Goal: Task Accomplishment & Management: Manage account settings

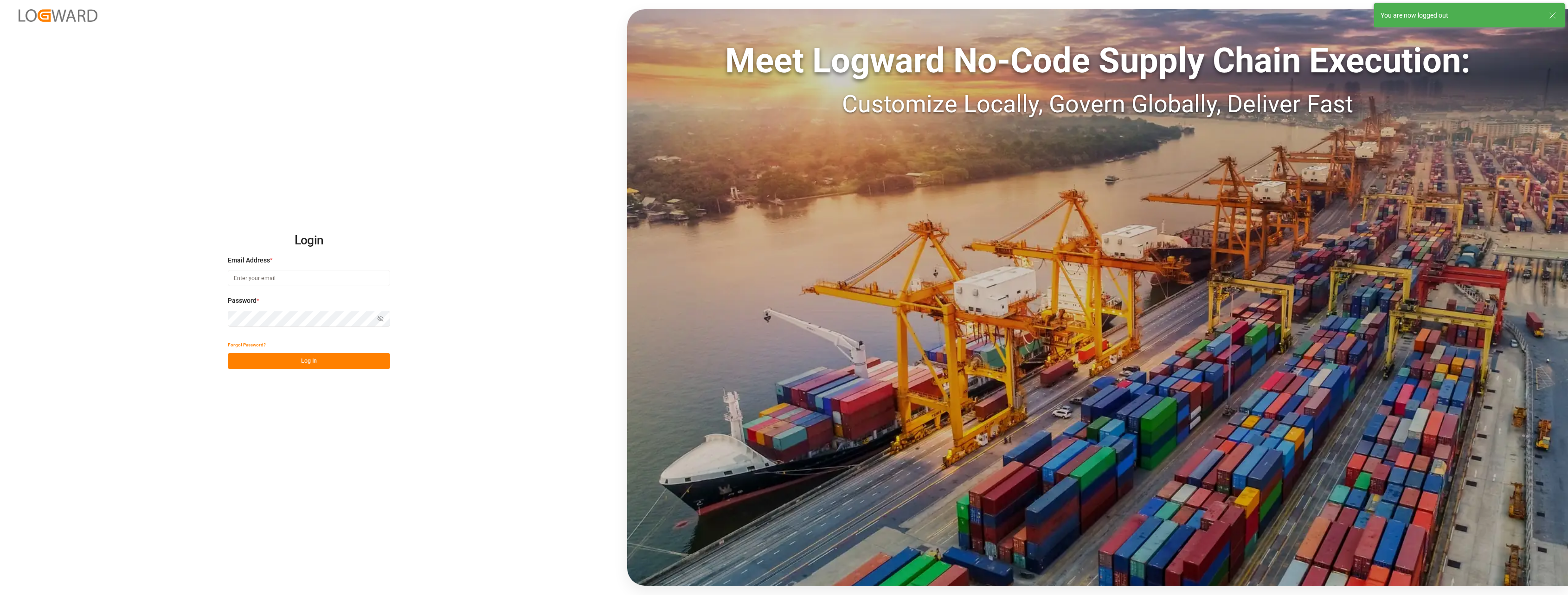
type input "[PERSON_NAME][EMAIL_ADDRESS][PERSON_NAME][DOMAIN_NAME]"
click at [315, 369] on div "Login Email Address * stephanie.havard@melitta.fr Password * Show password Forg…" at bounding box center [784, 298] width 1568 height 595
click at [317, 361] on button "Log In" at bounding box center [309, 361] width 163 height 16
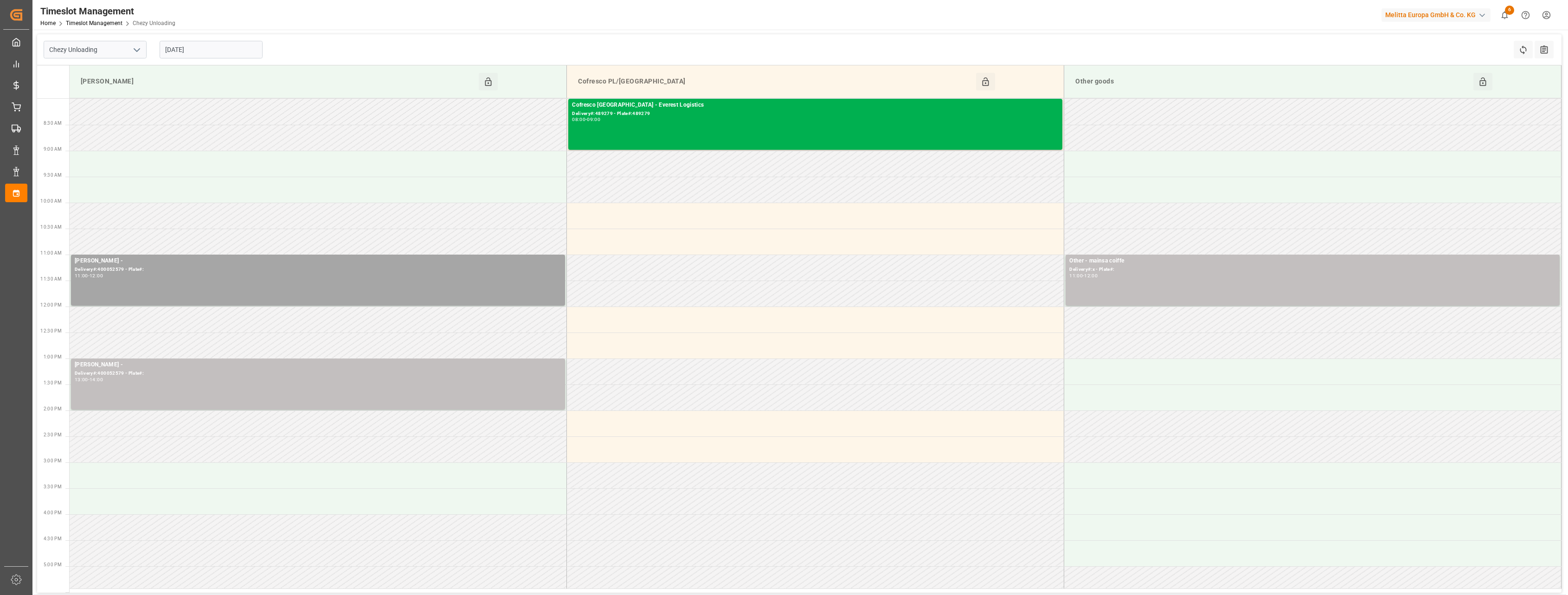
click at [134, 49] on polyline "open menu" at bounding box center [136, 50] width 5 height 3
click at [126, 63] on div "Chezy Loading" at bounding box center [95, 70] width 102 height 21
type input "Chezy Loading"
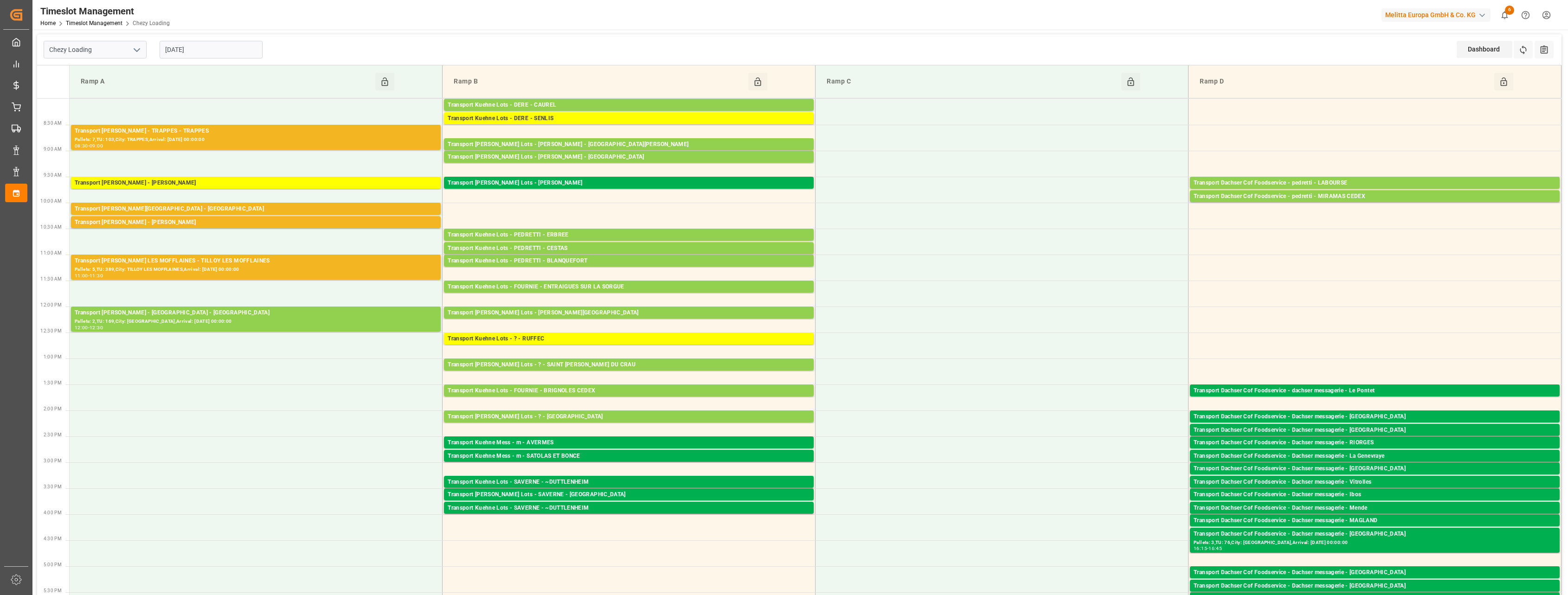
click at [211, 52] on input "[DATE]" at bounding box center [211, 49] width 103 height 18
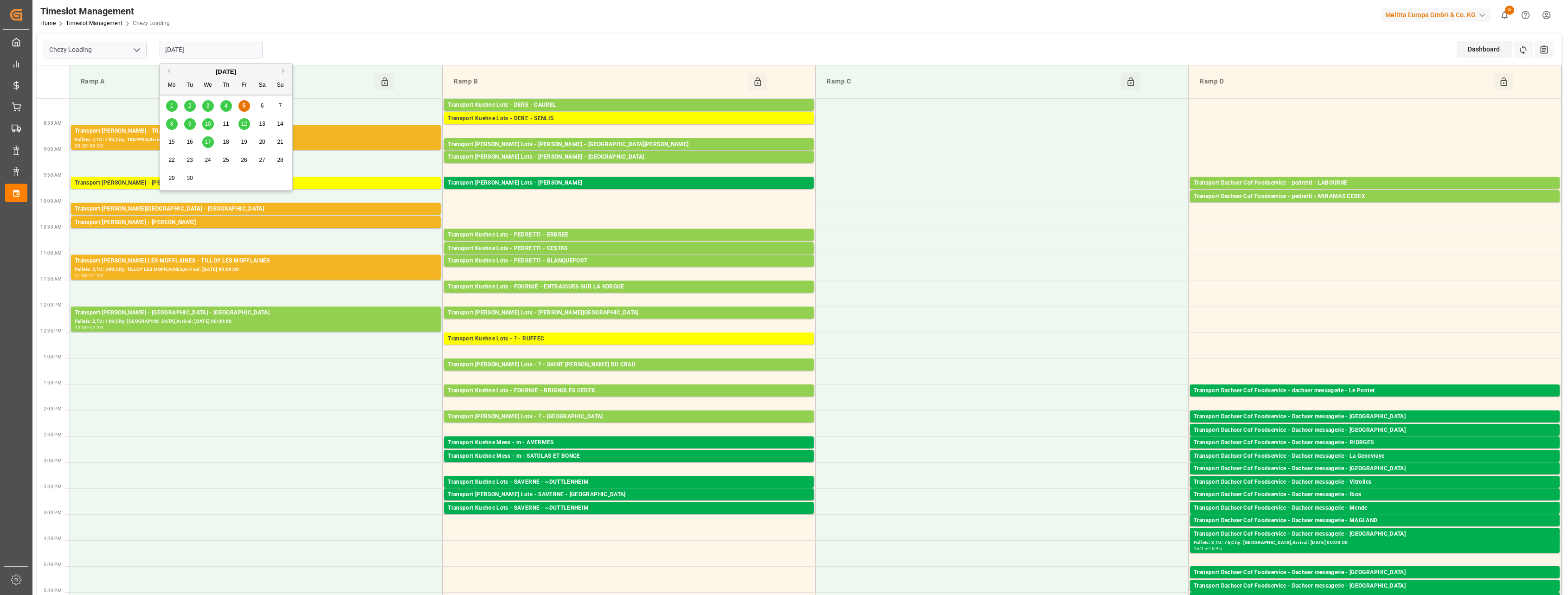
click at [167, 120] on div "8" at bounding box center [172, 124] width 12 height 11
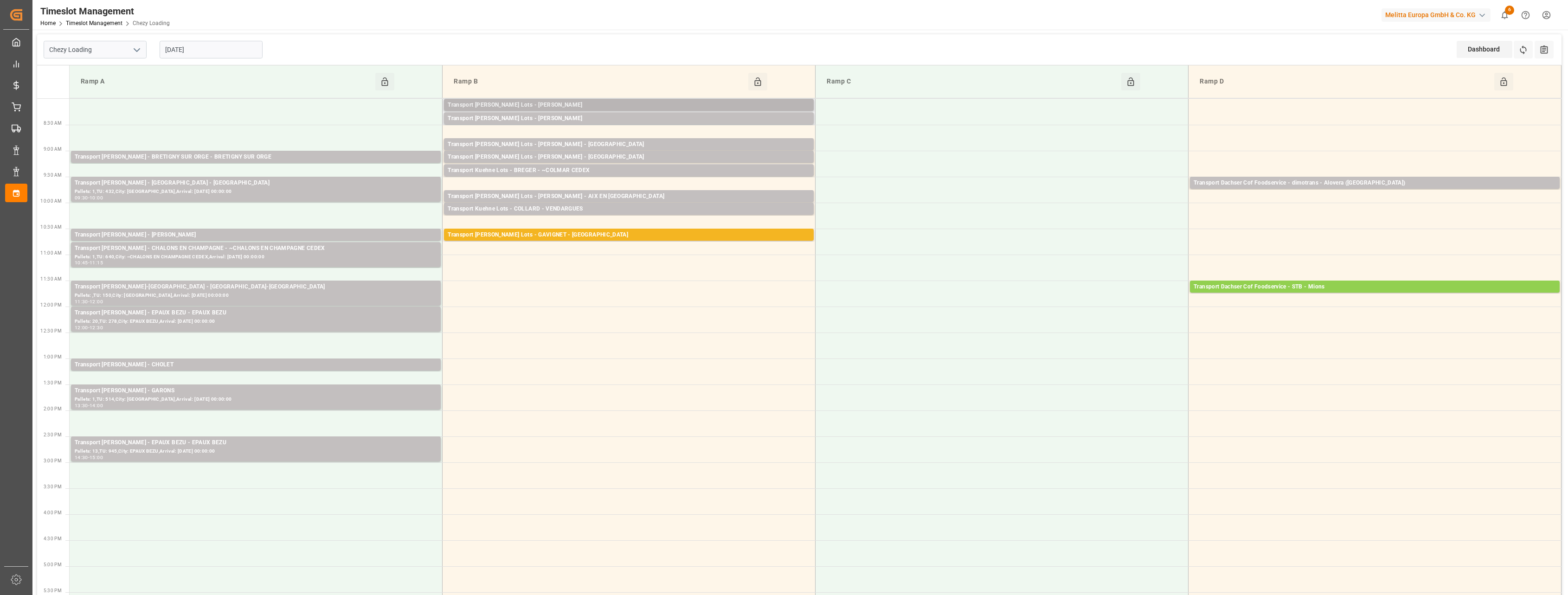
click at [520, 107] on div "Transport Kuehne Lots - ANTOINE - SAINT ETIENNE DE MONTLUC" at bounding box center [628, 105] width 362 height 9
click at [519, 117] on div "Transport [PERSON_NAME] Lots - [PERSON_NAME]" at bounding box center [628, 118] width 362 height 9
click at [520, 142] on div "Transport Kuehne Lots - BREGER - NIEDERHERGHEIM" at bounding box center [628, 144] width 362 height 9
click at [516, 153] on div "Transport Kuehne Lots - BREGER - SARREBOURG" at bounding box center [628, 157] width 362 height 9
click at [516, 171] on div "Transport Kuehne Lots - BREGER - ~COLMAR CEDEX" at bounding box center [628, 170] width 362 height 9
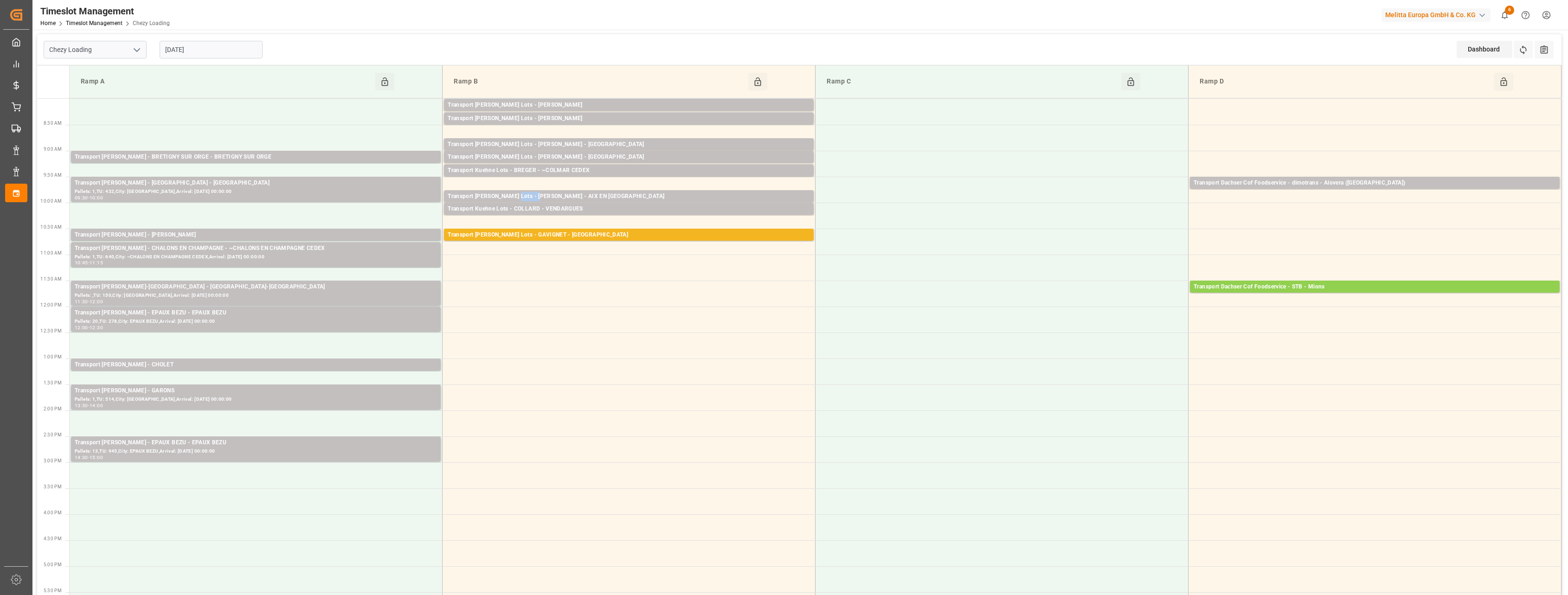
click at [514, 192] on div "Transport Kuehne Lots - COLLARD - AIX EN PROVENCE" at bounding box center [628, 197] width 362 height 9
click at [513, 204] on div "Transport Kuehne Lots - COLLARD - VENDARGUES Pallets: 2,TU: 200,City: VENDARGUE…" at bounding box center [628, 209] width 369 height 12
click at [272, 161] on div "Transport Delisle - BRETIGNY SUR ORGE - BRETIGNY SUR ORGE" at bounding box center [256, 157] width 362 height 9
click at [271, 194] on div "Pallets: 1,TU: 432,City: AMIENS,Arrival: 2025-09-09 00:00:00" at bounding box center [256, 192] width 362 height 8
click at [272, 232] on div "Transport Delisle - RECY - RECY" at bounding box center [256, 235] width 362 height 9
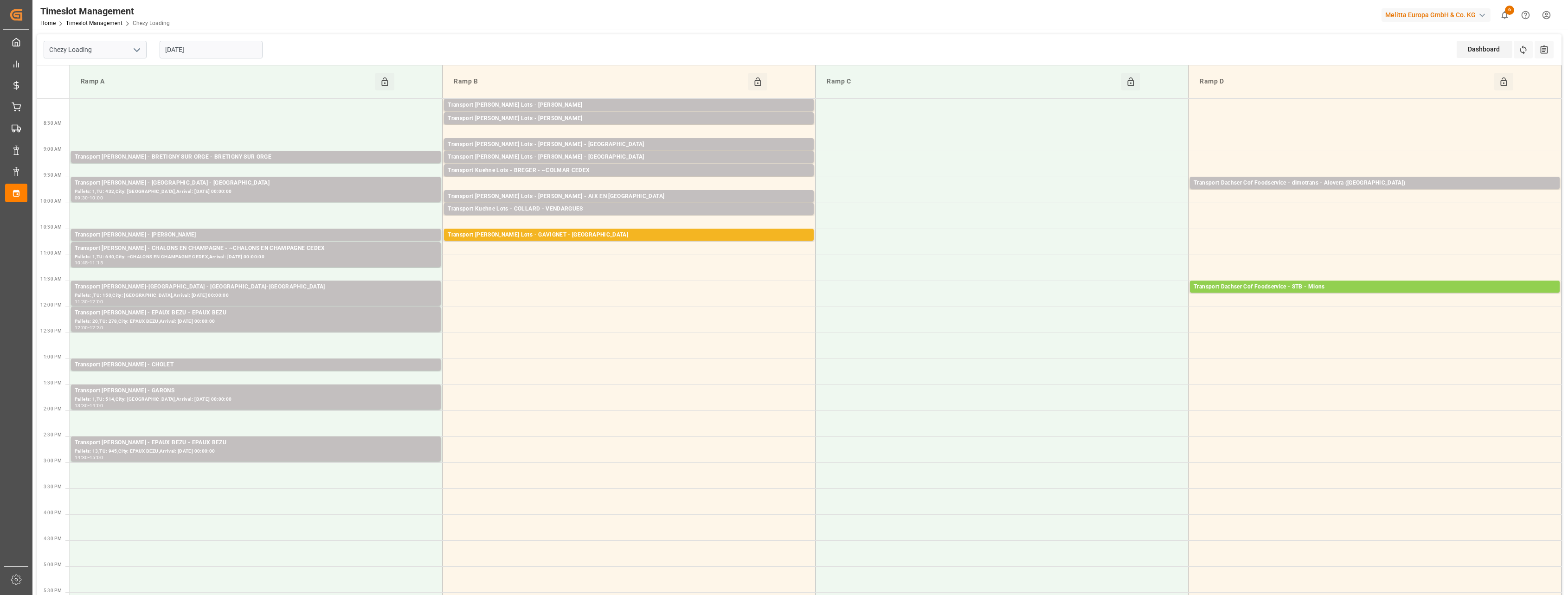
click at [268, 257] on div "Pallets: 1,TU: 640,City: ~CHALONS EN CHAMPAGNE CEDEX,Arrival: 2025-09-09 00:00:…" at bounding box center [256, 257] width 362 height 8
click at [243, 57] on input "[DATE]" at bounding box center [211, 49] width 103 height 18
click at [192, 125] on div "9" at bounding box center [190, 124] width 12 height 11
type input "[DATE]"
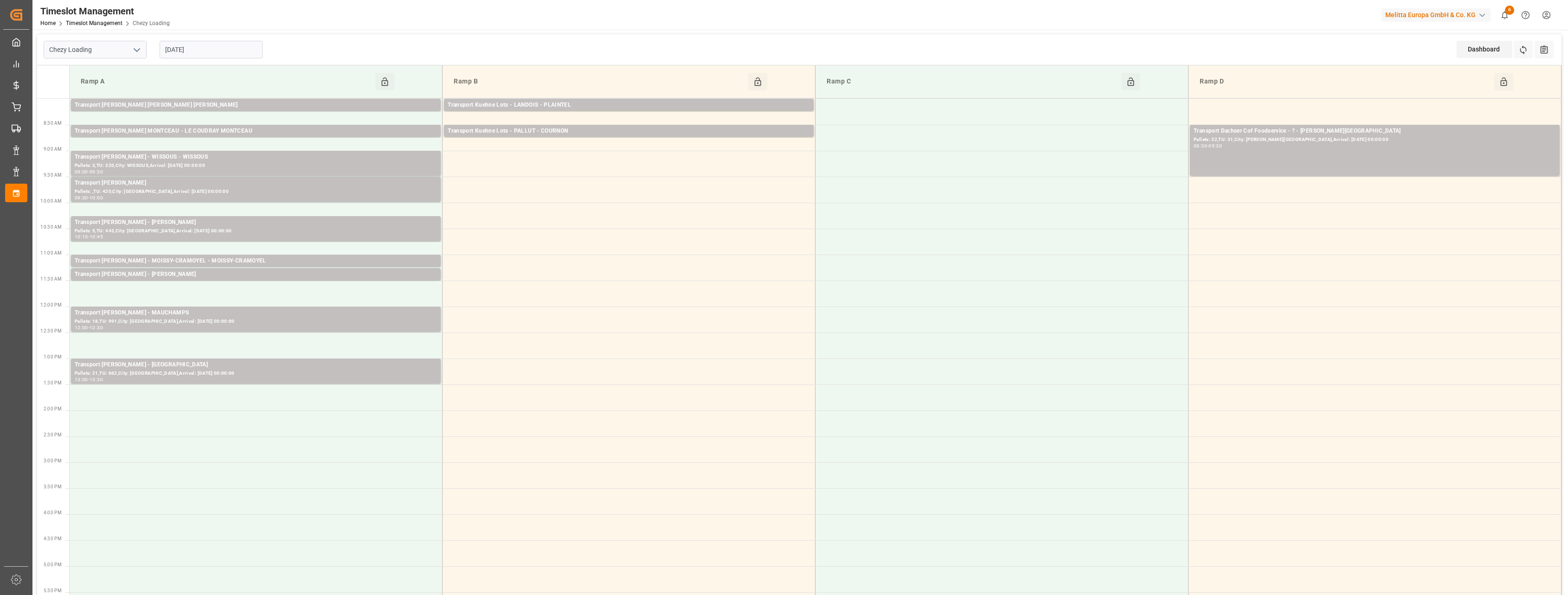
click at [133, 50] on icon "open menu" at bounding box center [137, 50] width 11 height 11
click at [120, 85] on div "Chezy Unloading" at bounding box center [95, 91] width 102 height 21
type input "Chezy Unloading"
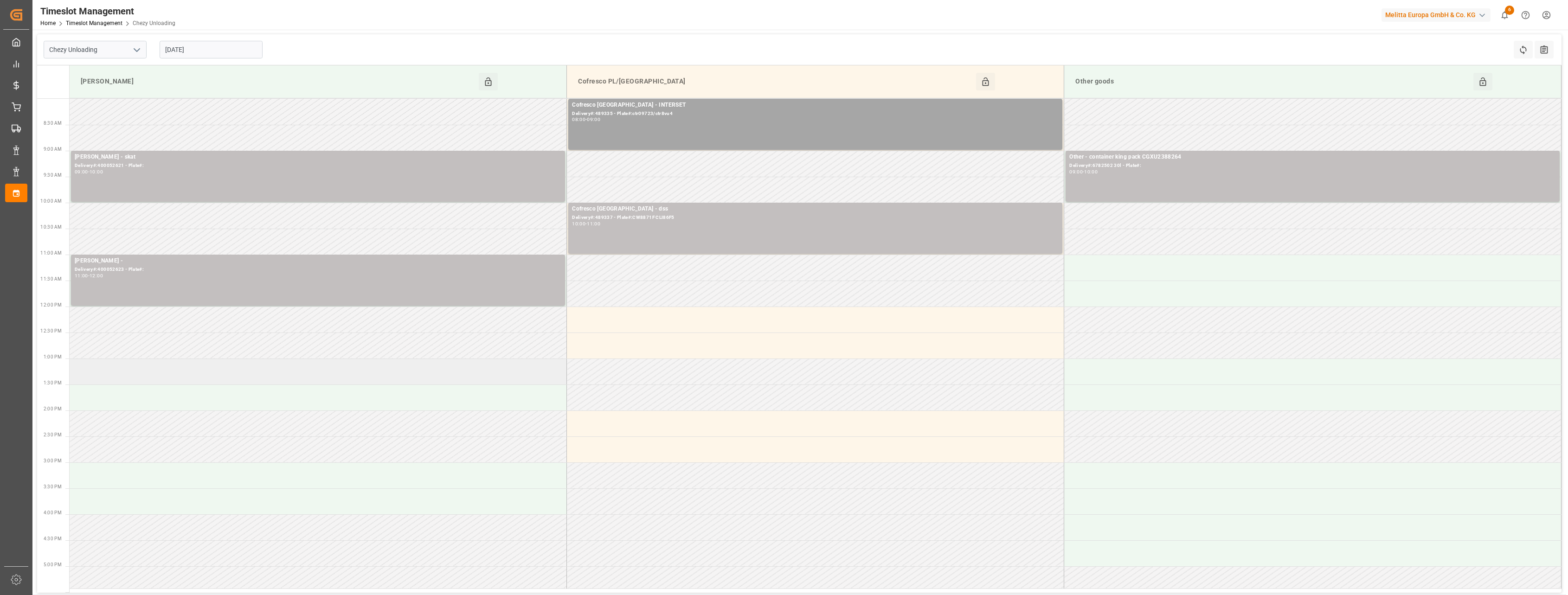
click at [446, 374] on td at bounding box center [318, 371] width 497 height 26
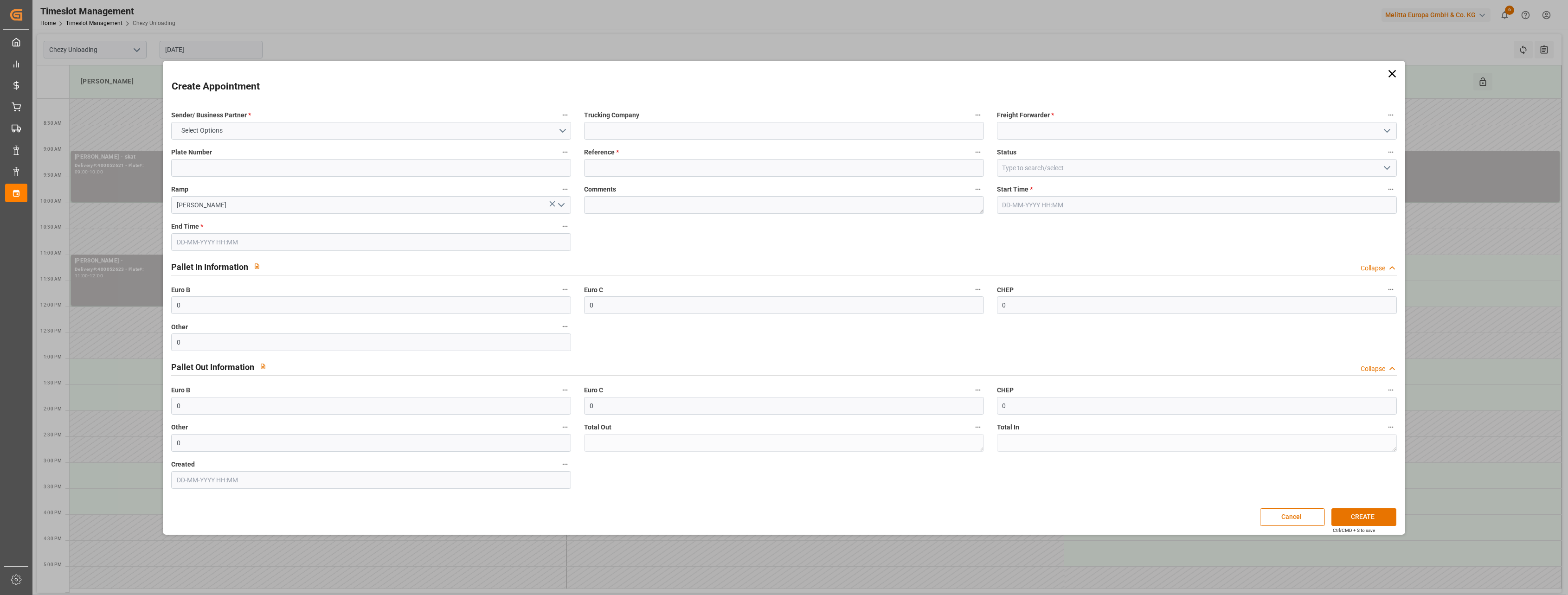
type input "09-09-2025 13:00"
type input "09-09-2025 14:00"
click at [687, 125] on input at bounding box center [784, 130] width 400 height 18
type input "blk container"
click at [1041, 136] on input at bounding box center [1197, 130] width 400 height 18
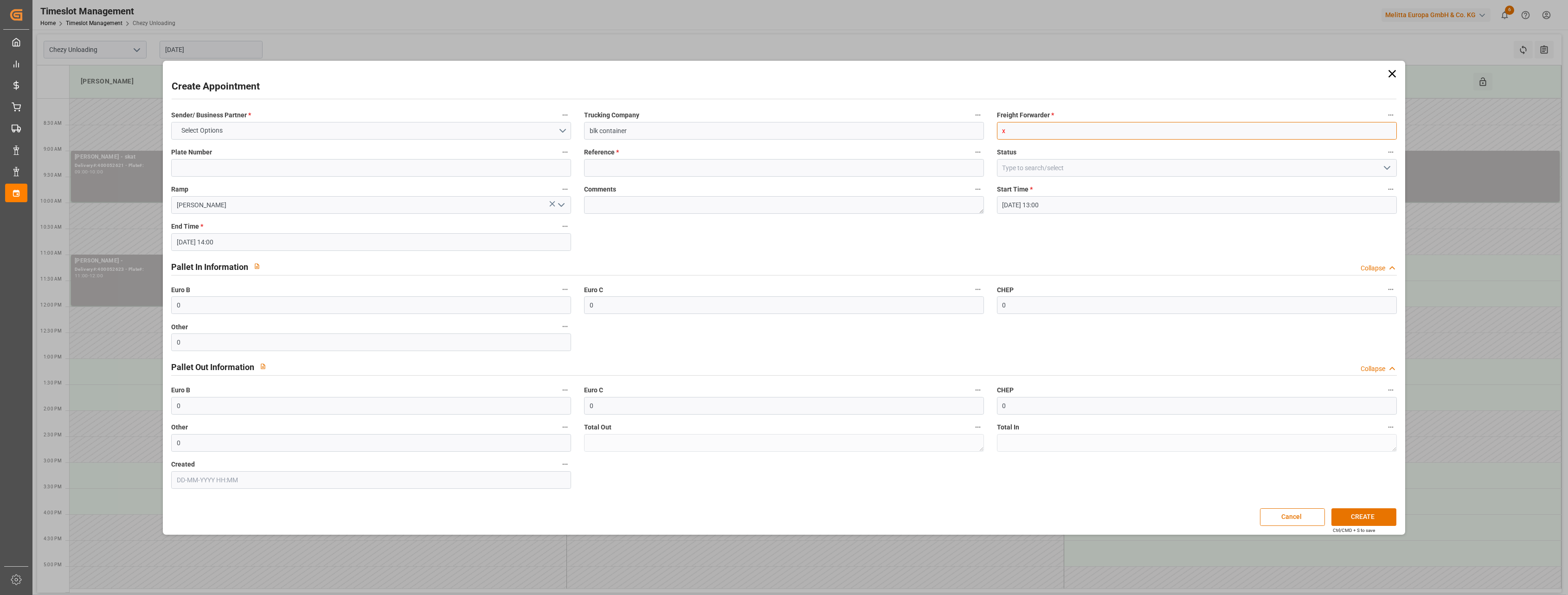
type input "x"
click at [620, 165] on input at bounding box center [784, 167] width 400 height 18
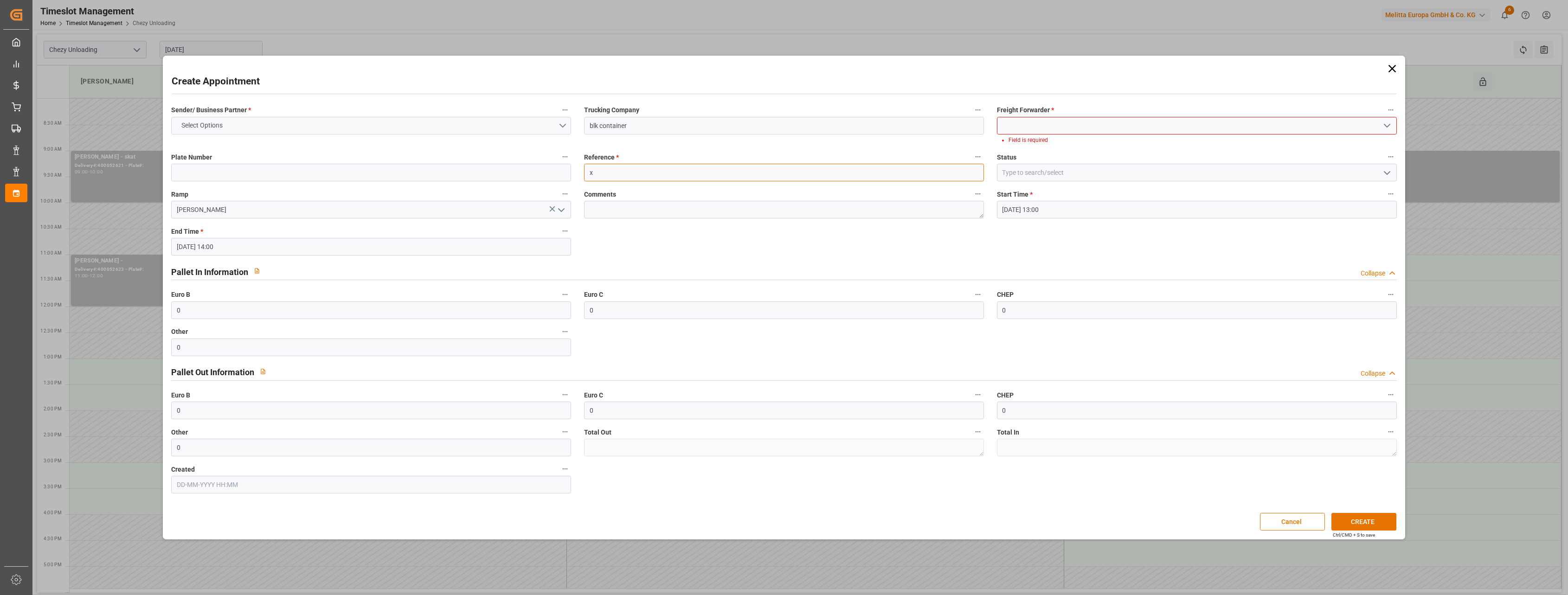
type input "x"
click at [465, 127] on button "Select Options" at bounding box center [371, 125] width 400 height 18
click at [432, 183] on div "OTHER" at bounding box center [371, 186] width 399 height 19
click at [1343, 518] on button "CREATE" at bounding box center [1363, 521] width 65 height 18
click at [1014, 130] on input at bounding box center [1197, 125] width 400 height 18
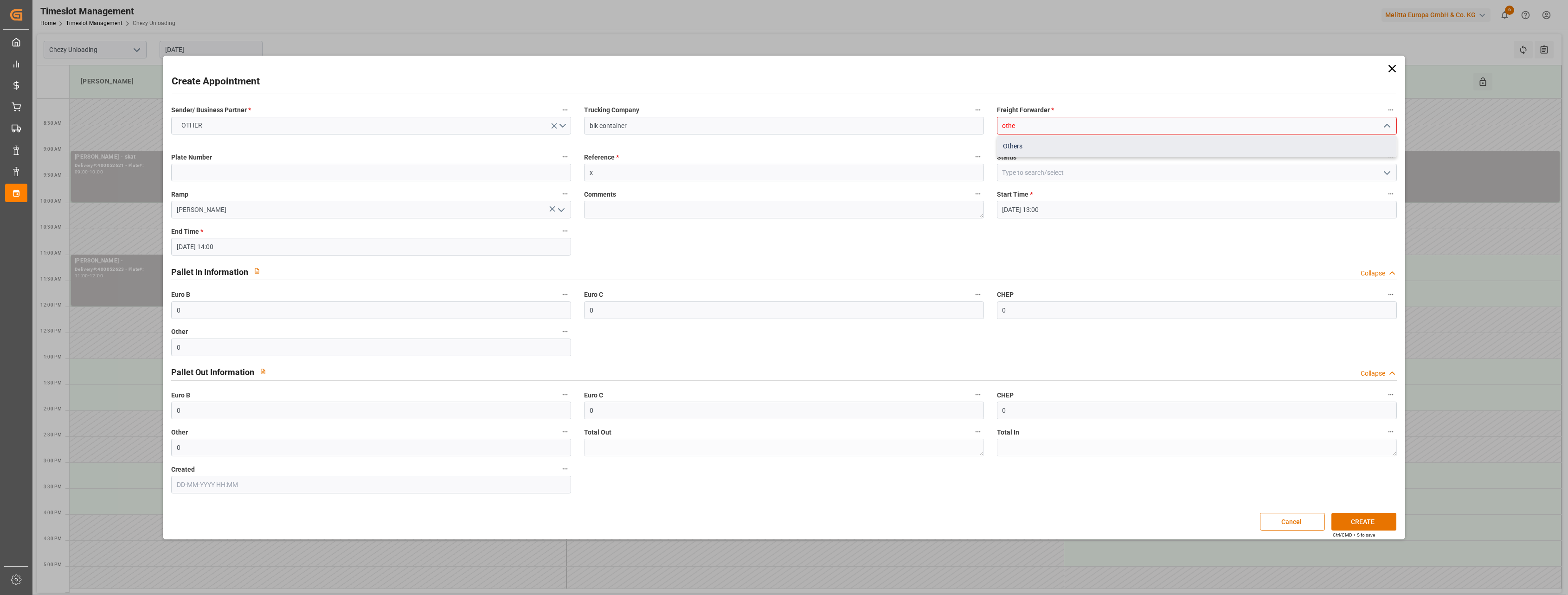
click at [1010, 145] on div "Others" at bounding box center [1197, 146] width 399 height 21
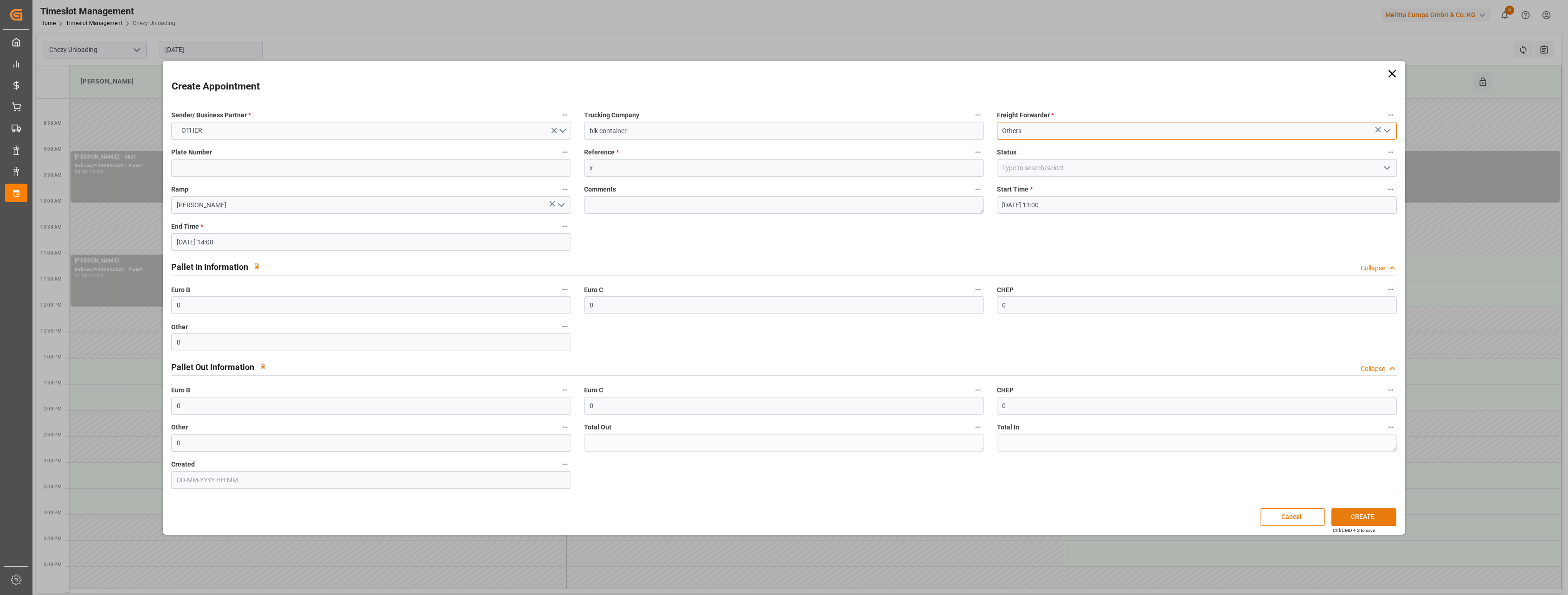
type input "Others"
click at [1362, 520] on button "CREATE" at bounding box center [1363, 517] width 65 height 18
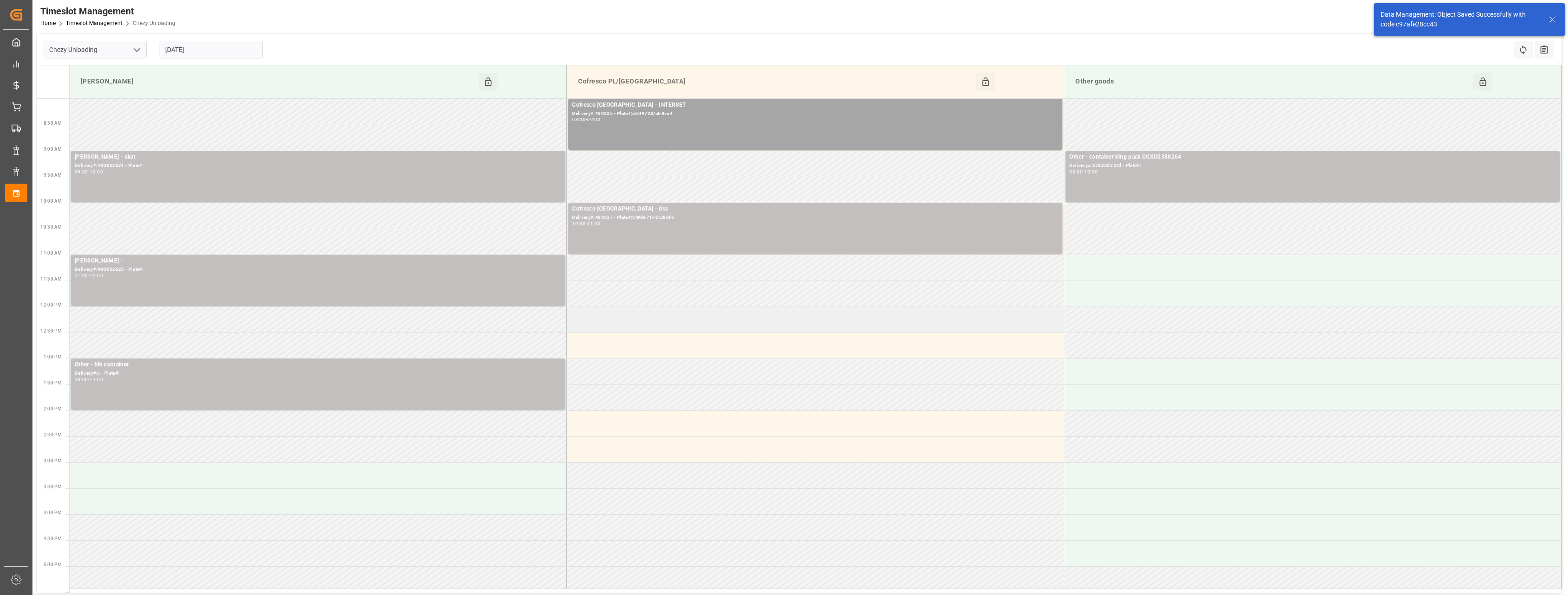
click at [792, 327] on td at bounding box center [815, 319] width 497 height 26
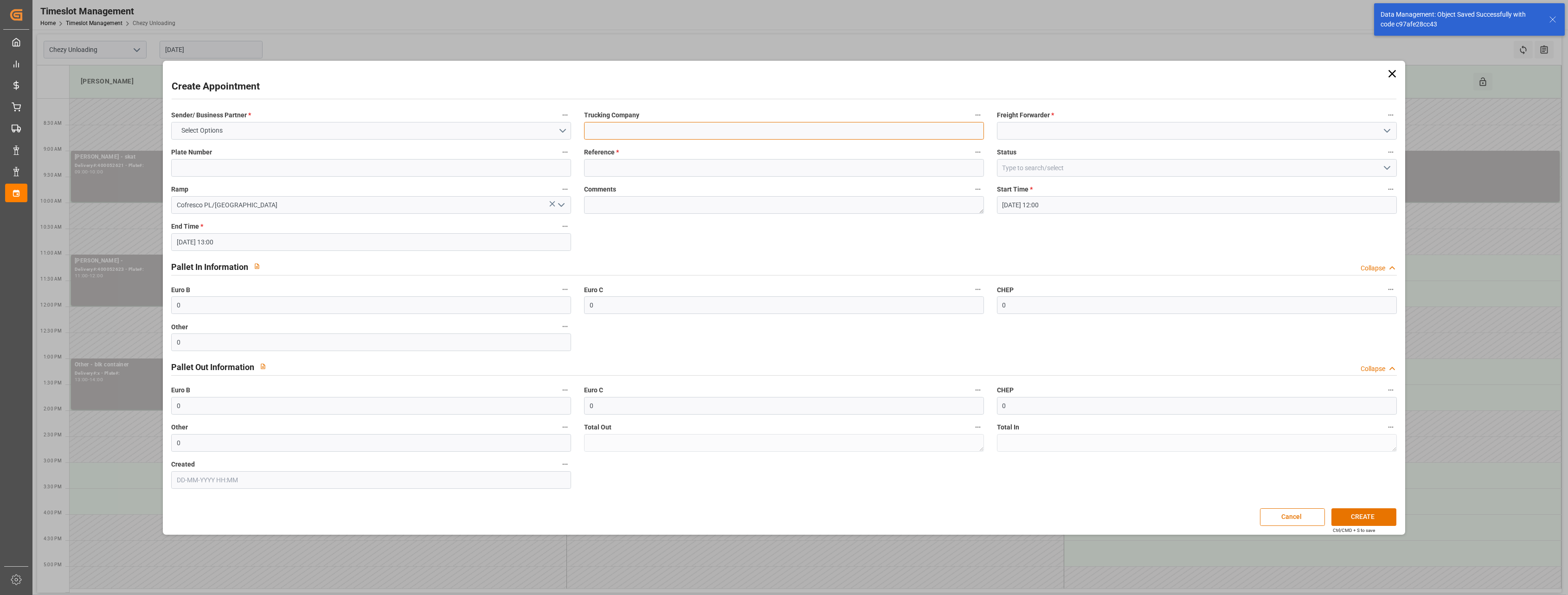
click at [693, 136] on input at bounding box center [784, 130] width 400 height 18
type input "blk container"
type input "othe"
type input "x"
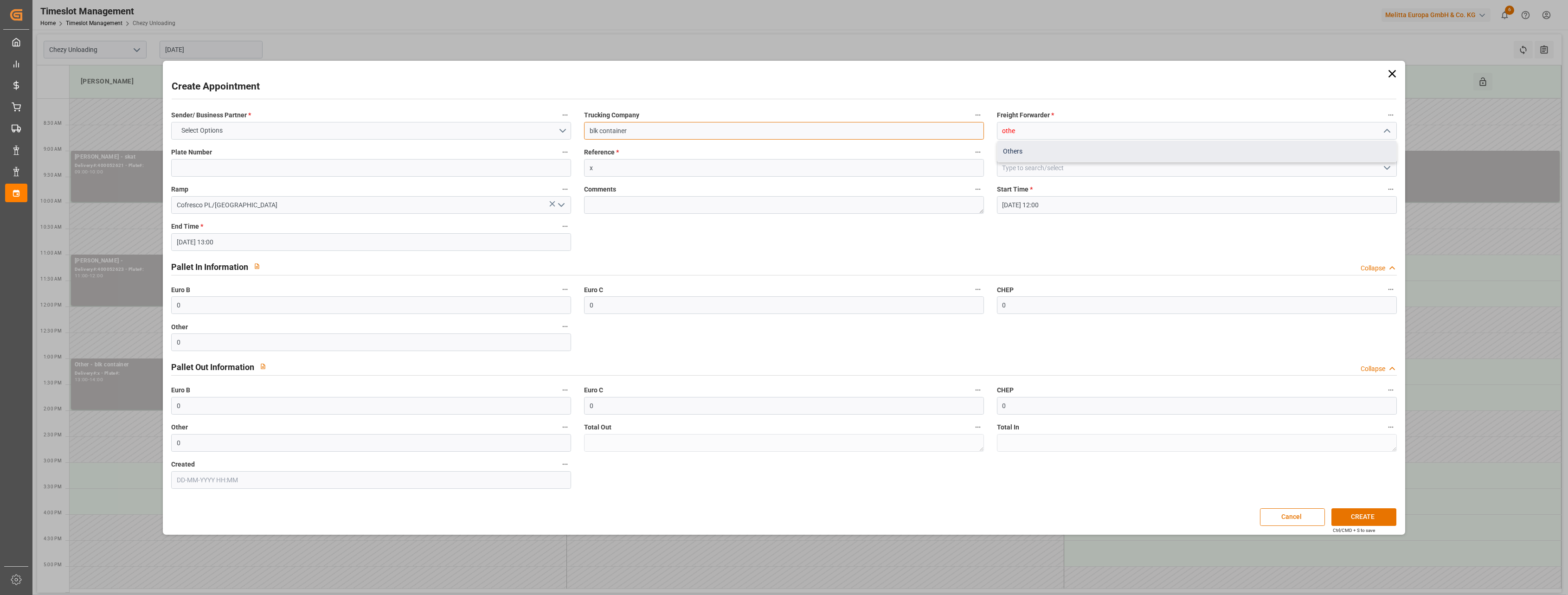
click at [1091, 148] on div "Others" at bounding box center [1197, 151] width 399 height 21
type input "Others"
click at [435, 127] on button "Select Options" at bounding box center [371, 130] width 400 height 18
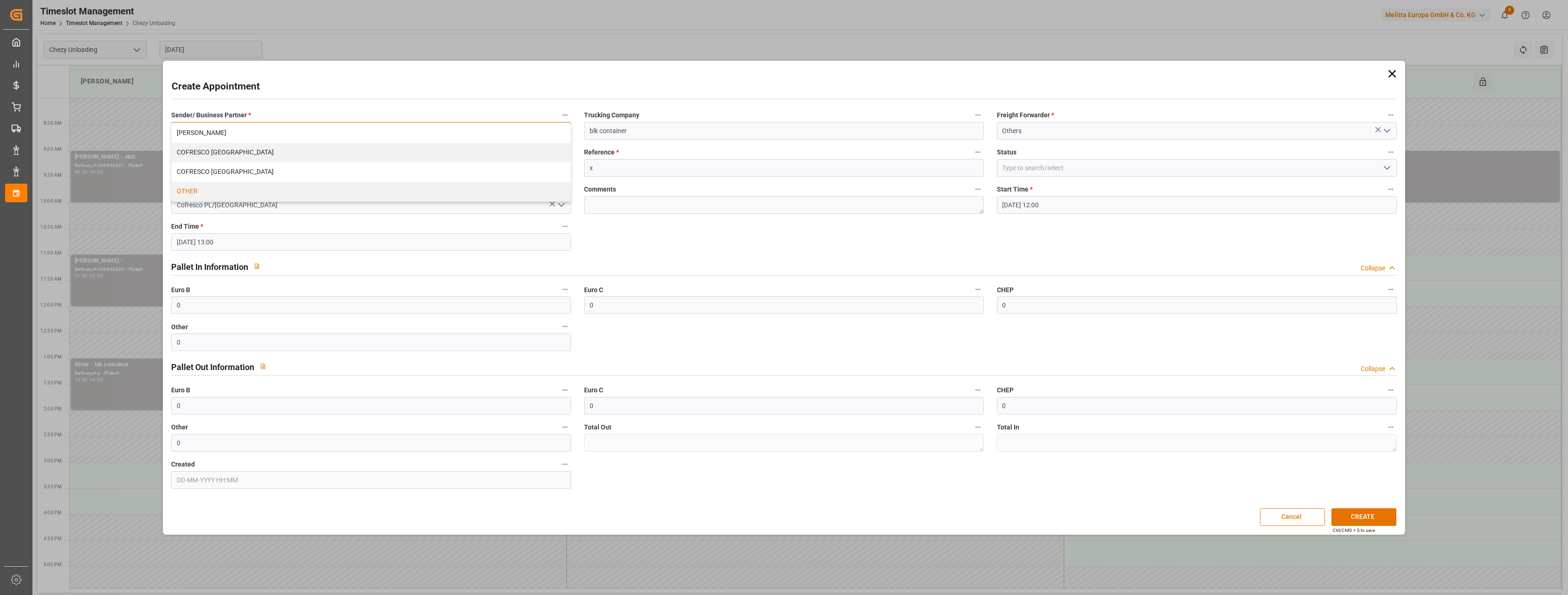
click at [366, 195] on div "OTHER" at bounding box center [371, 192] width 399 height 19
click at [1370, 509] on button "CREATE" at bounding box center [1363, 517] width 65 height 18
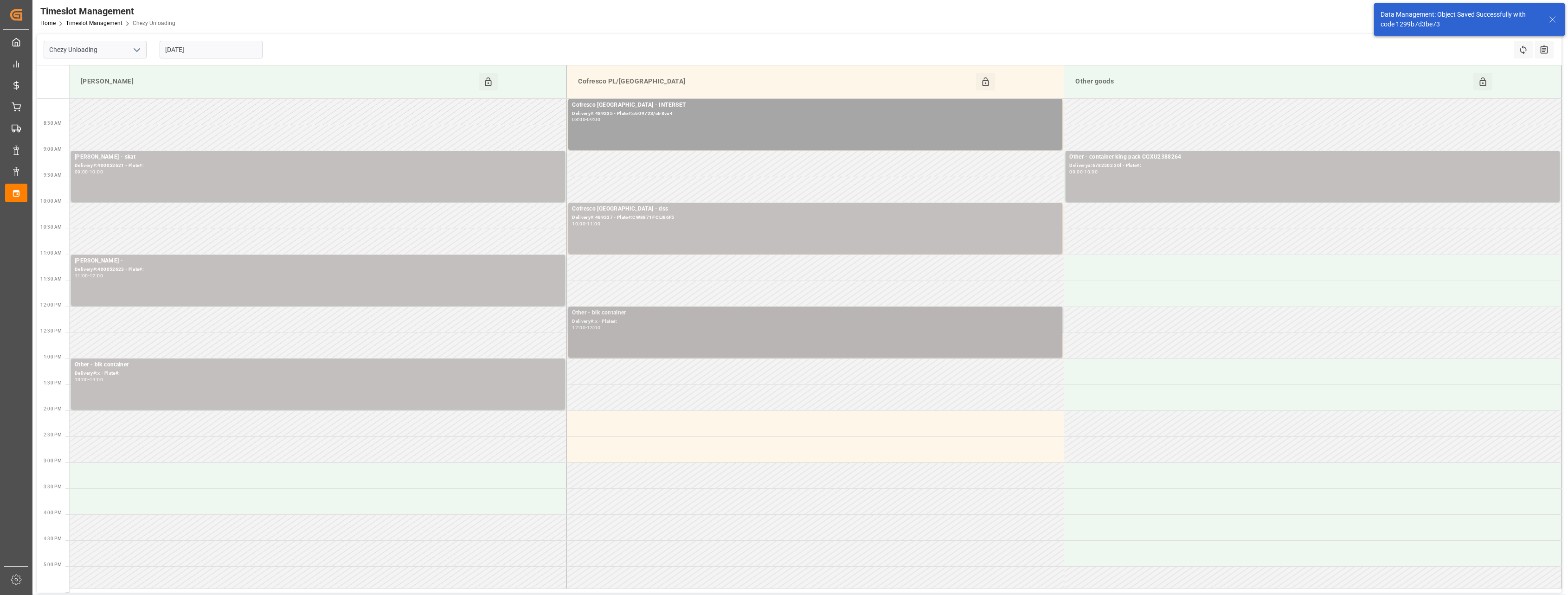
click at [798, 342] on div "Other - blk container Delivery#:x - Plate#: 12:00 - 13:00" at bounding box center [815, 332] width 486 height 47
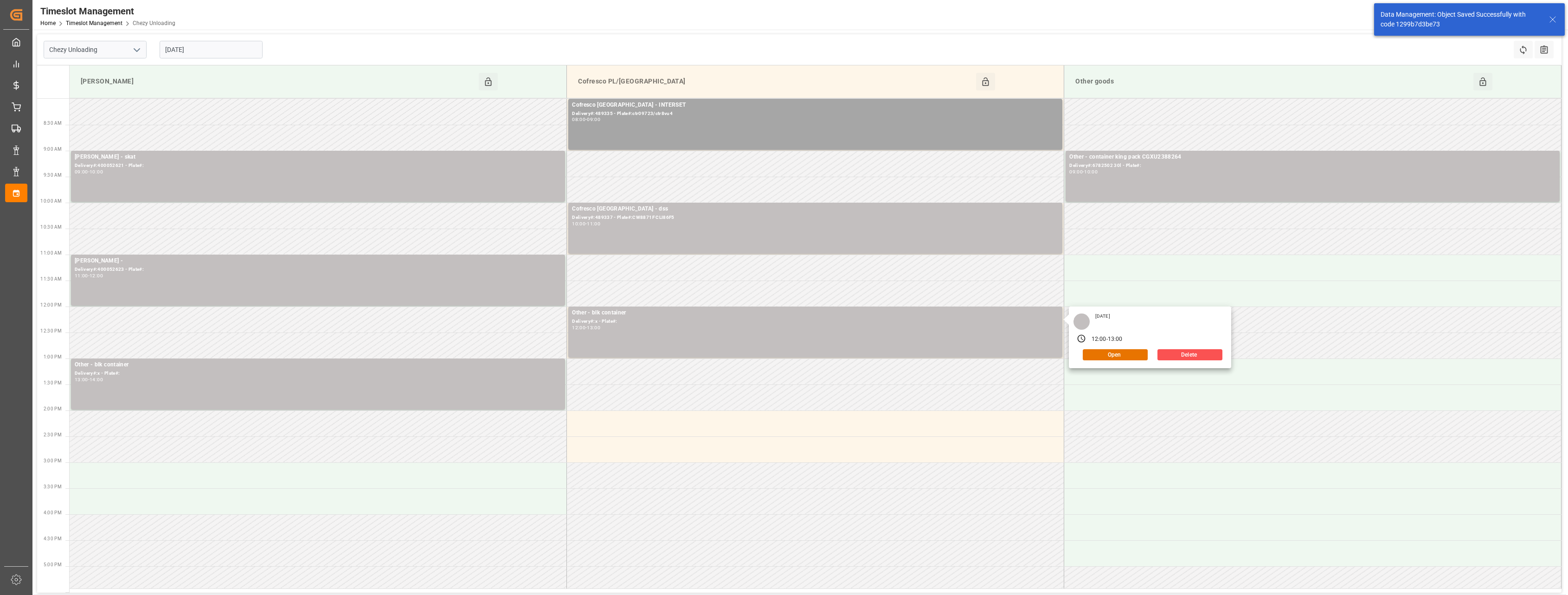
click at [206, 49] on input "[DATE]" at bounding box center [211, 49] width 103 height 18
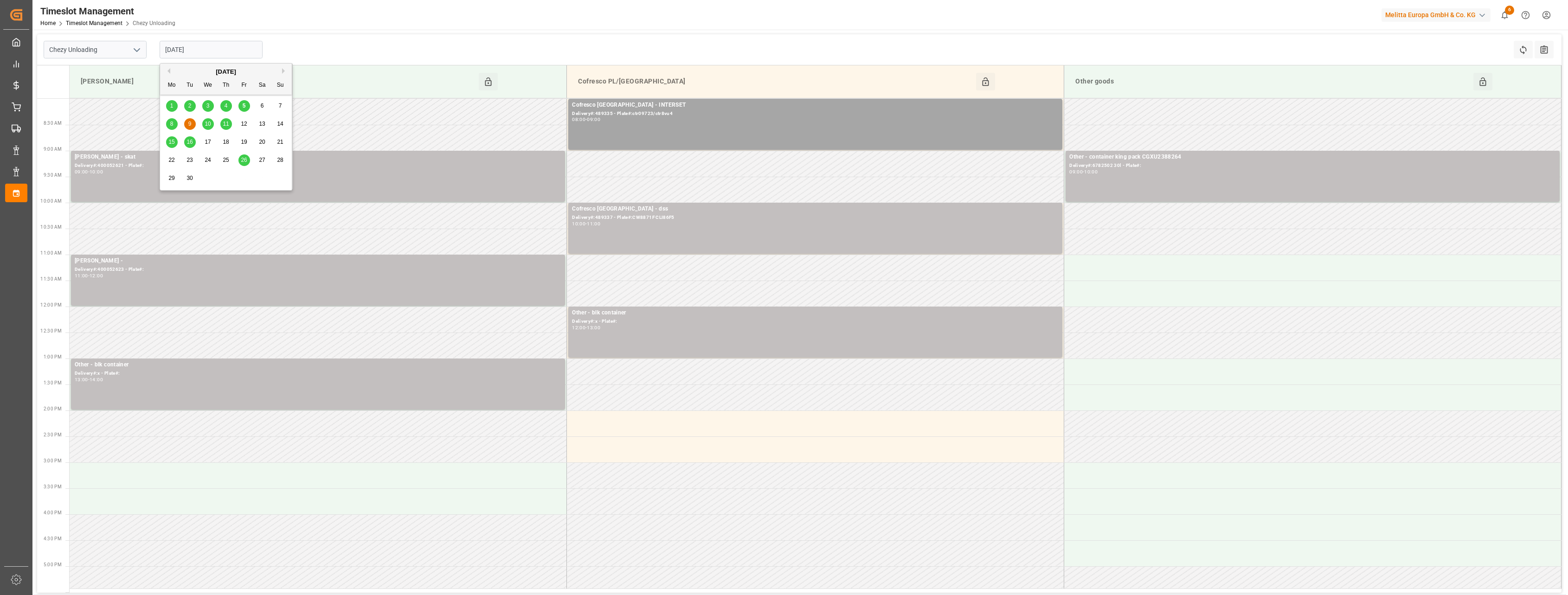
click at [225, 119] on div "11" at bounding box center [226, 124] width 12 height 11
type input "[DATE]"
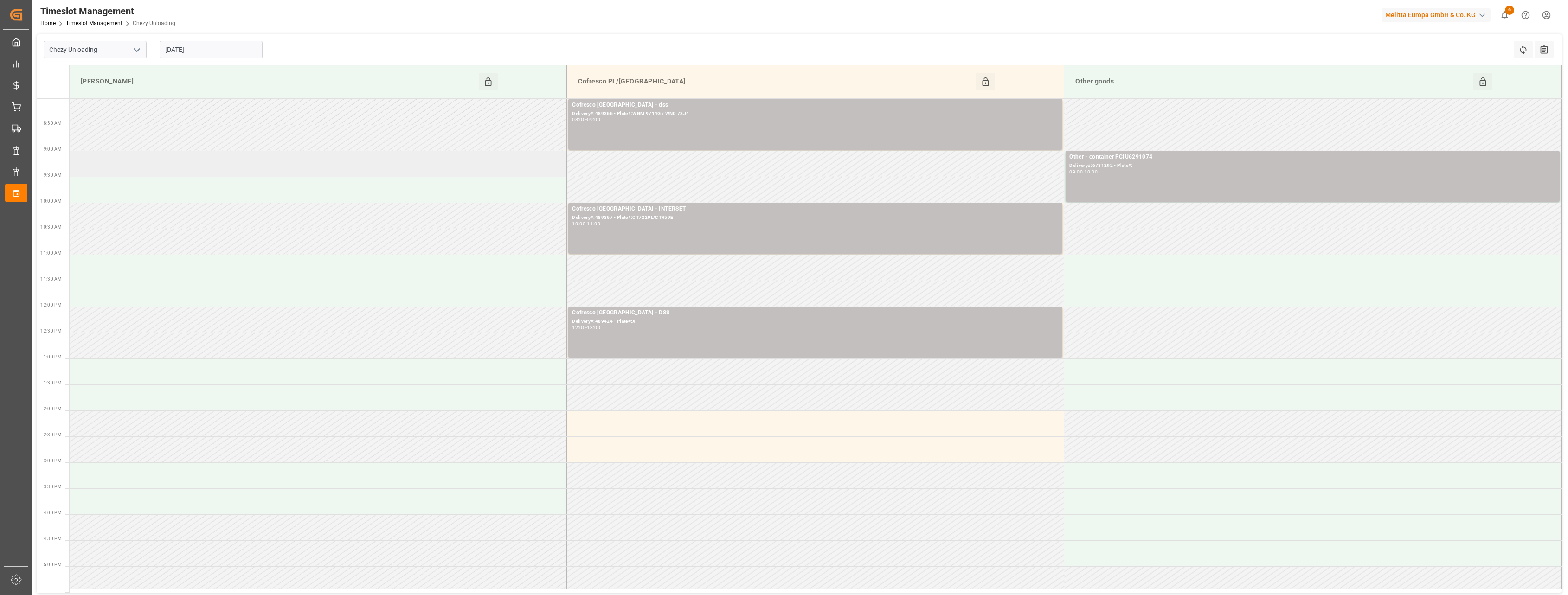
click at [324, 164] on td at bounding box center [318, 164] width 497 height 26
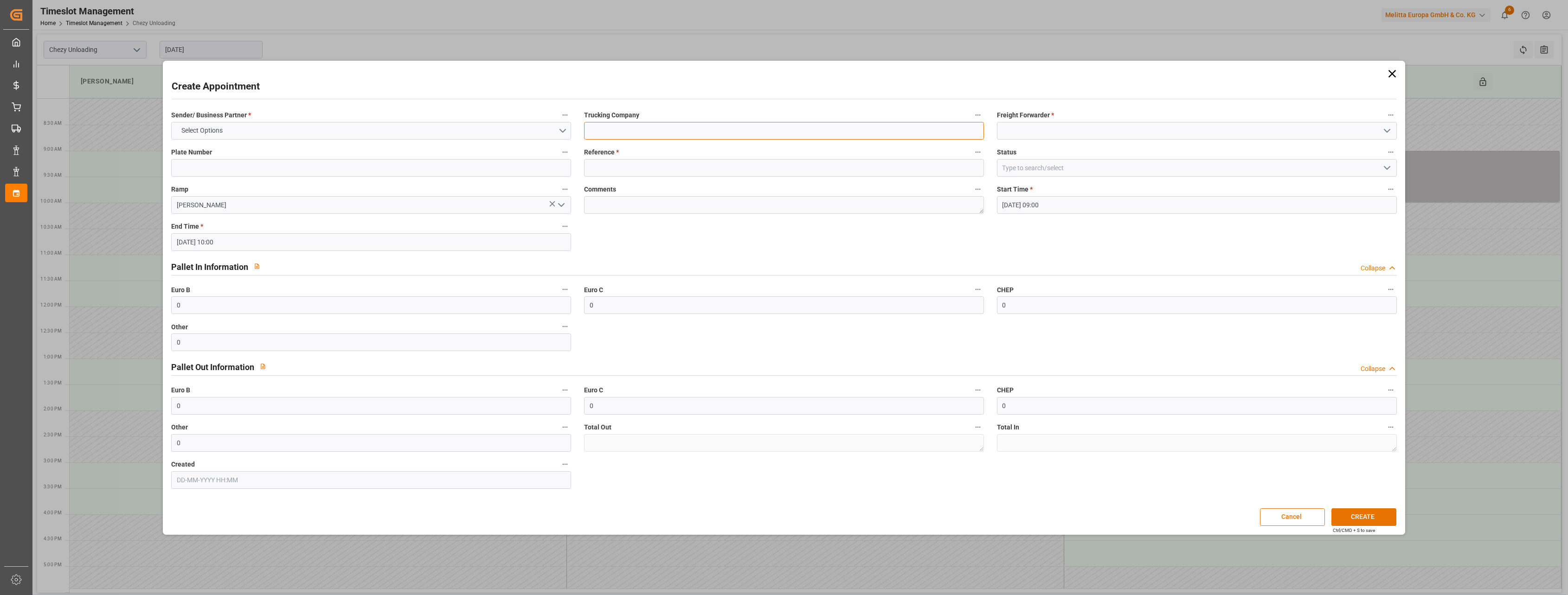
click at [632, 135] on input at bounding box center [784, 130] width 400 height 18
type input "blk container"
type input "othe"
type input "x"
click at [1068, 156] on div "Others" at bounding box center [1197, 151] width 399 height 21
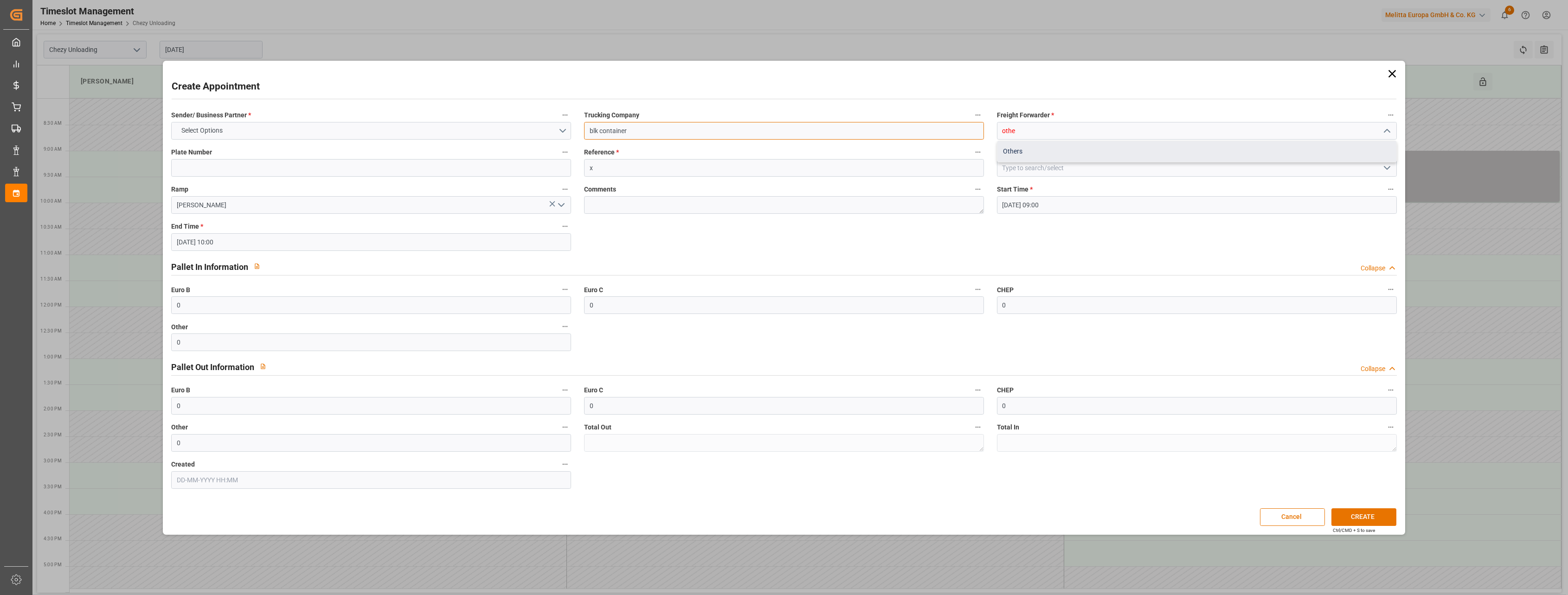
type input "Others"
click at [374, 134] on button "Select Options" at bounding box center [371, 130] width 400 height 18
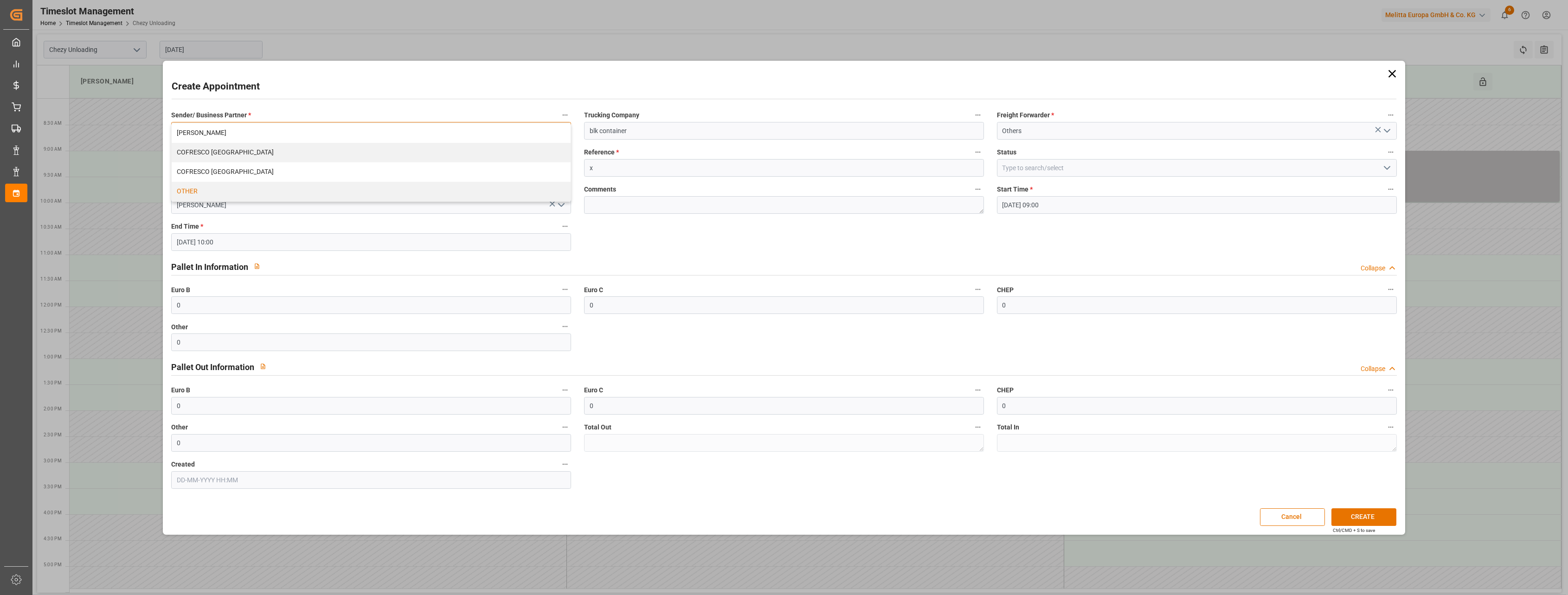
click at [327, 191] on div "OTHER" at bounding box center [371, 192] width 399 height 19
click at [1374, 517] on button "CREATE" at bounding box center [1363, 517] width 65 height 18
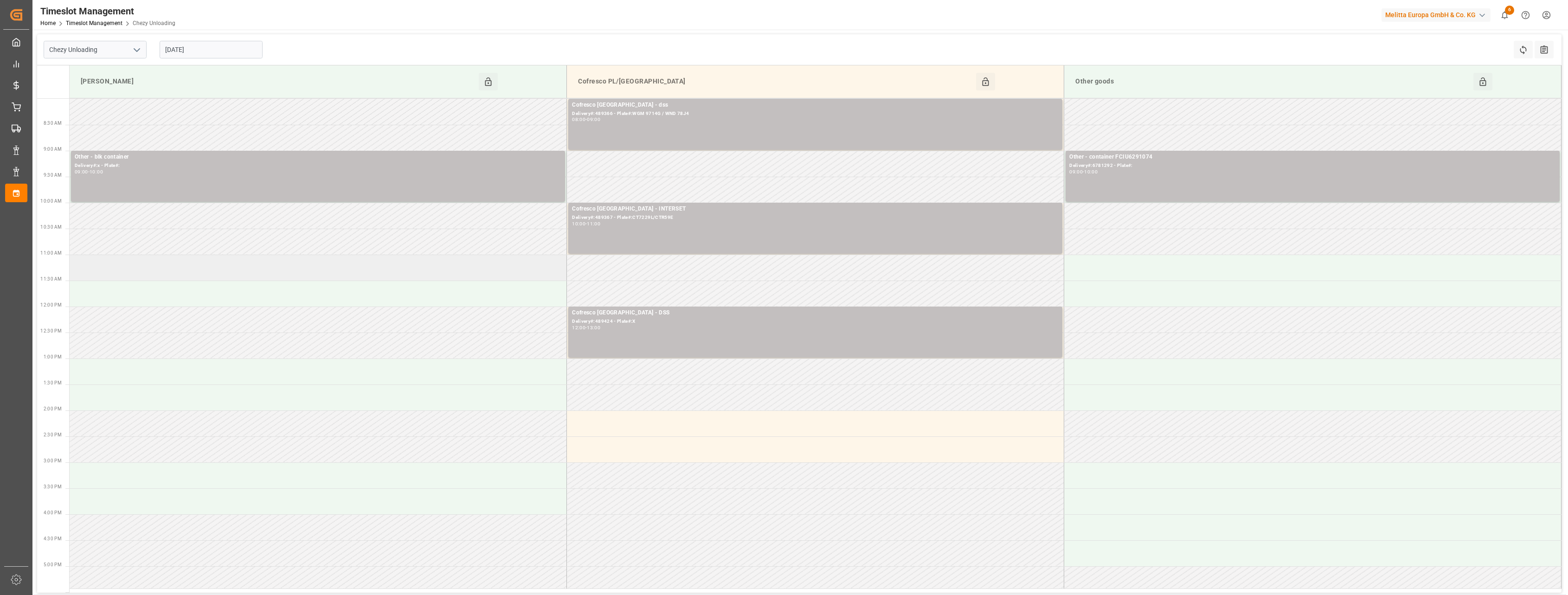
click at [447, 272] on td at bounding box center [318, 267] width 497 height 26
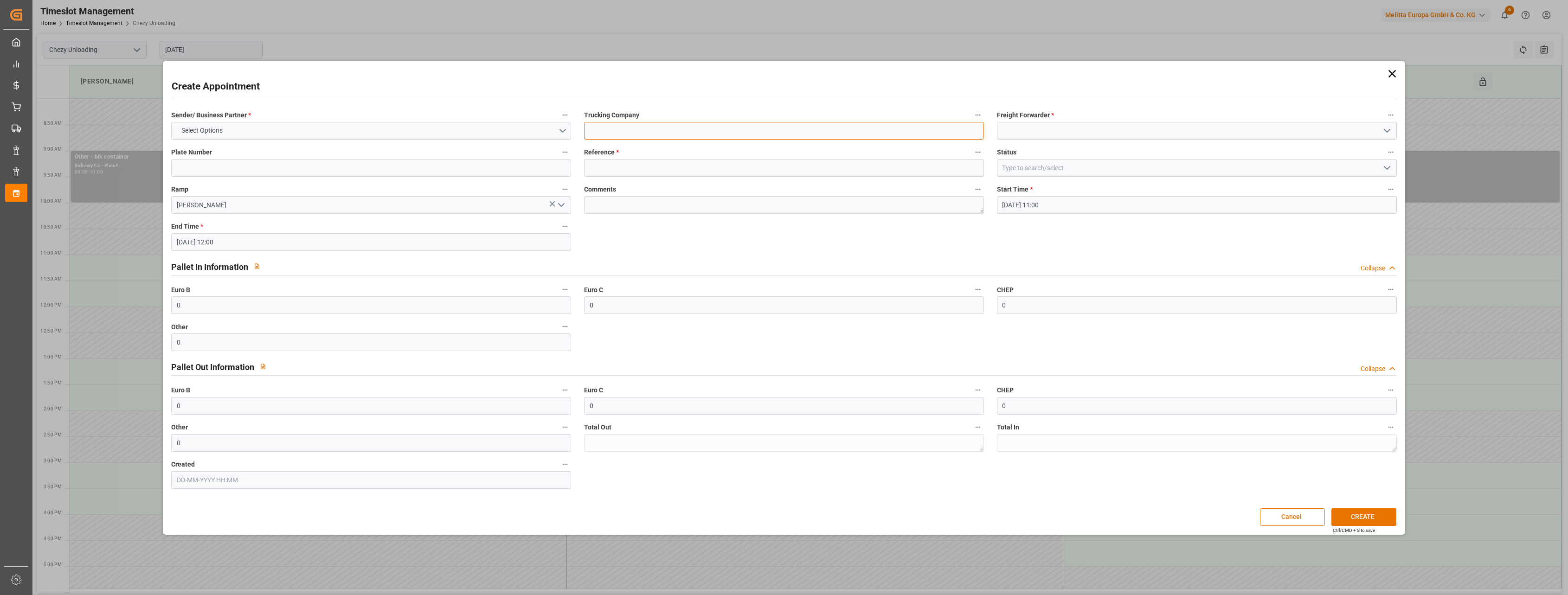
click at [627, 122] on input at bounding box center [784, 130] width 400 height 18
type input "blk container"
type input "othe"
type input "x"
click at [457, 126] on button "Select Options" at bounding box center [371, 130] width 400 height 18
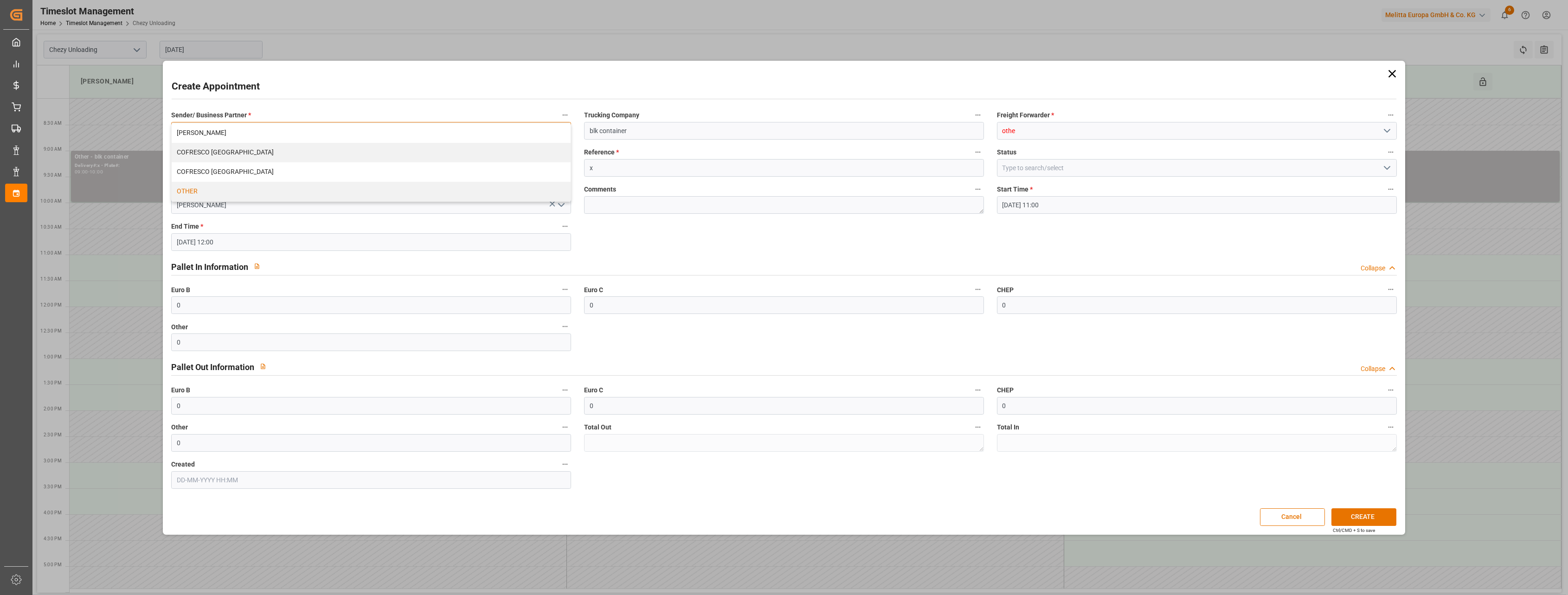
click at [399, 189] on div "OTHER" at bounding box center [371, 192] width 399 height 19
click at [1058, 129] on input "othe" at bounding box center [1197, 130] width 400 height 18
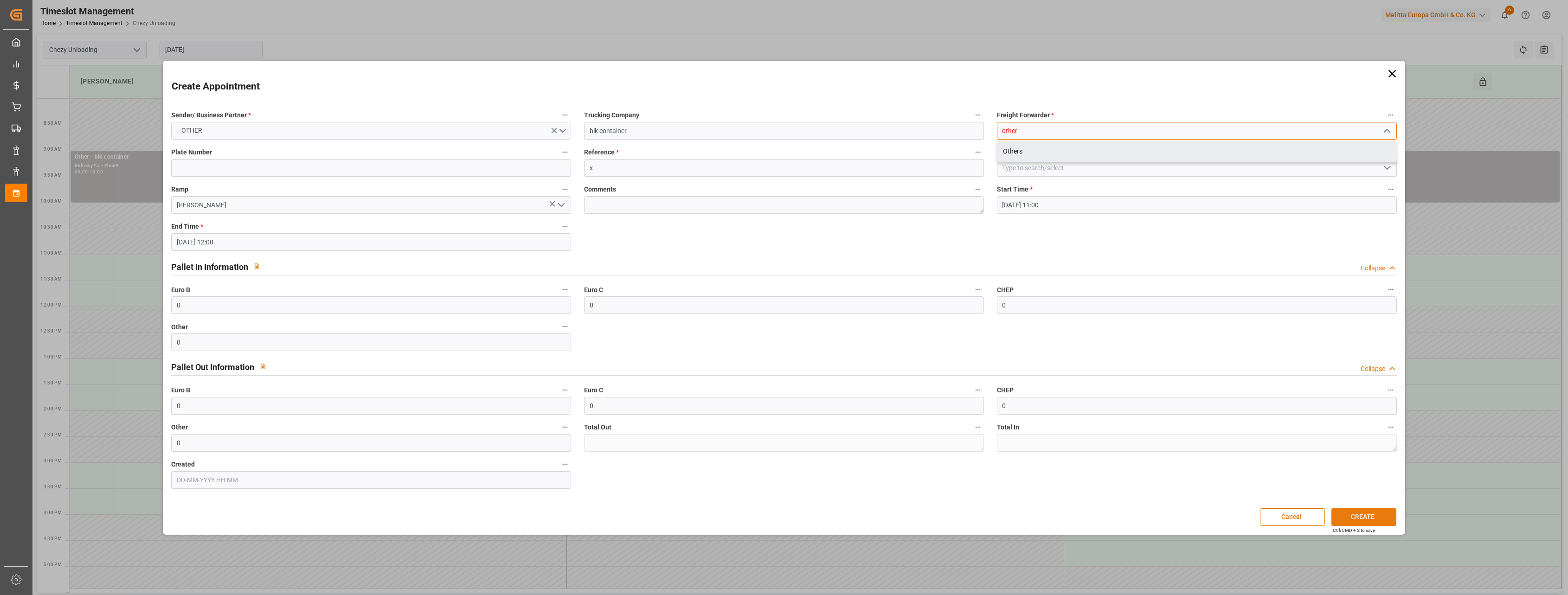
type input "other"
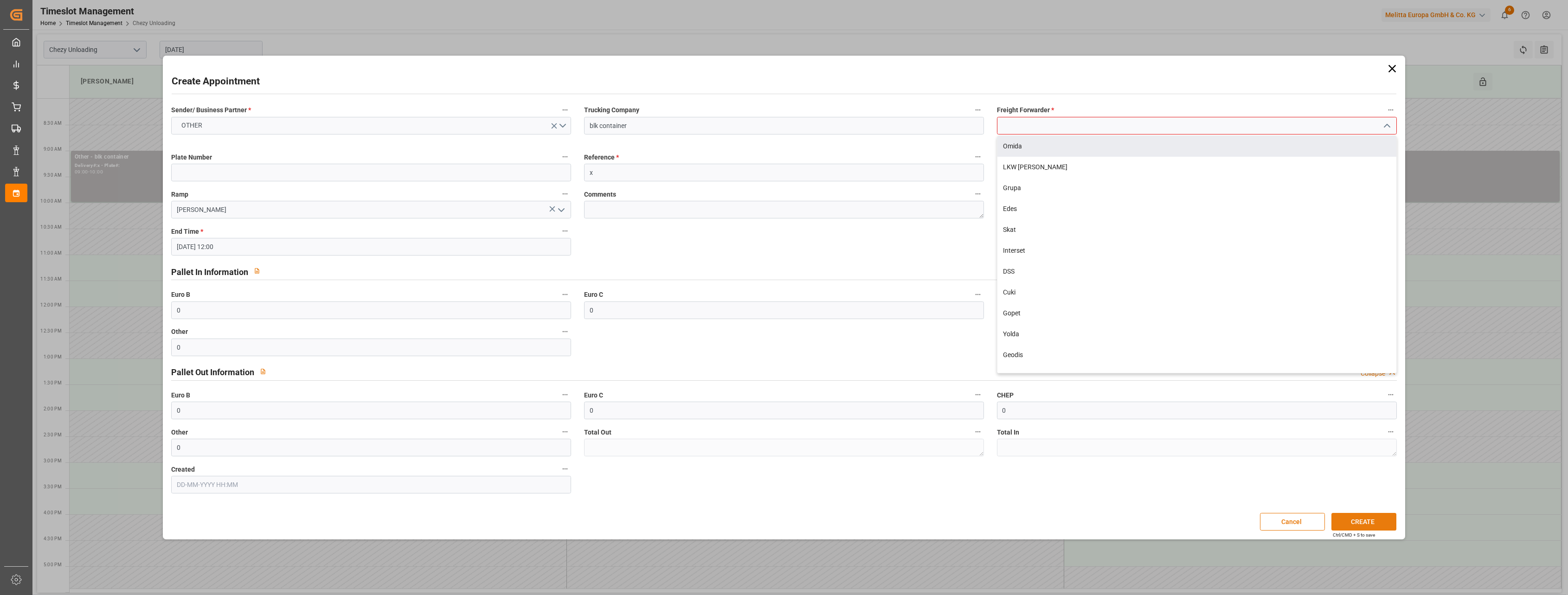
click at [1339, 515] on button "CREATE" at bounding box center [1363, 521] width 65 height 18
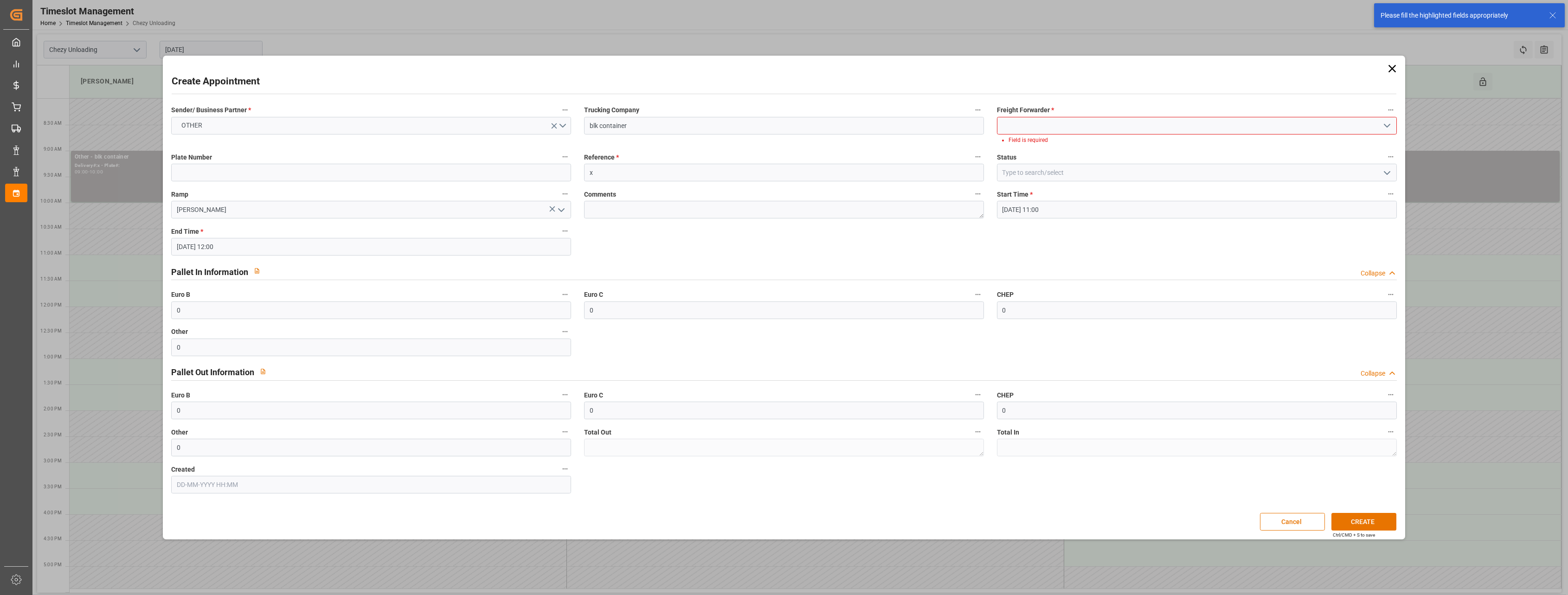
click at [1055, 121] on input at bounding box center [1197, 125] width 400 height 18
click at [1030, 144] on div "Others" at bounding box center [1197, 146] width 399 height 21
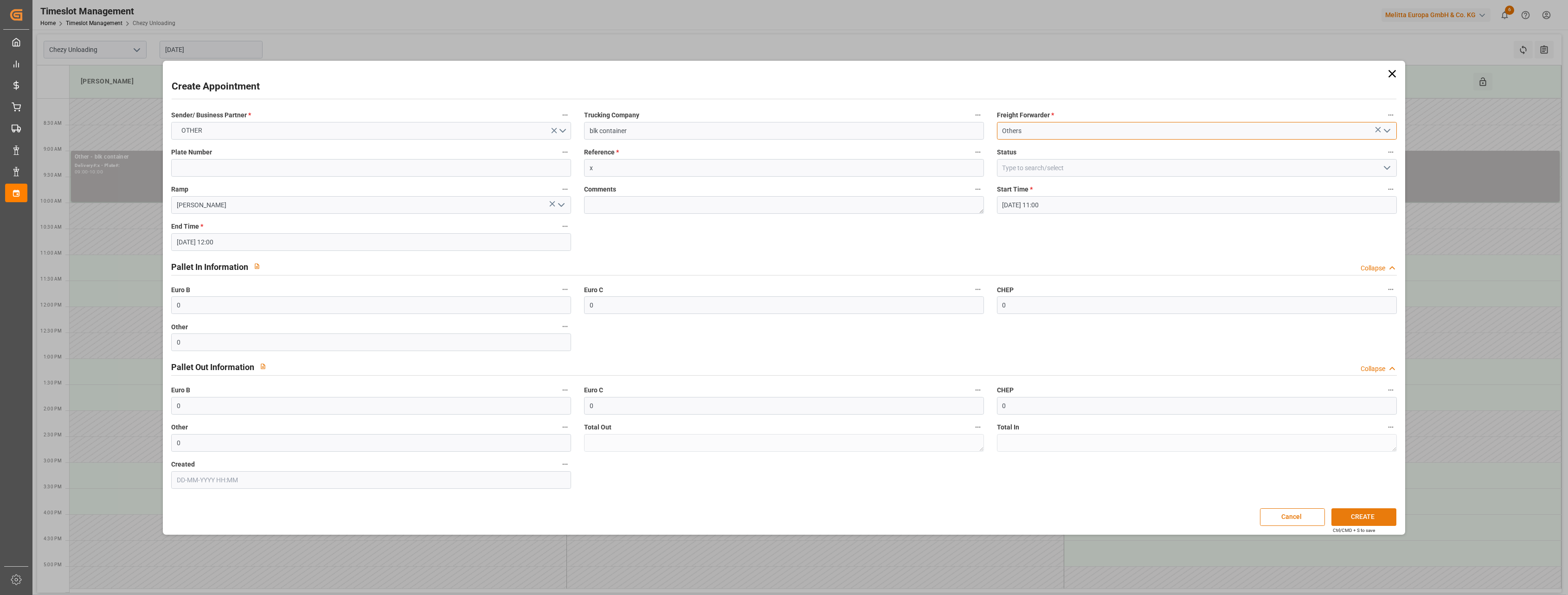
type input "Others"
click at [1381, 513] on button "CREATE" at bounding box center [1363, 517] width 65 height 18
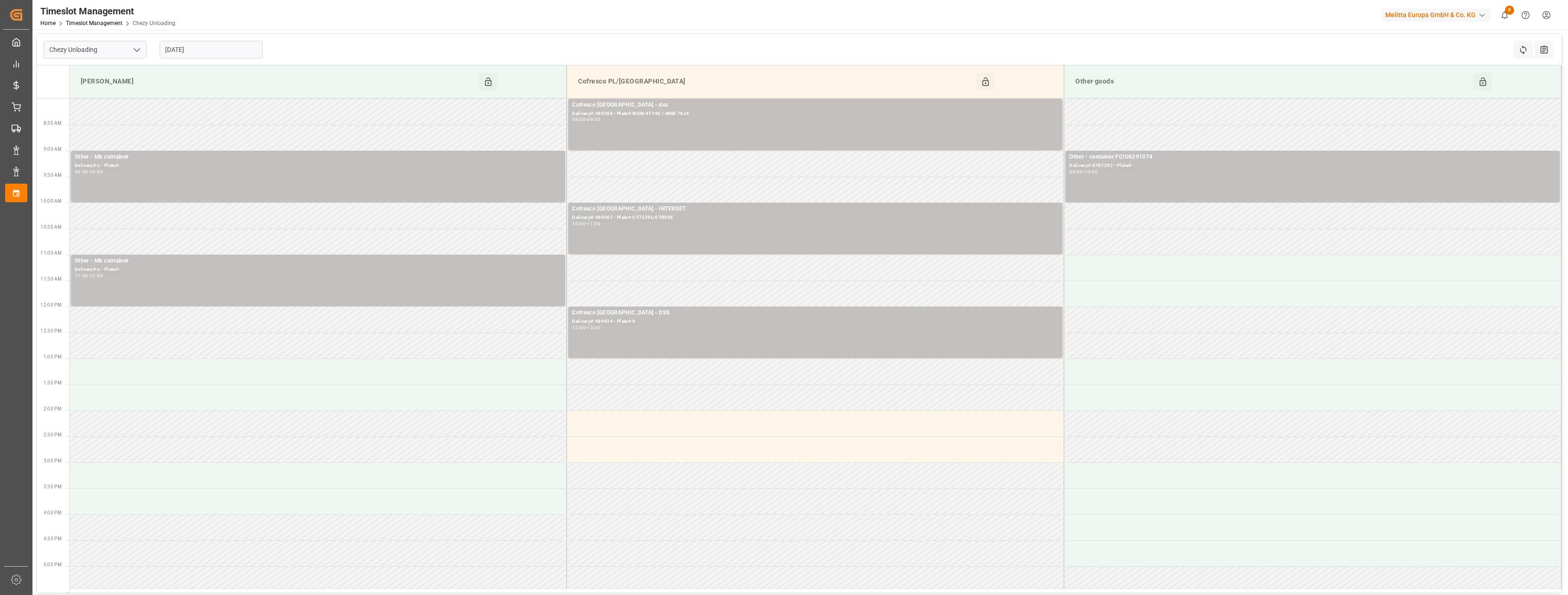
click at [139, 52] on icon "open menu" at bounding box center [137, 50] width 11 height 11
click at [127, 69] on div "Chezy Loading" at bounding box center [95, 70] width 102 height 21
type input "Chezy Loading"
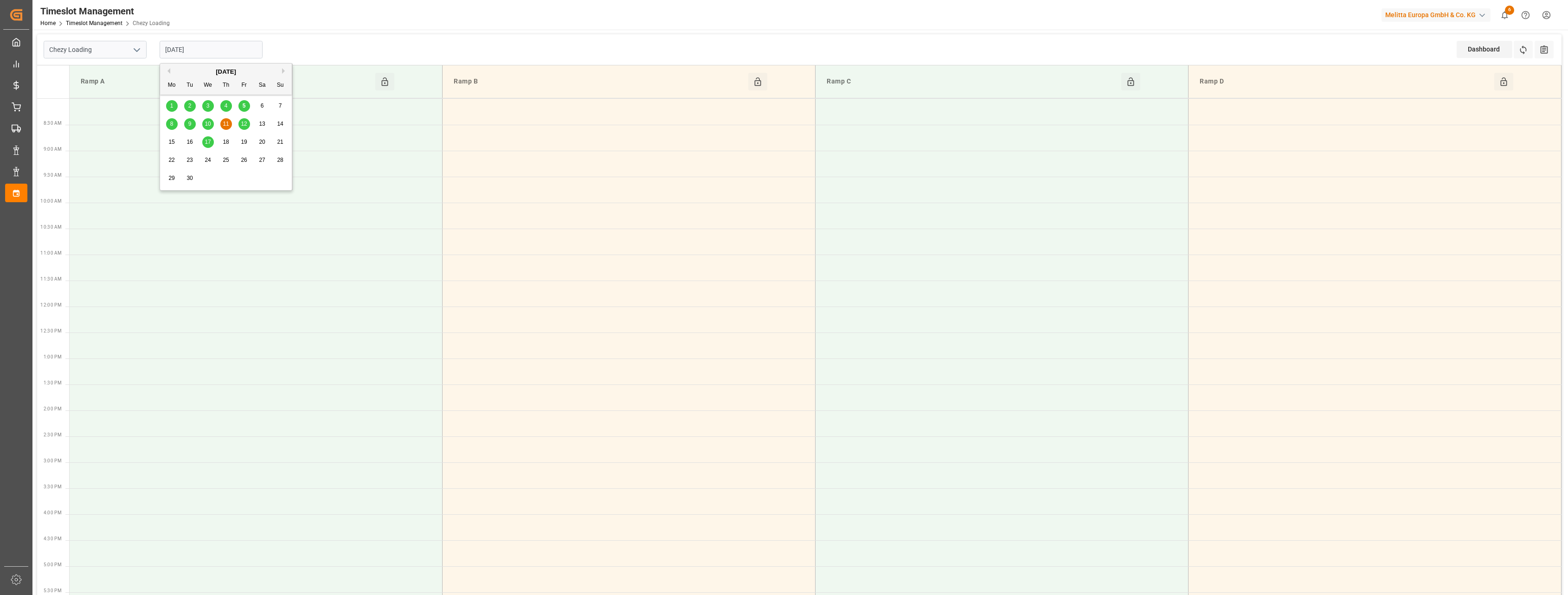
click at [222, 54] on input "[DATE]" at bounding box center [211, 49] width 103 height 18
click at [239, 107] on div "5" at bounding box center [244, 106] width 12 height 11
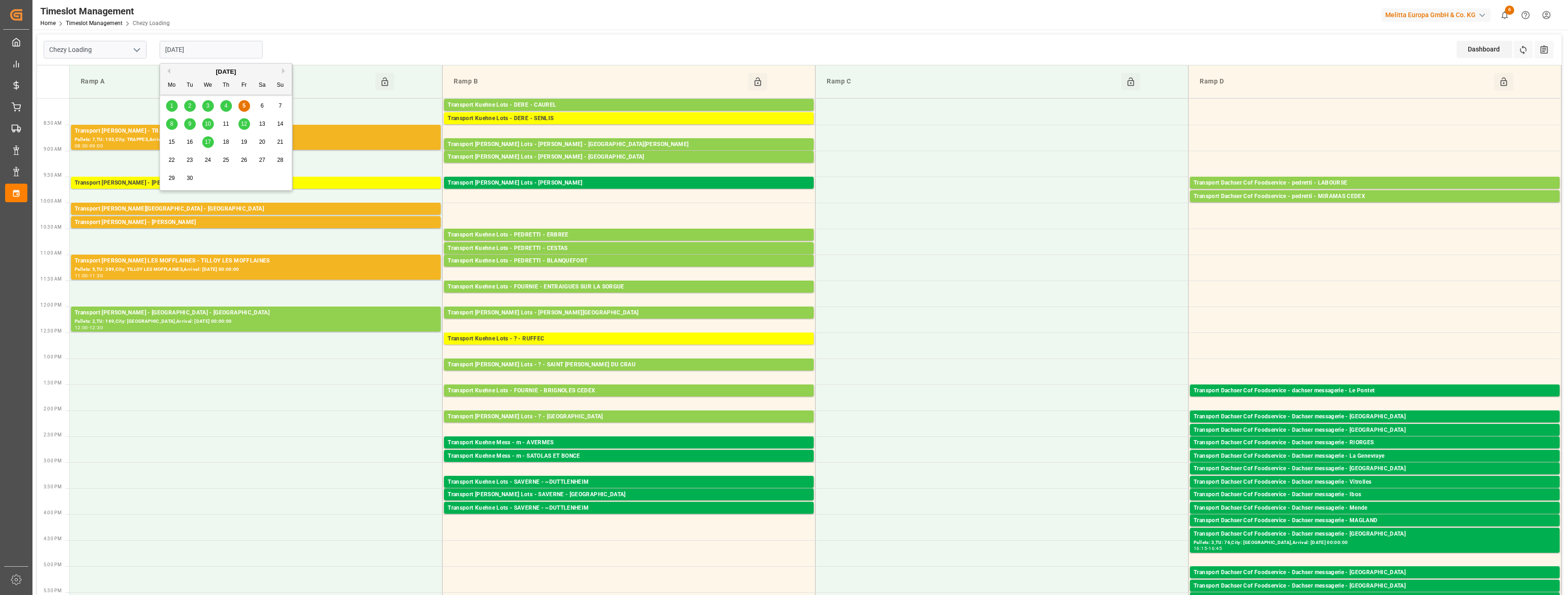
click at [237, 52] on input "[DATE]" at bounding box center [211, 49] width 103 height 18
click at [225, 108] on span "4" at bounding box center [226, 105] width 3 height 7
type input "[DATE]"
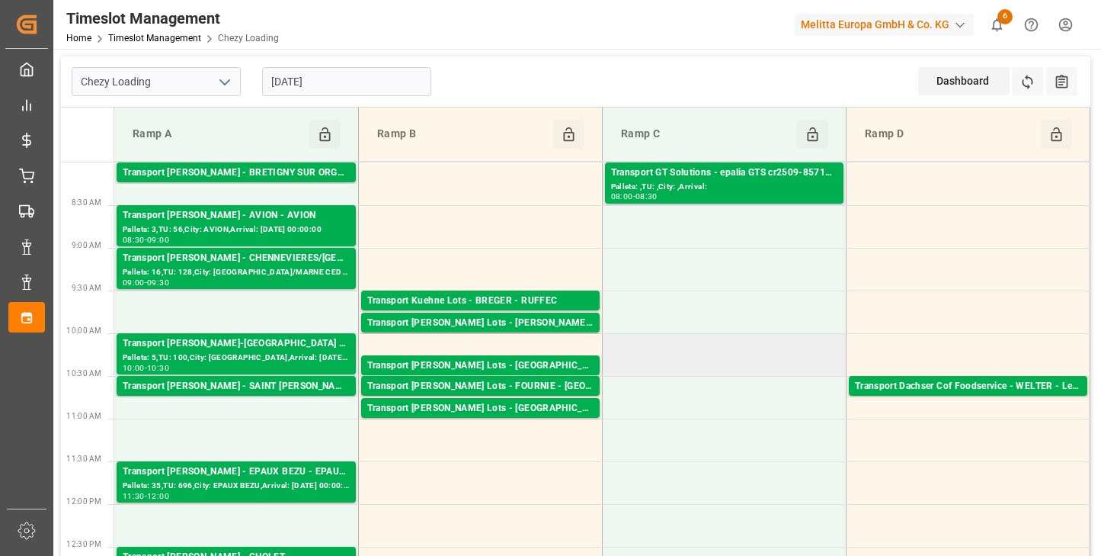
scroll to position [191, 0]
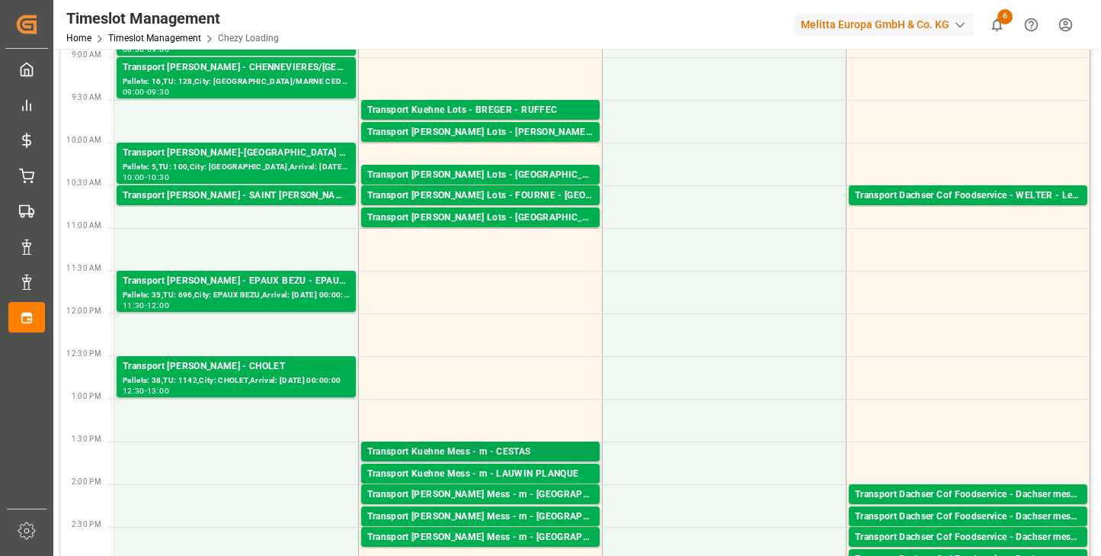
click at [505, 451] on div "Transport Kuehne Mess - m - CESTAS" at bounding box center [480, 451] width 226 height 15
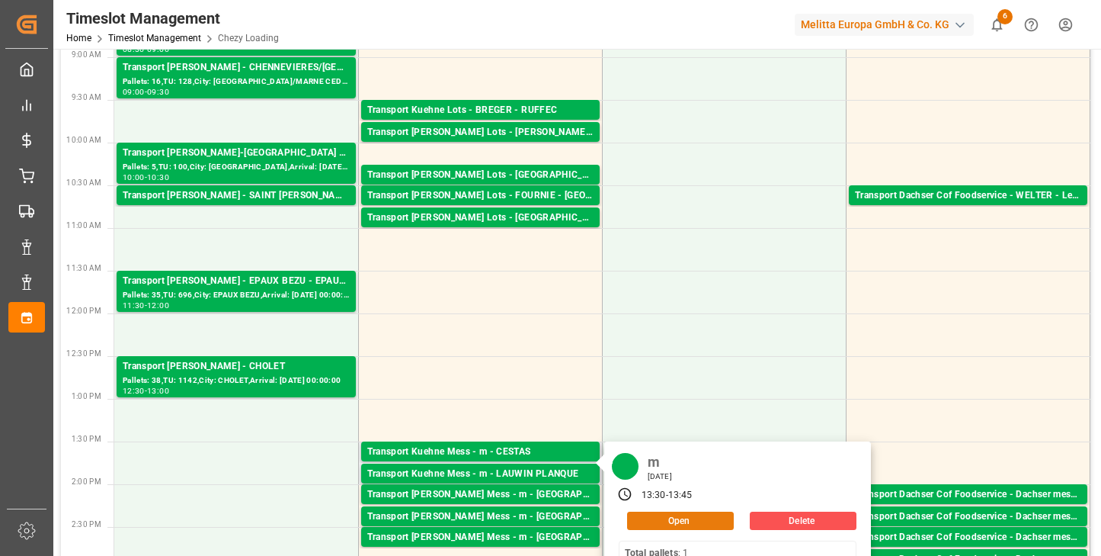
click at [636, 518] on button "Open" at bounding box center [680, 520] width 107 height 18
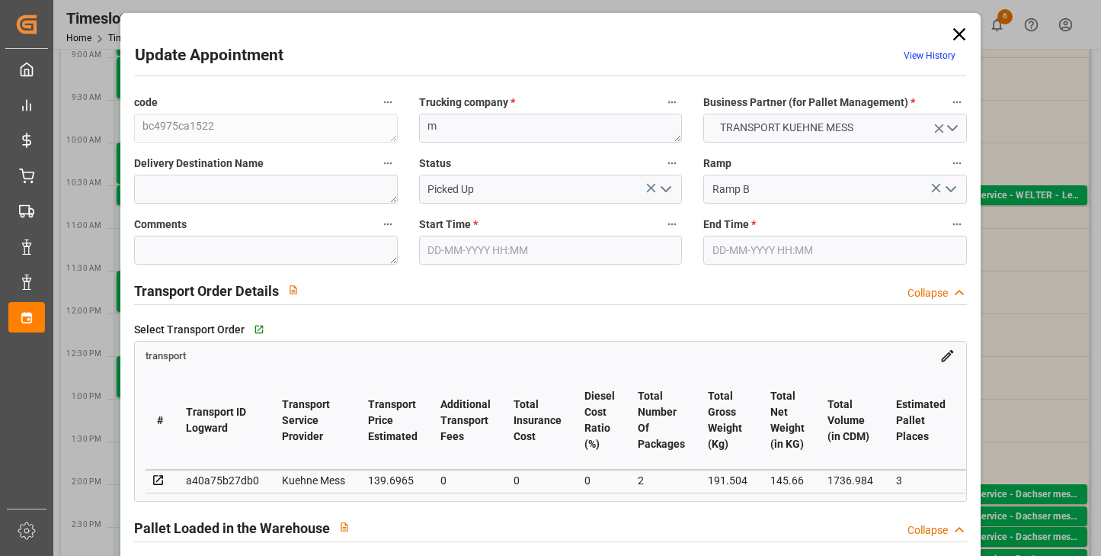
type input "04-09-2025 13:30"
type input "04-09-2025 13:45"
type input "03-09-2025 11:49"
type input "[DATE]"
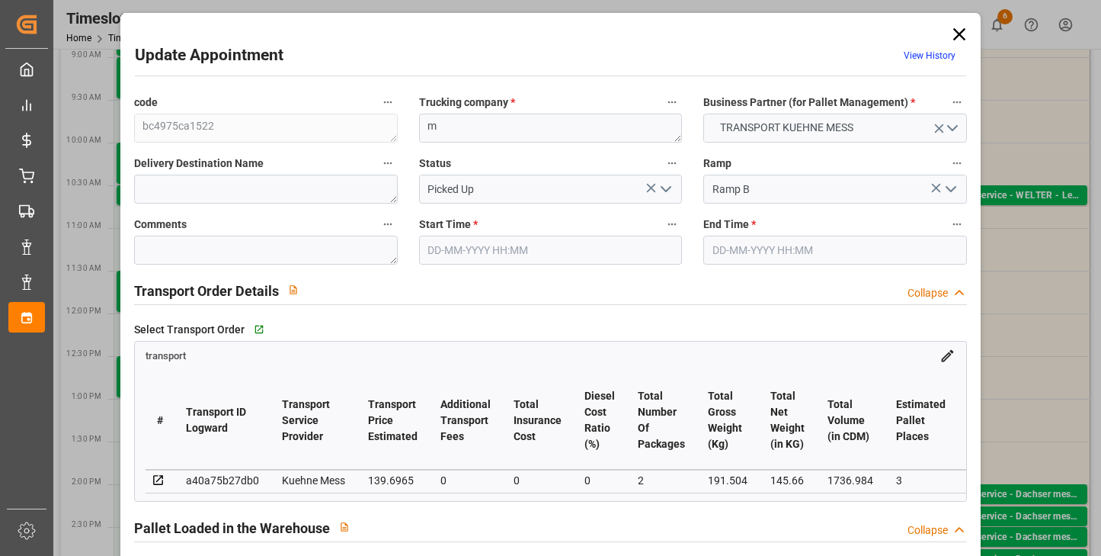
type input "[DATE]"
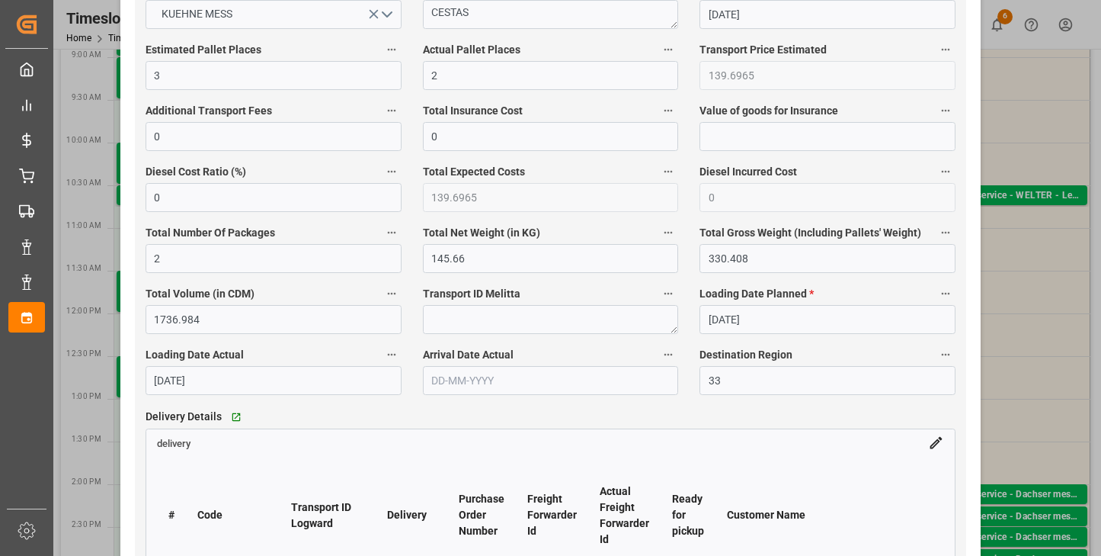
scroll to position [1048, 0]
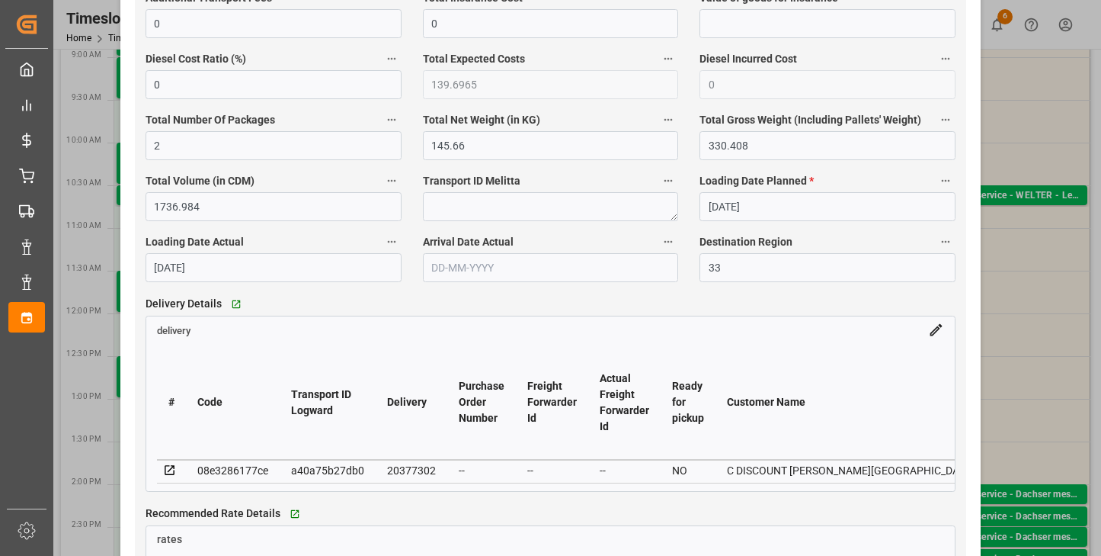
type input "Chezy Unloading"
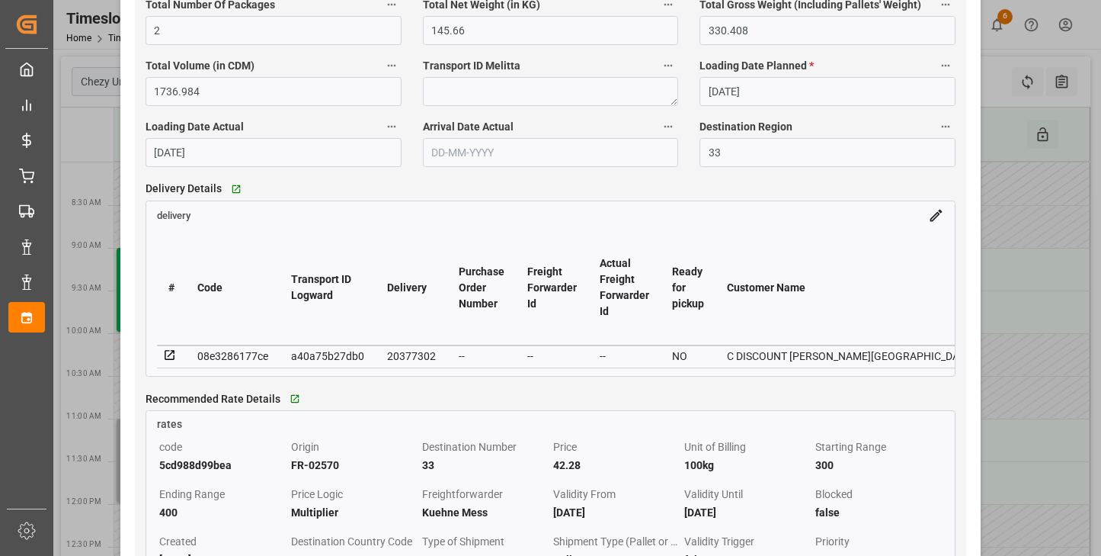
type input "pickedUp"
type input "Cofresco PL/[GEOGRAPHIC_DATA]"
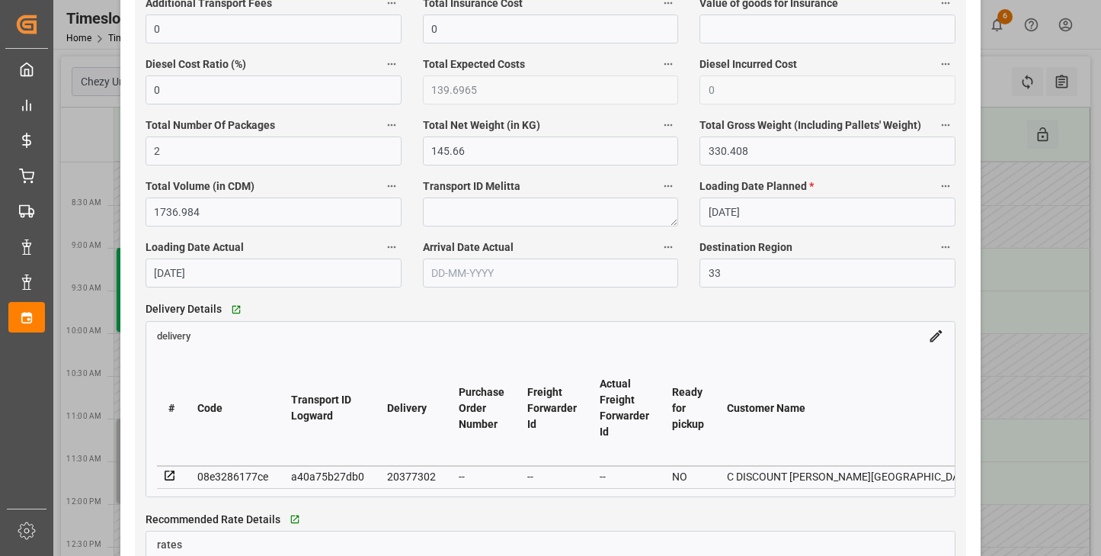
click at [67, 114] on div "Update Appointment View History Sender/ Business Partner * TRANSPORT KUEHNE MES…" at bounding box center [550, 278] width 1101 height 556
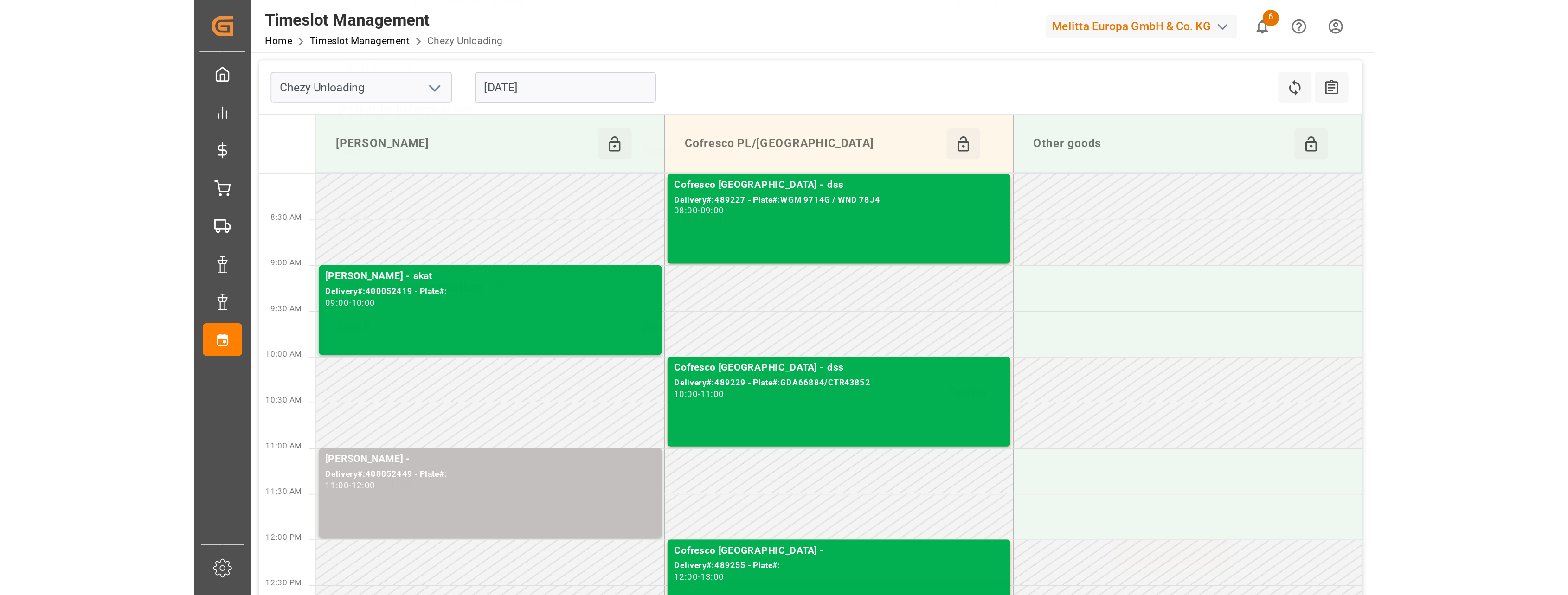
scroll to position [151, 0]
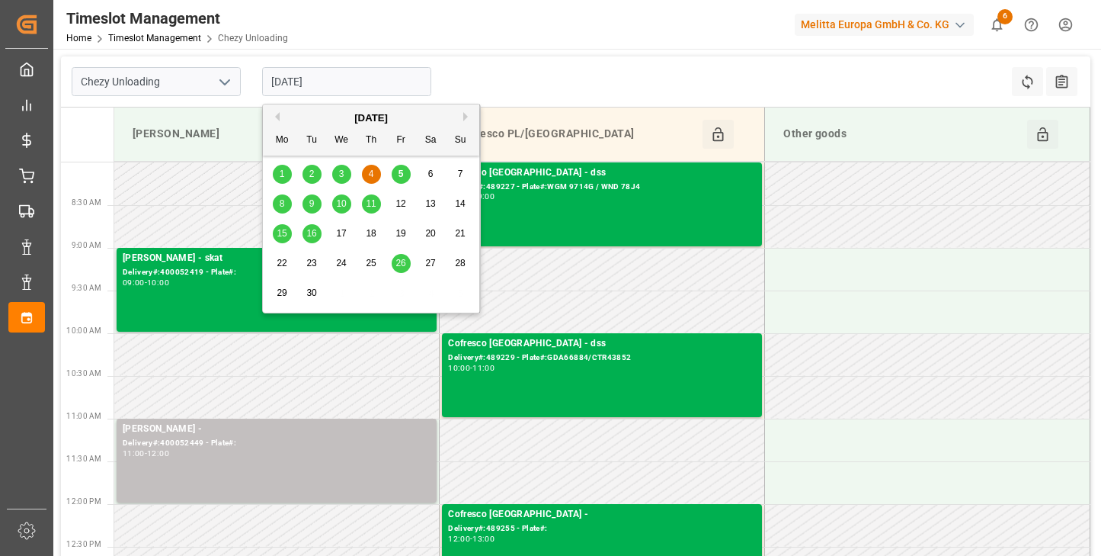
click at [336, 81] on input "[DATE]" at bounding box center [346, 81] width 169 height 29
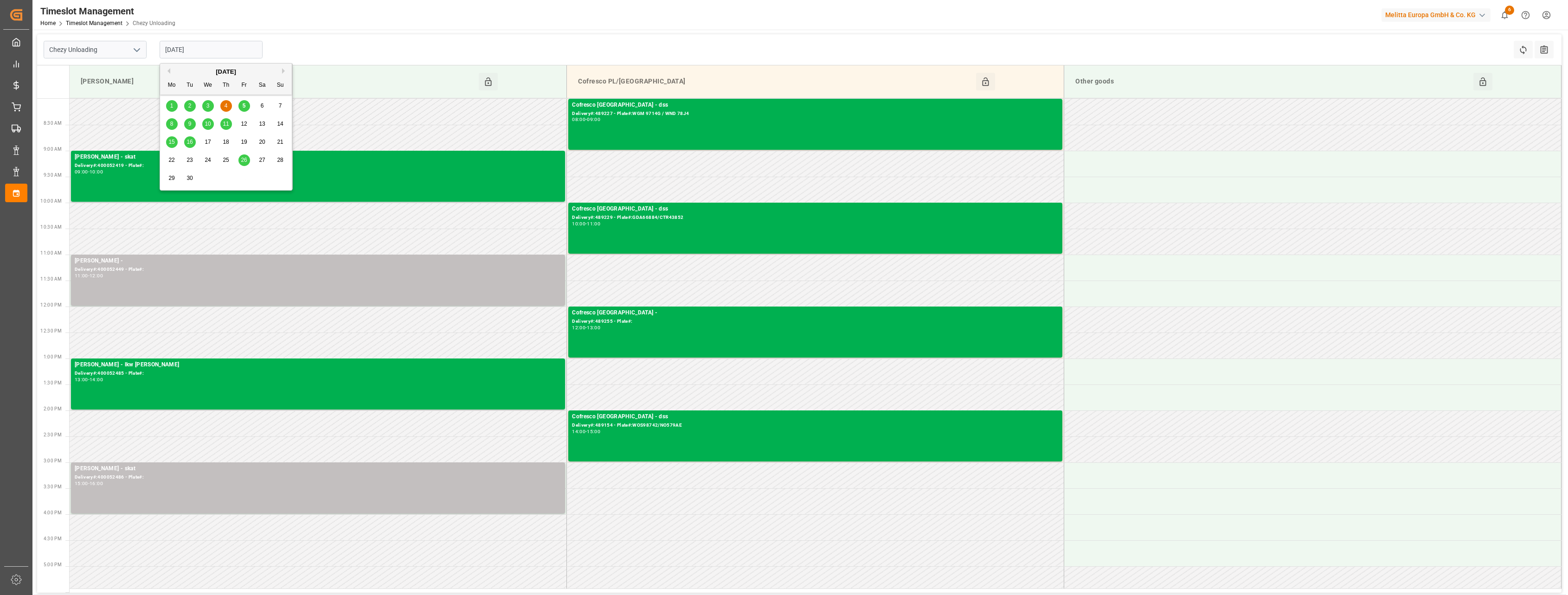
click at [227, 105] on span "4" at bounding box center [226, 105] width 3 height 7
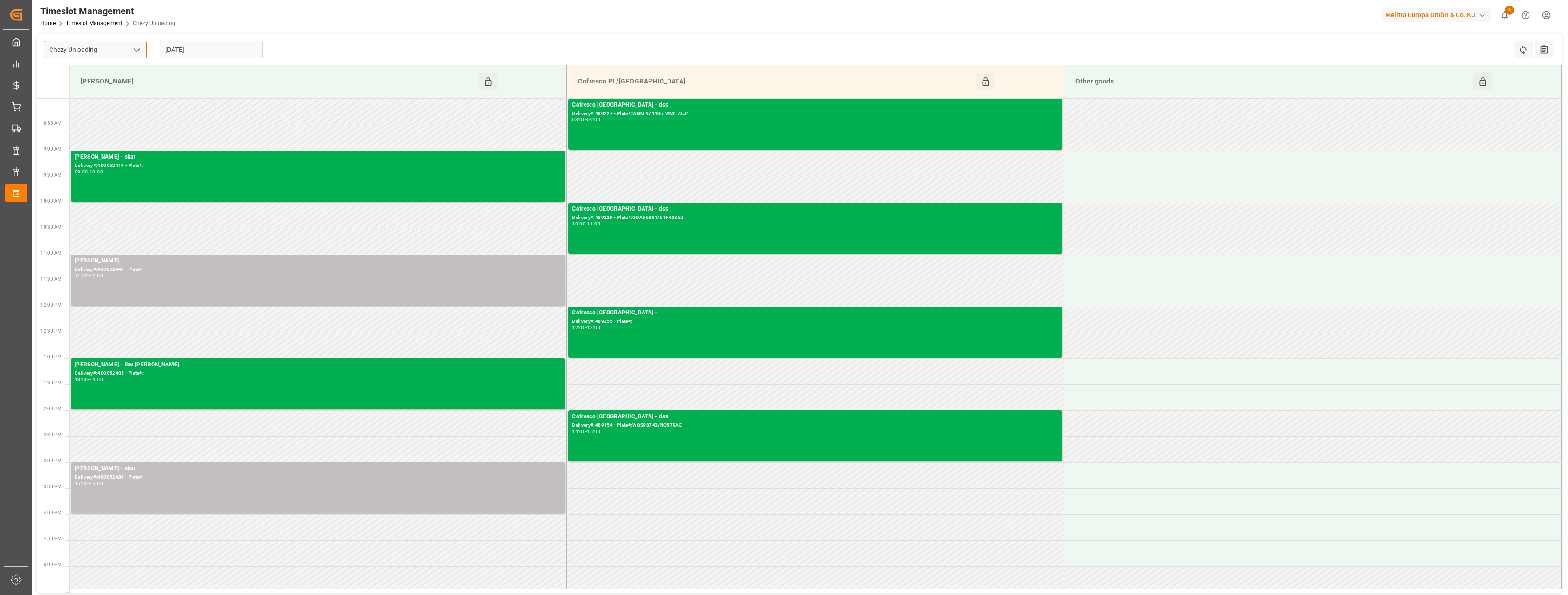
click at [96, 58] on input "Chezy Unloading" at bounding box center [95, 49] width 103 height 18
click at [141, 53] on icon "open menu" at bounding box center [137, 50] width 11 height 11
click at [128, 71] on div "Chezy Loading" at bounding box center [95, 70] width 102 height 21
type input "Chezy Loading"
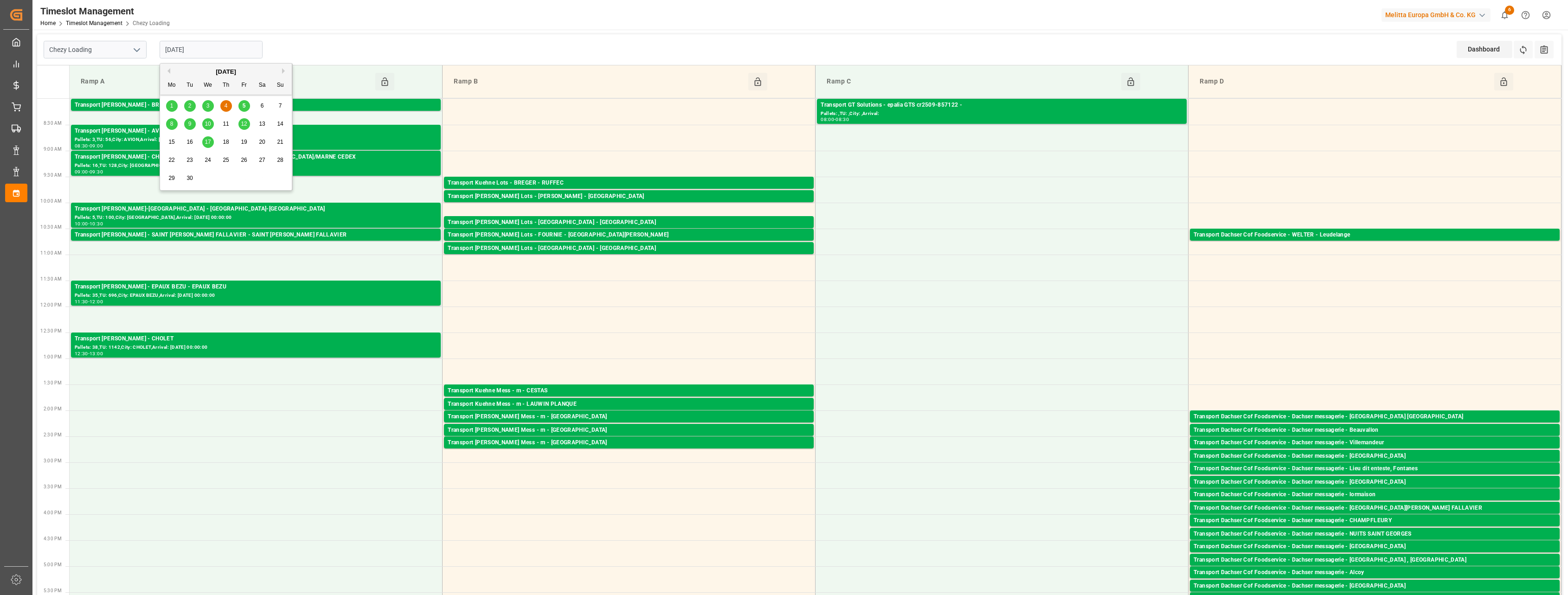
click at [246, 54] on input "[DATE]" at bounding box center [211, 49] width 103 height 18
click at [206, 108] on span "3" at bounding box center [208, 105] width 3 height 7
type input "[DATE]"
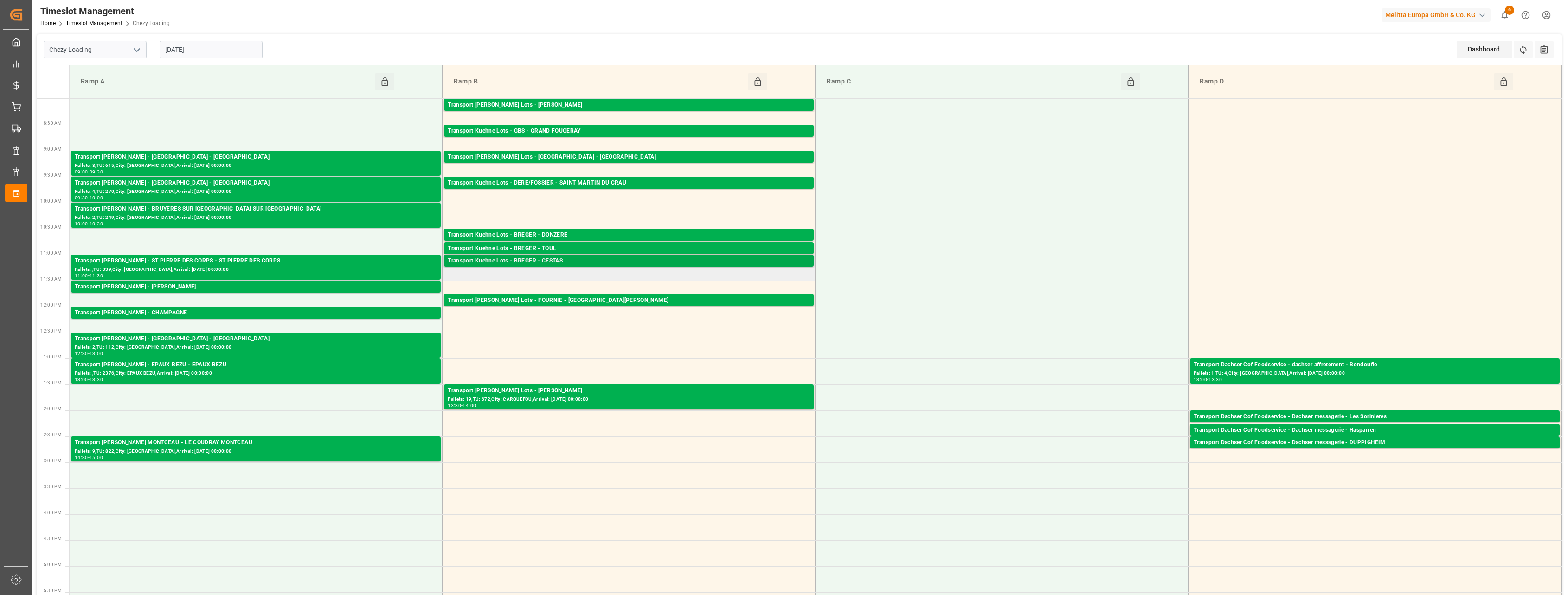
click at [645, 260] on div "Transport Kuehne Lots - BREGER - CESTAS" at bounding box center [628, 260] width 362 height 9
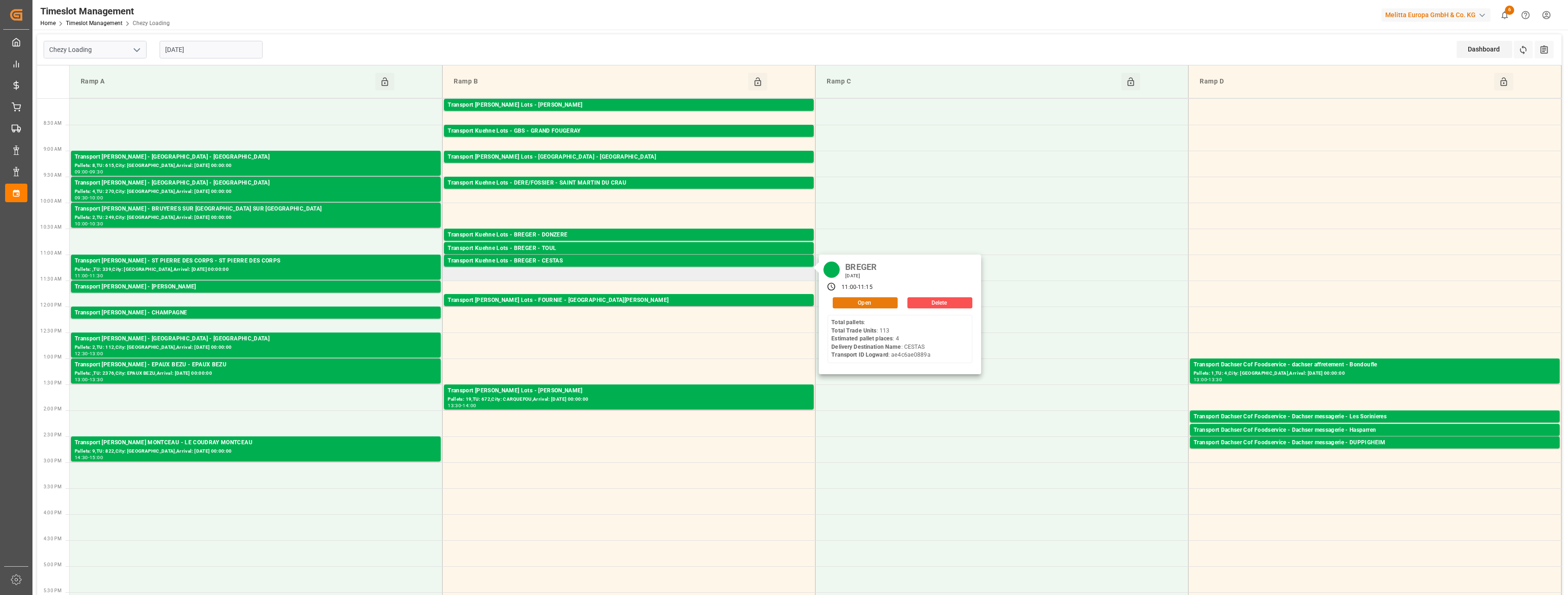
click at [863, 298] on button "Open" at bounding box center [865, 303] width 65 height 11
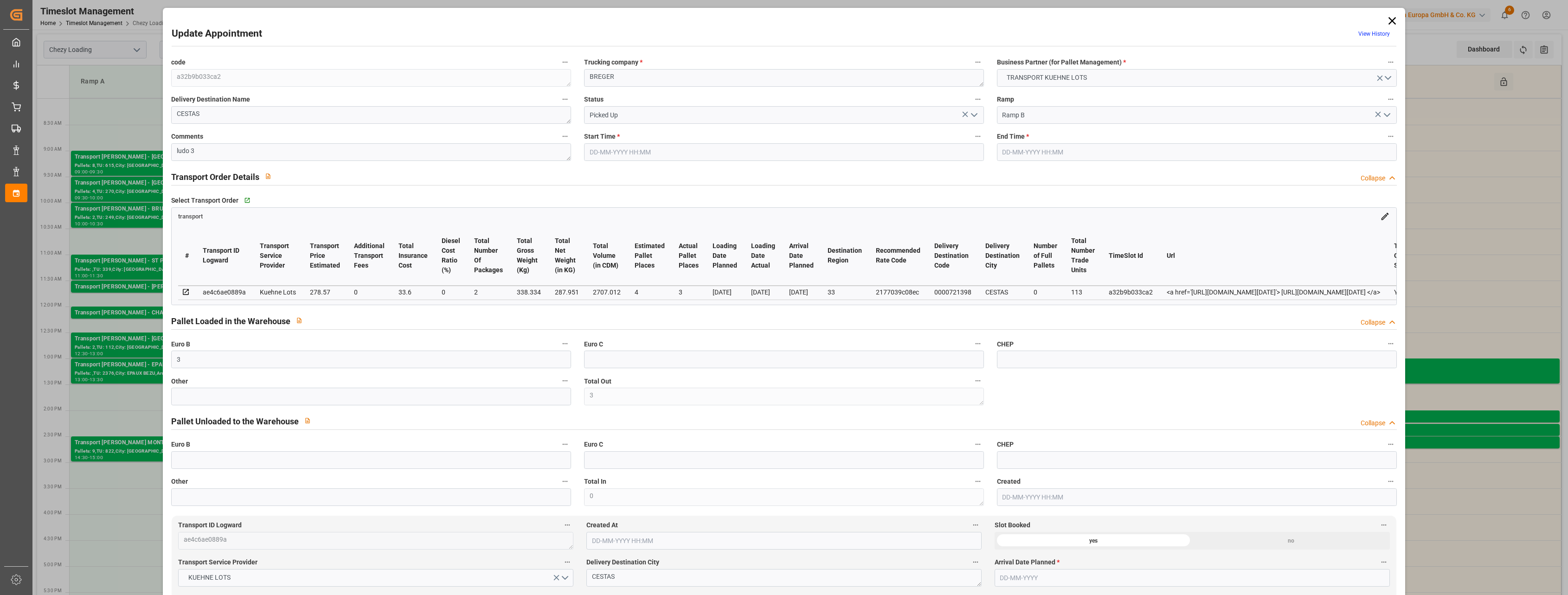
type input "3"
type input "4"
type input "3"
type input "278.57"
type input "0"
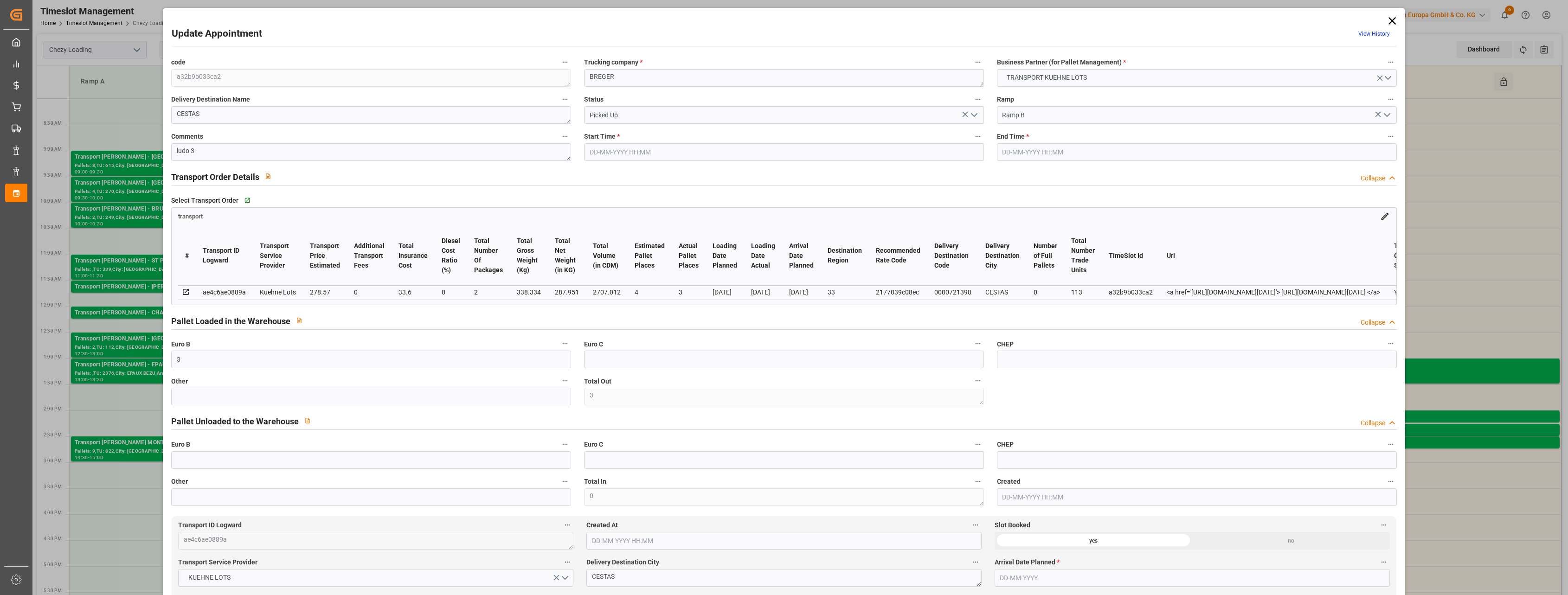
type input "33.6"
type input "0"
type input "312.17"
type input "0"
type input "2"
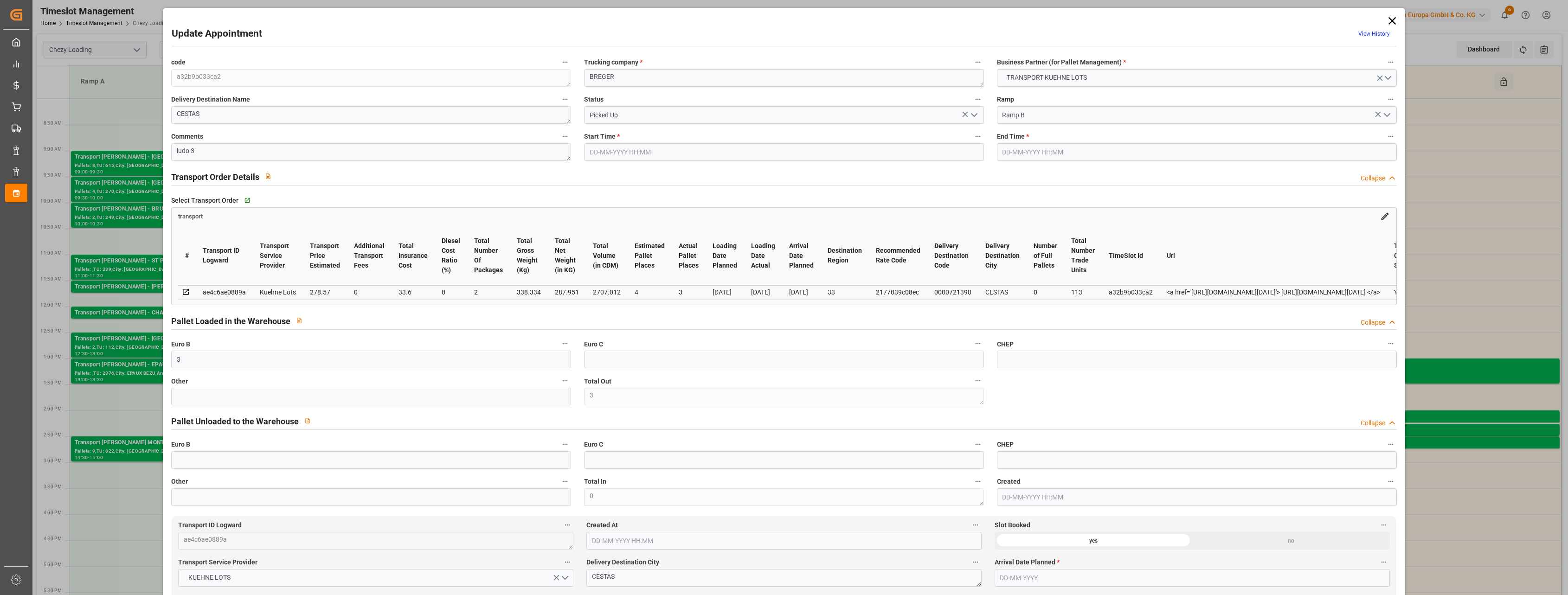
type input "287.951"
type input "568.334"
type input "2707.012"
type input "33"
type input "0"
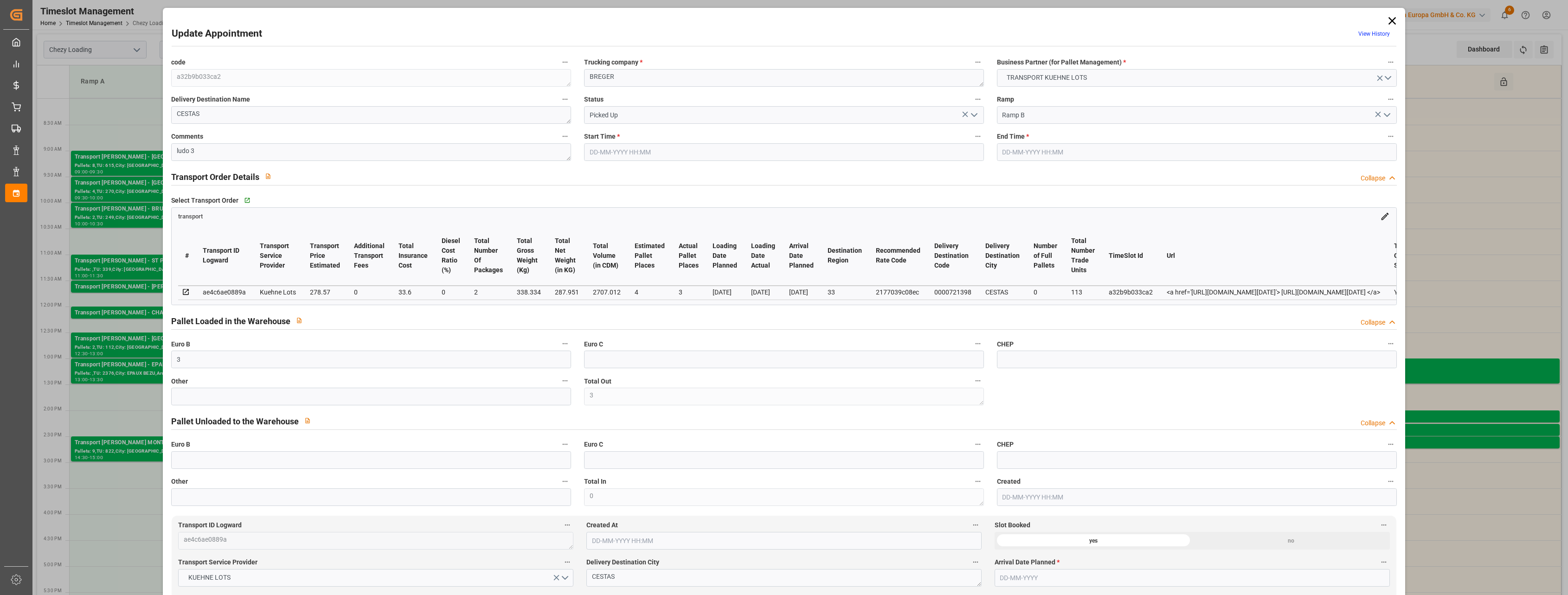
type input "113"
type input "10"
type input "101"
type input "338.334"
type input "0"
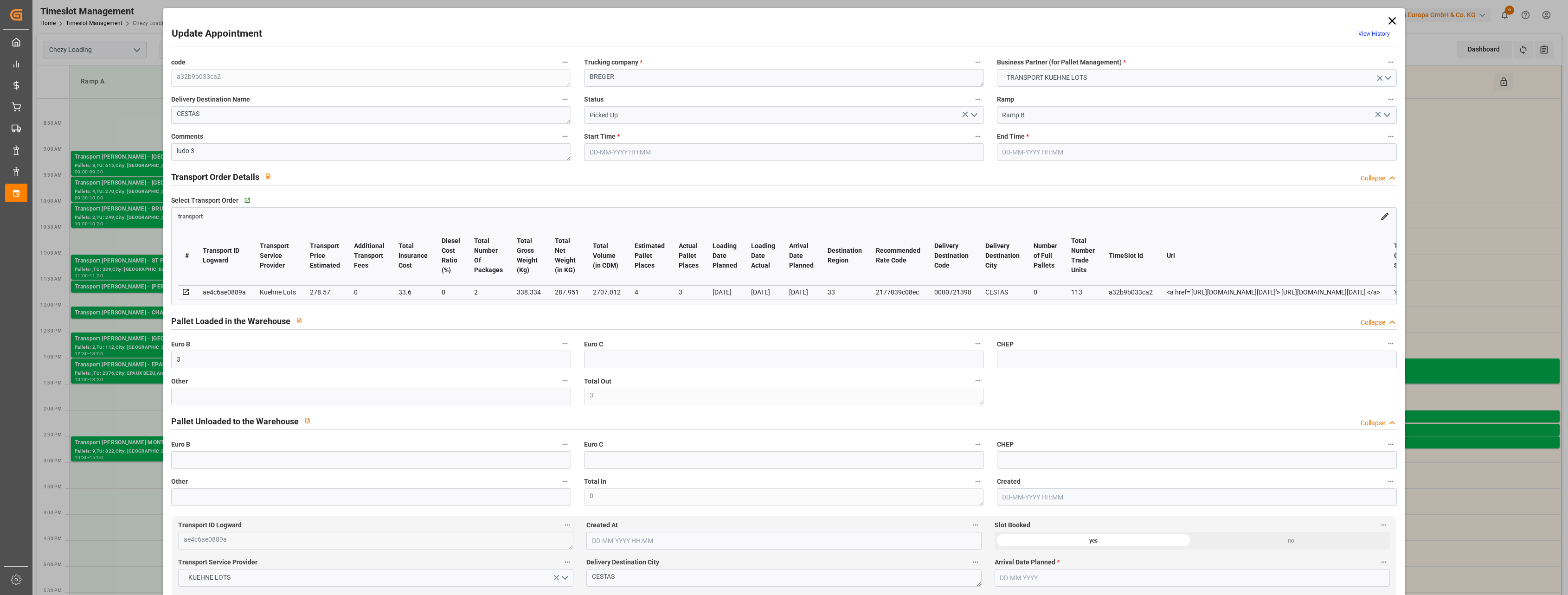
type input "4710.8598"
type input "0"
type input "21"
type input "35"
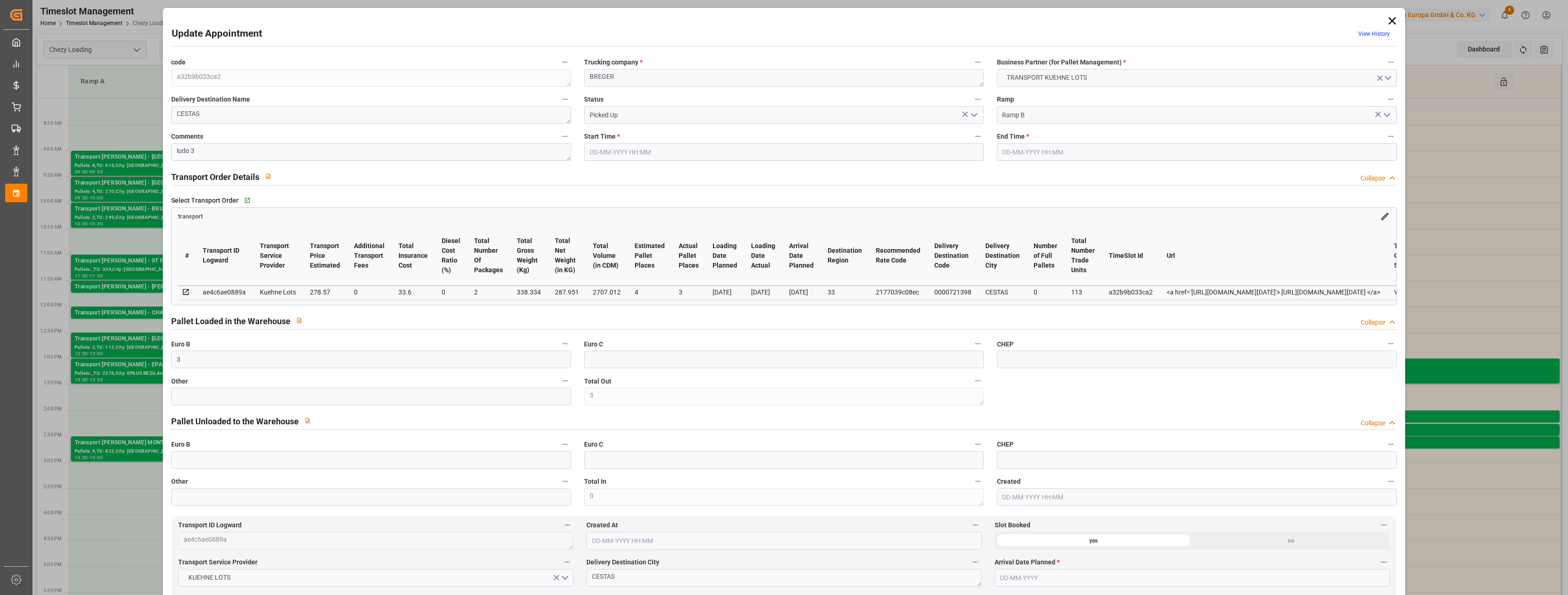
type input "03-09-2025 11:00"
type input "03-09-2025 11:15"
type input "01-09-2025 13:42"
type input "01-09-2025 11:22"
type input "[DATE]"
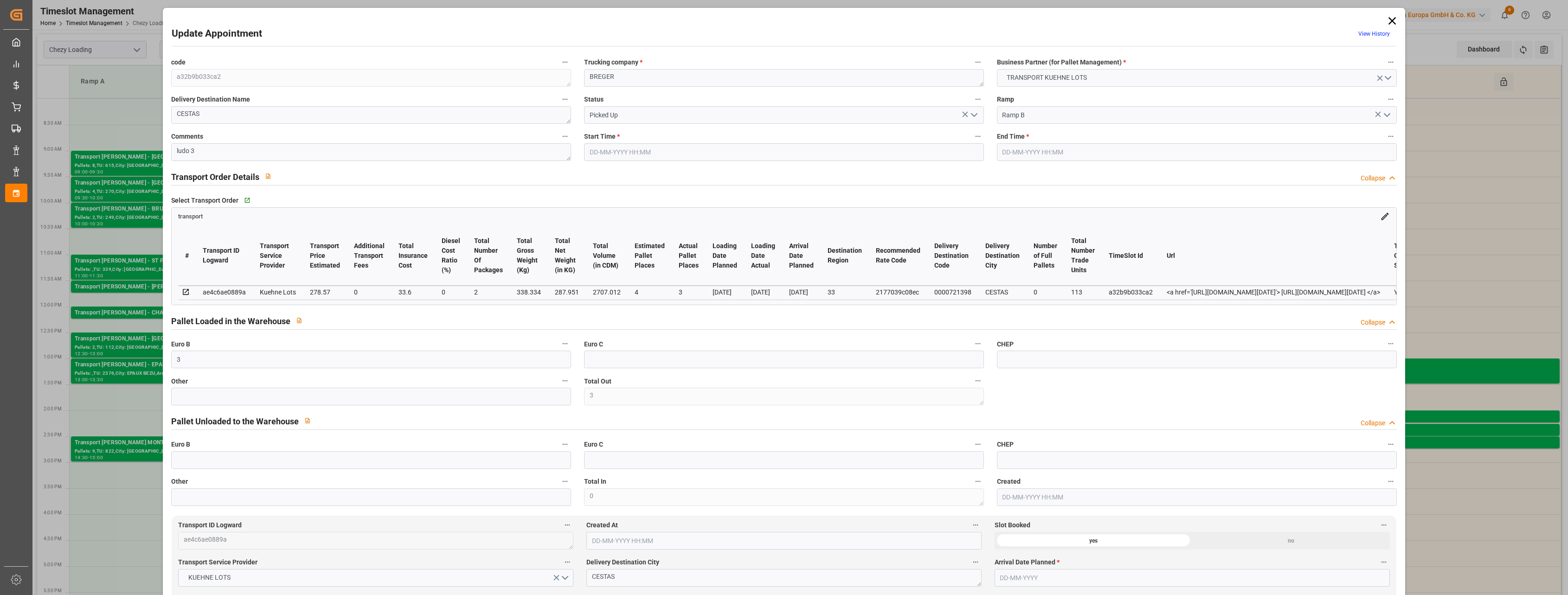
type input "[DATE]"
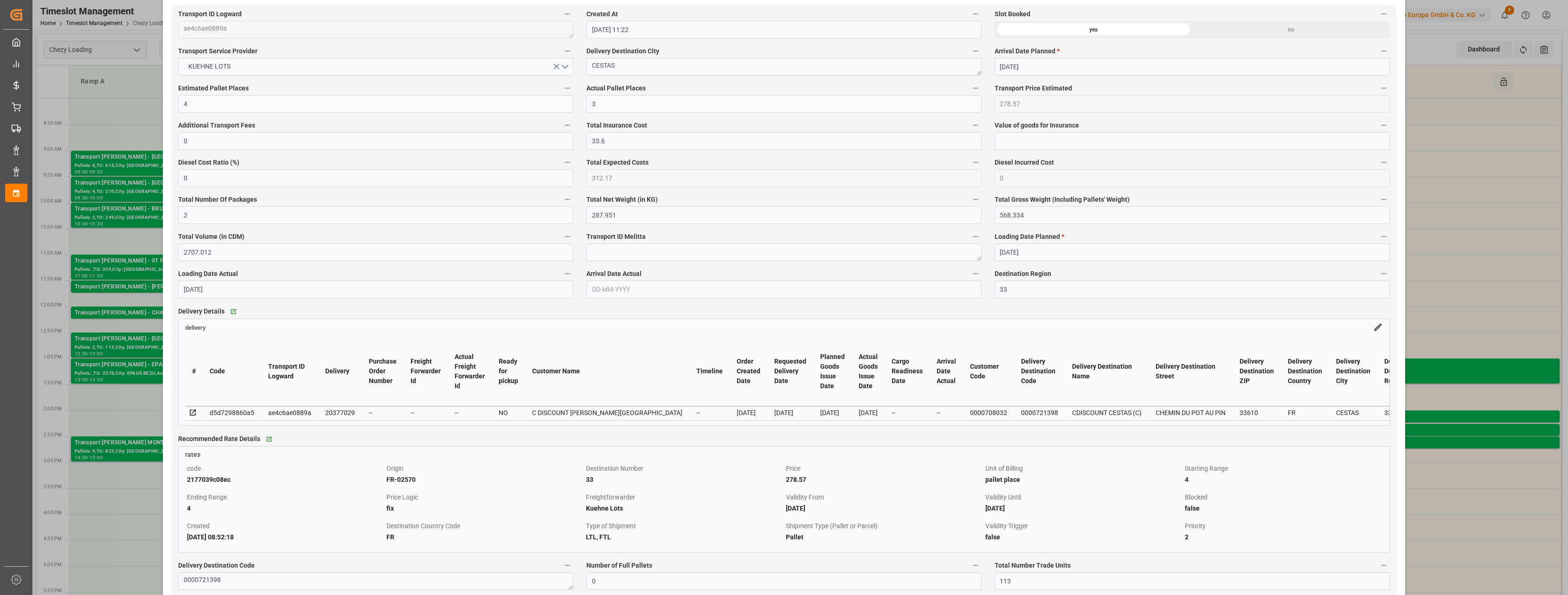
scroll to position [580, 0]
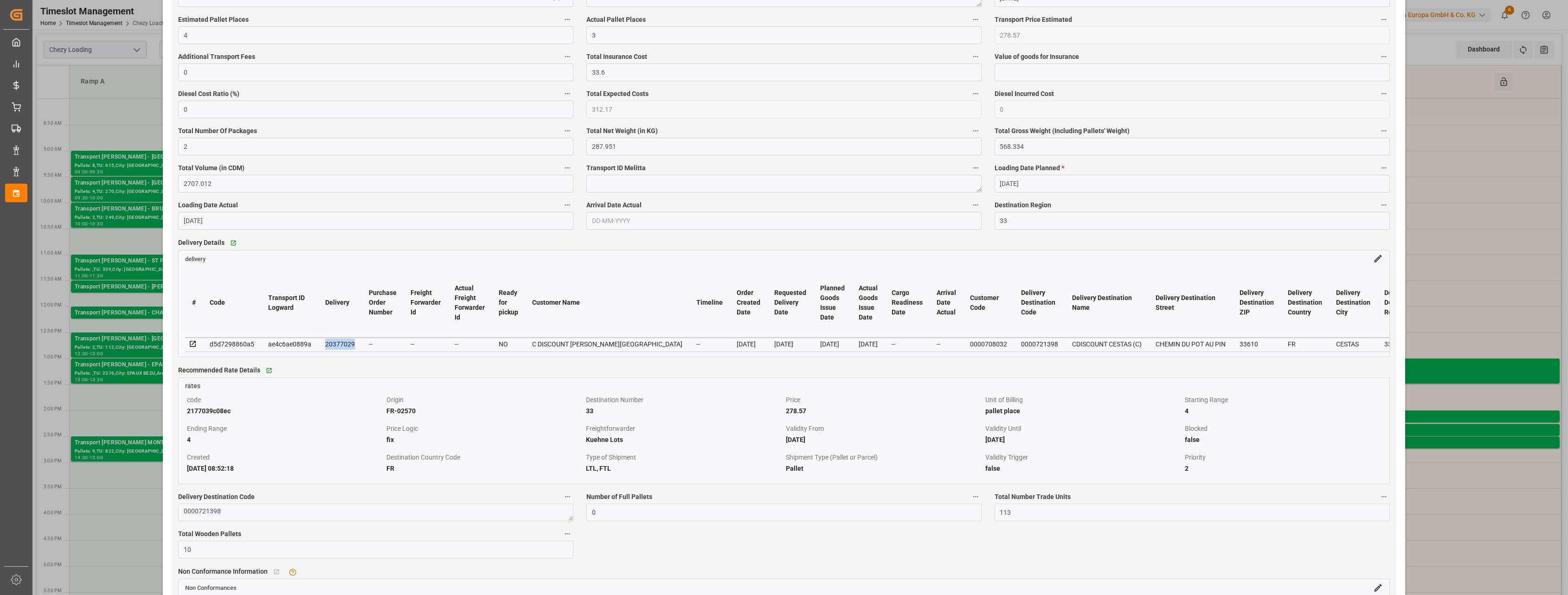
drag, startPoint x: 352, startPoint y: 345, endPoint x: 320, endPoint y: 349, distance: 32.2
click at [320, 349] on td "20377029" at bounding box center [340, 344] width 44 height 14
copy div "20377029"
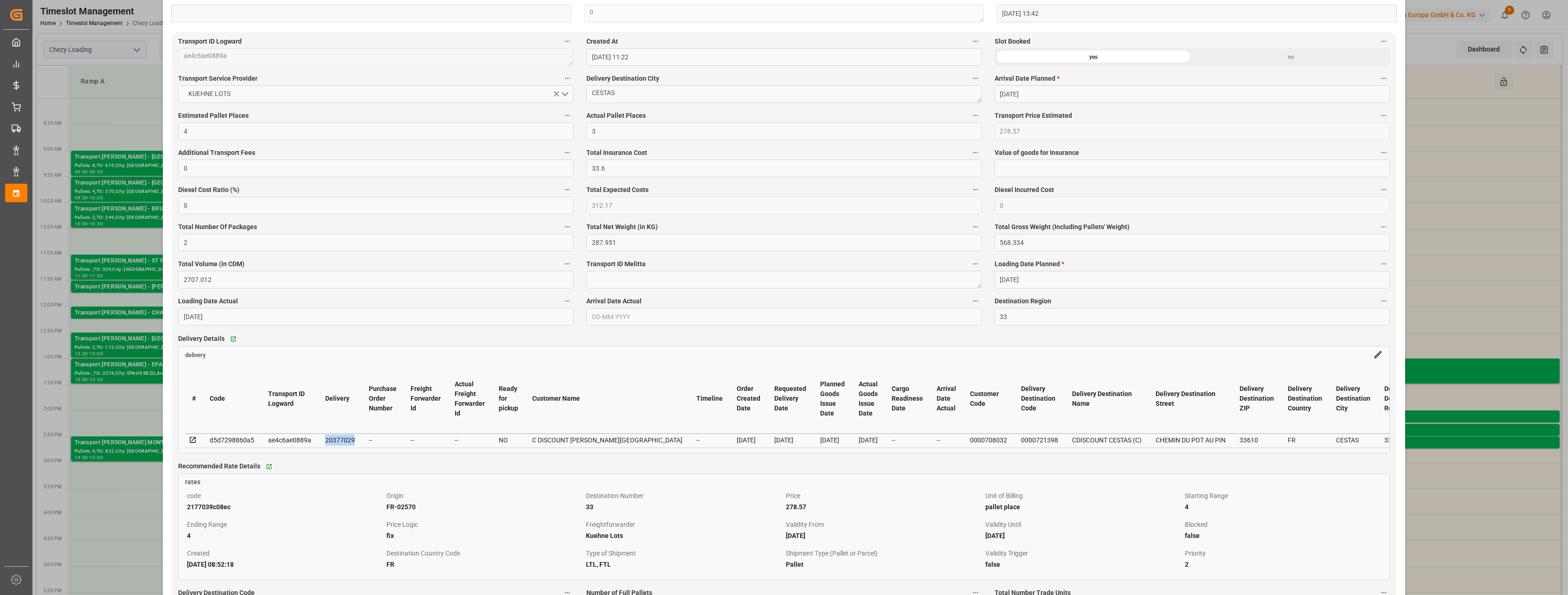
scroll to position [464, 0]
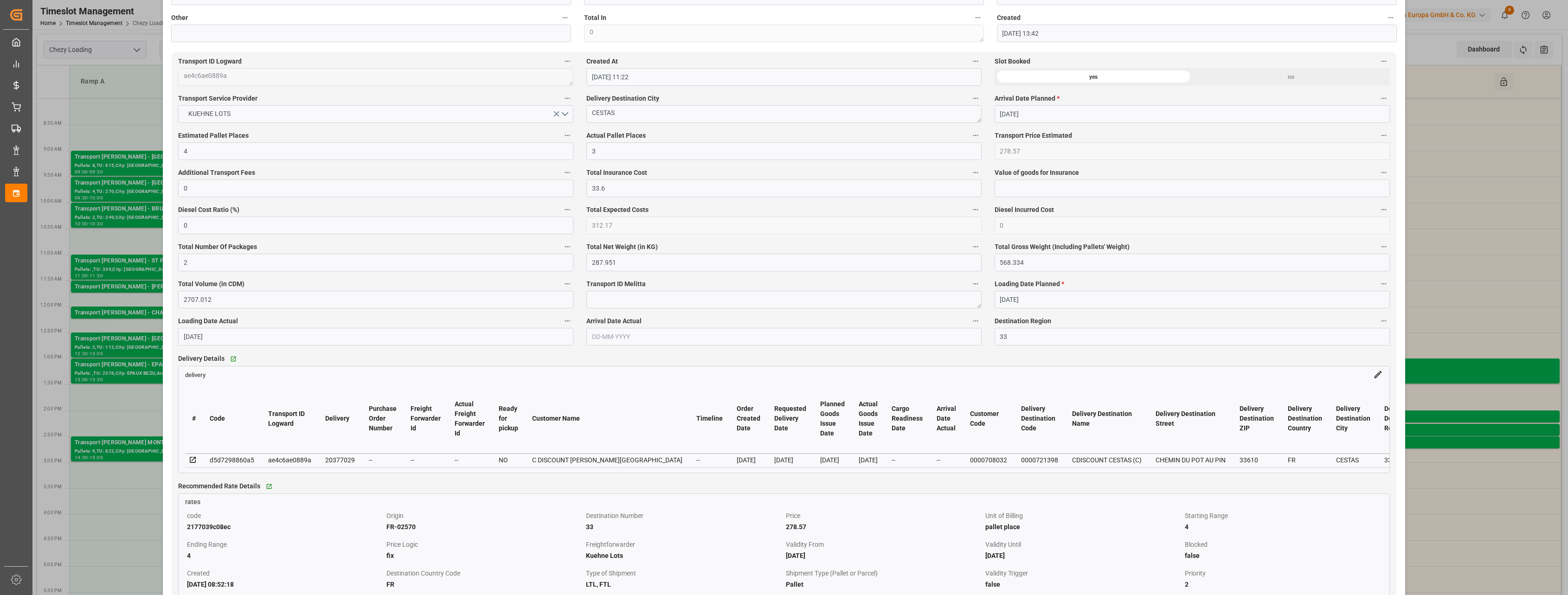
click at [133, 131] on div "Update Appointment View History code a32b9b033ca2 Trucking company * BREGER Bus…" at bounding box center [784, 298] width 1568 height 595
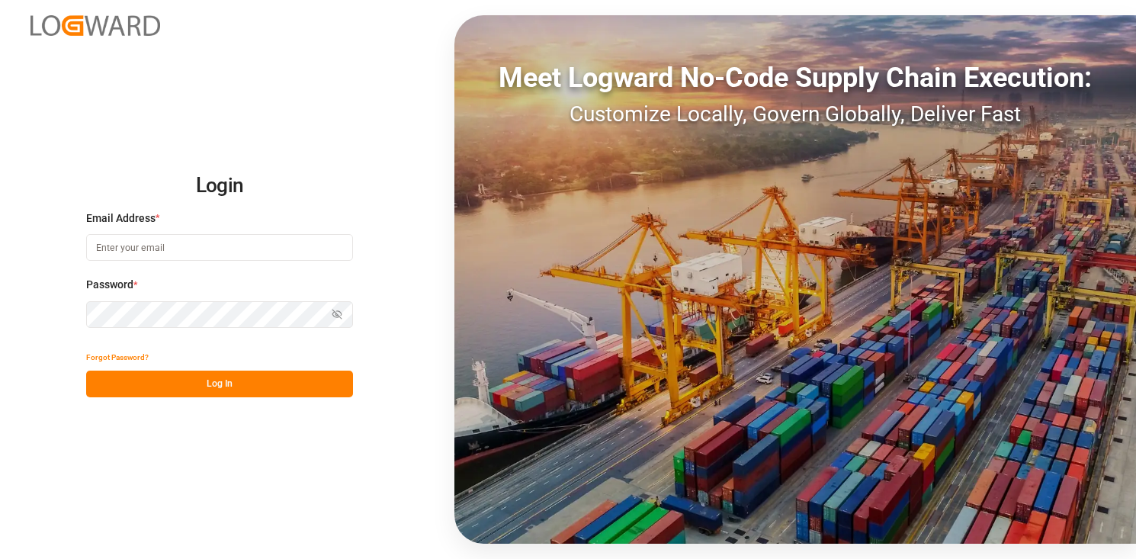
type input "[PERSON_NAME][EMAIL_ADDRESS][PERSON_NAME][DOMAIN_NAME]"
click at [197, 381] on button "Log In" at bounding box center [219, 383] width 267 height 27
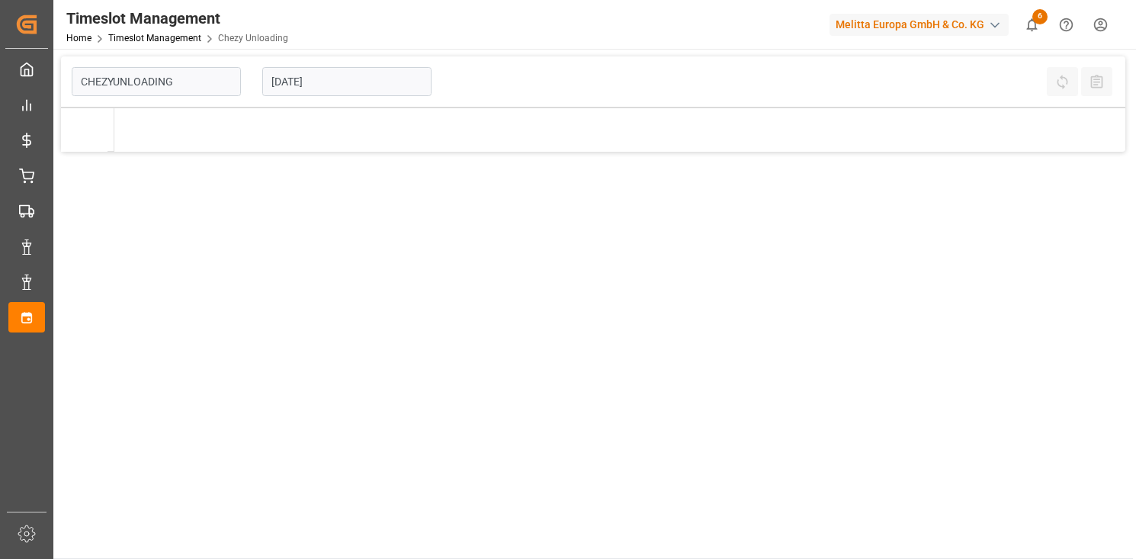
type input "Chezy Unloading"
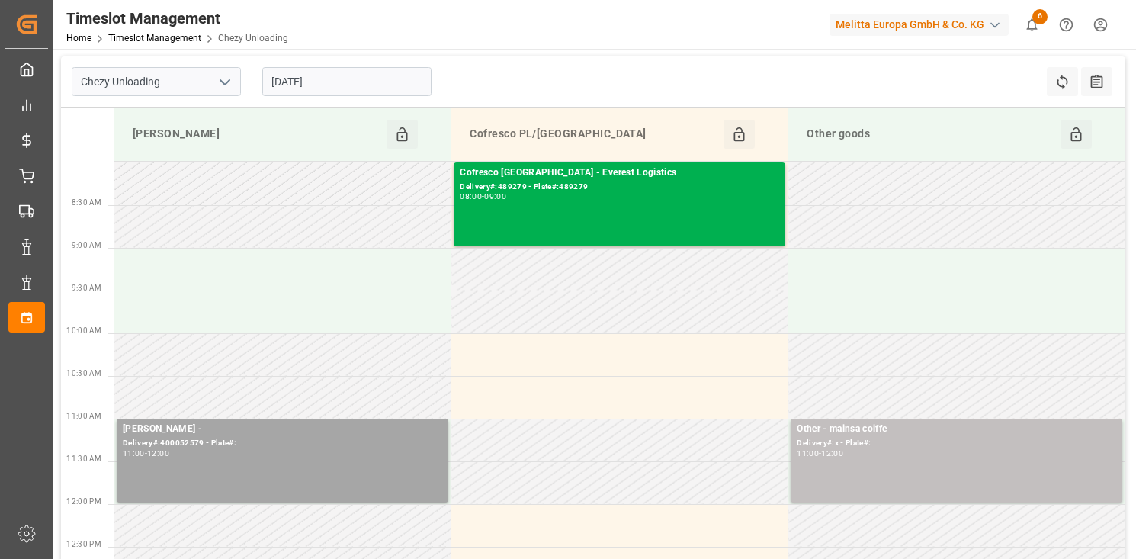
click at [221, 90] on icon "open menu" at bounding box center [225, 82] width 18 height 18
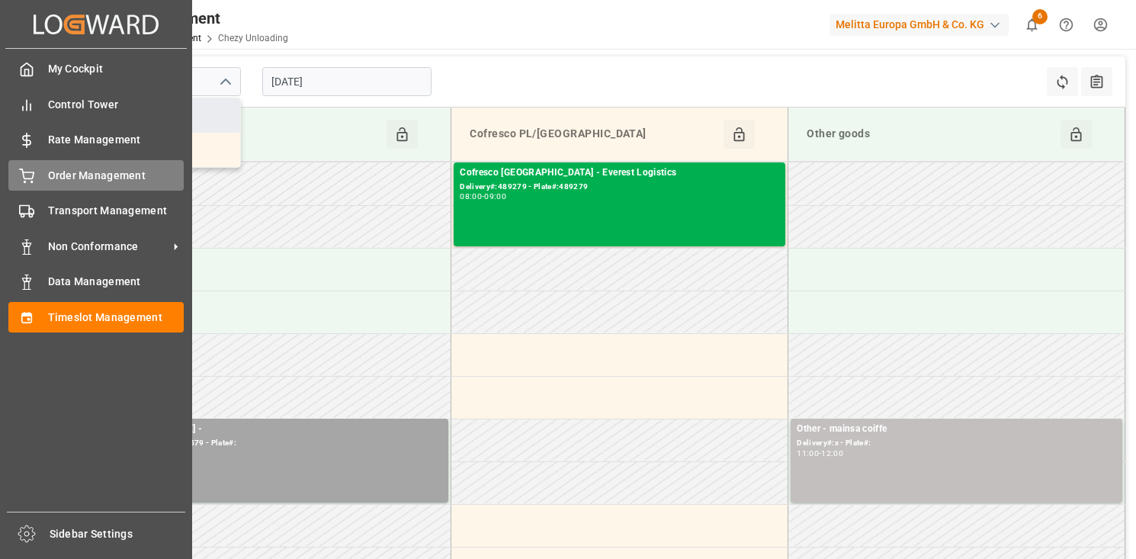
click at [64, 169] on span "Order Management" at bounding box center [116, 176] width 136 height 16
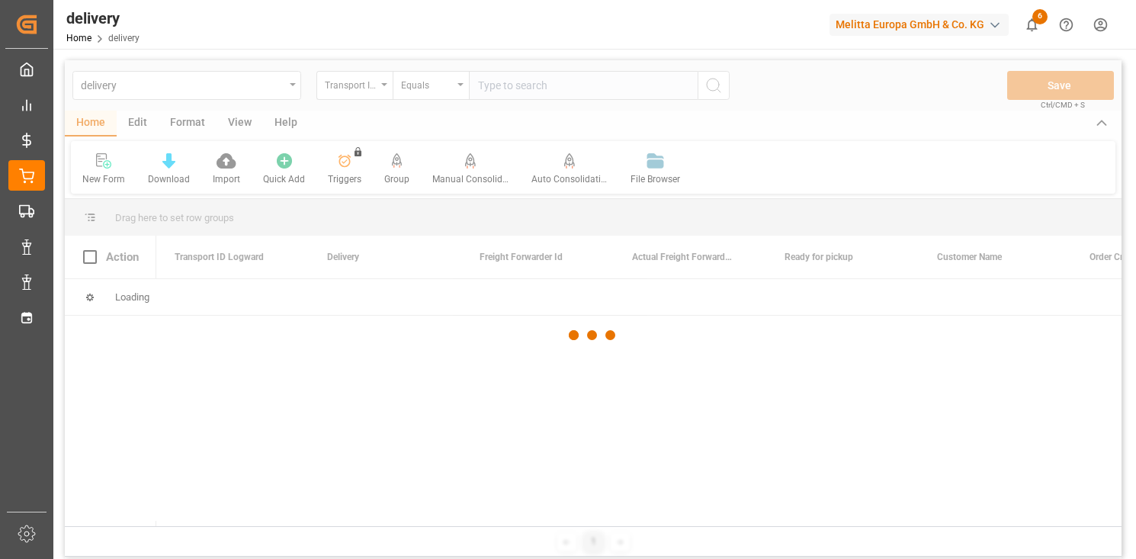
click at [381, 87] on div at bounding box center [593, 334] width 1056 height 549
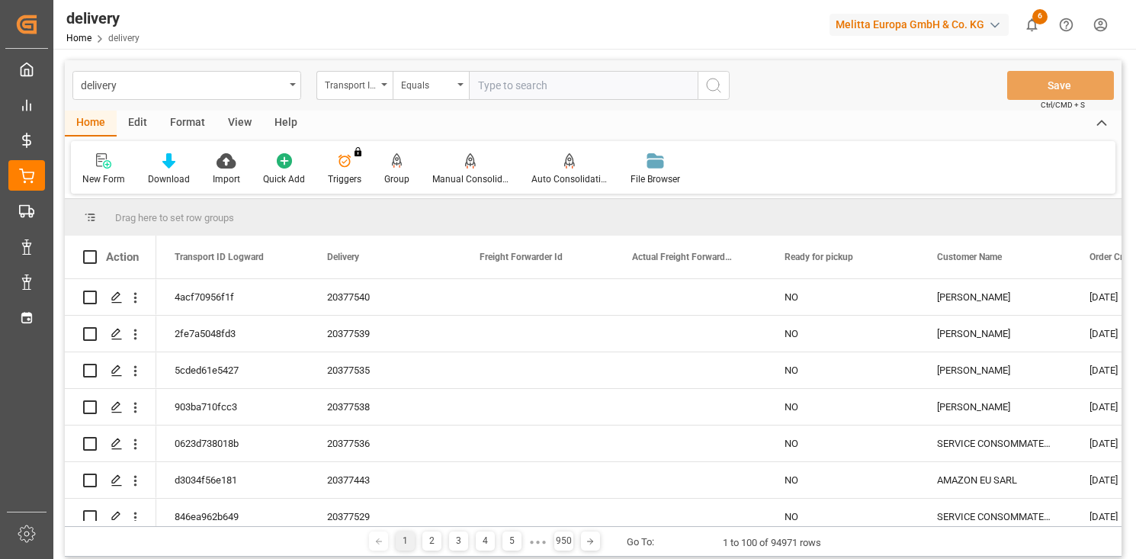
click at [381, 87] on div "Transport ID Logward" at bounding box center [354, 85] width 76 height 29
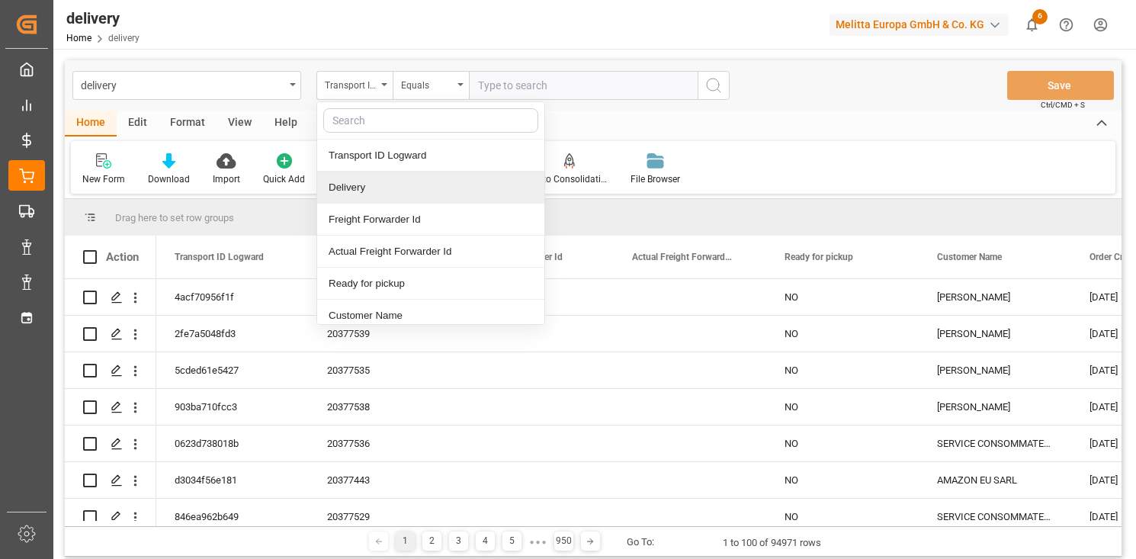
click at [358, 195] on div "Delivery" at bounding box center [430, 187] width 227 height 32
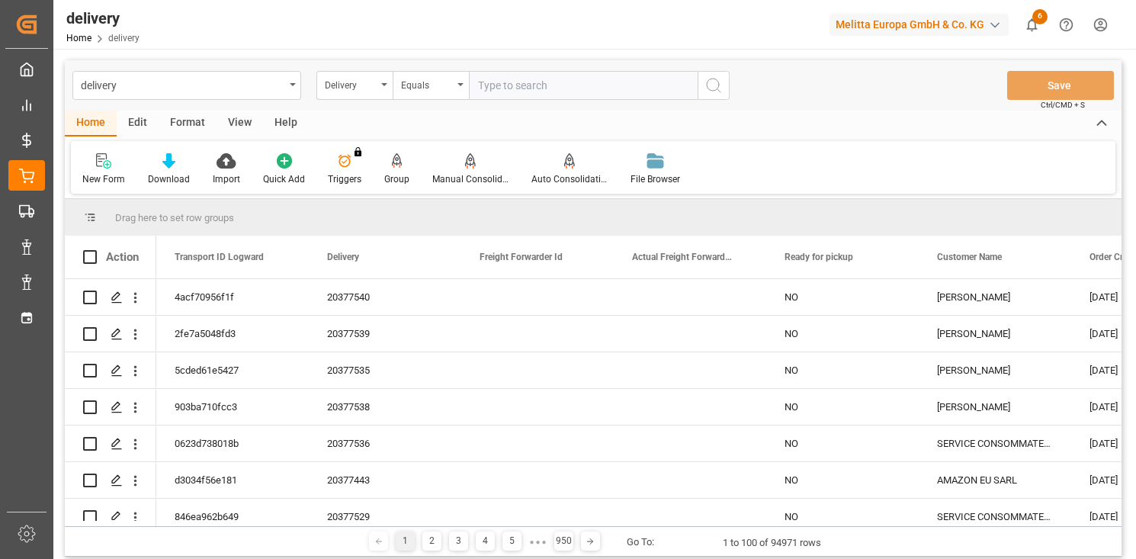
click at [495, 85] on input "text" at bounding box center [583, 85] width 229 height 29
paste input "20377029"
type input "20377029"
click at [715, 91] on icon "search button" at bounding box center [713, 85] width 18 height 18
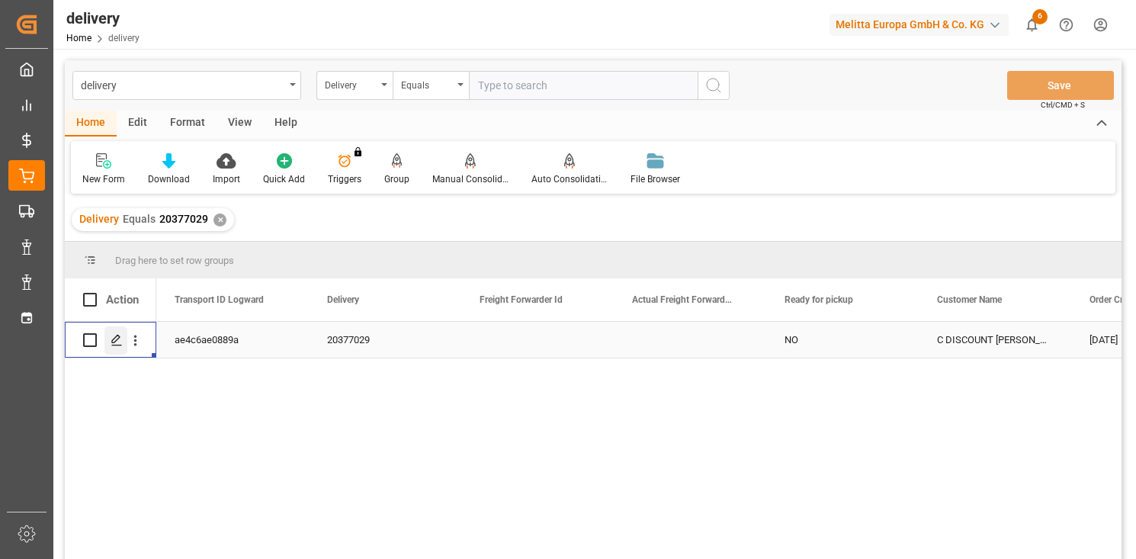
click at [117, 341] on icon "Press SPACE to select this row." at bounding box center [117, 340] width 12 height 12
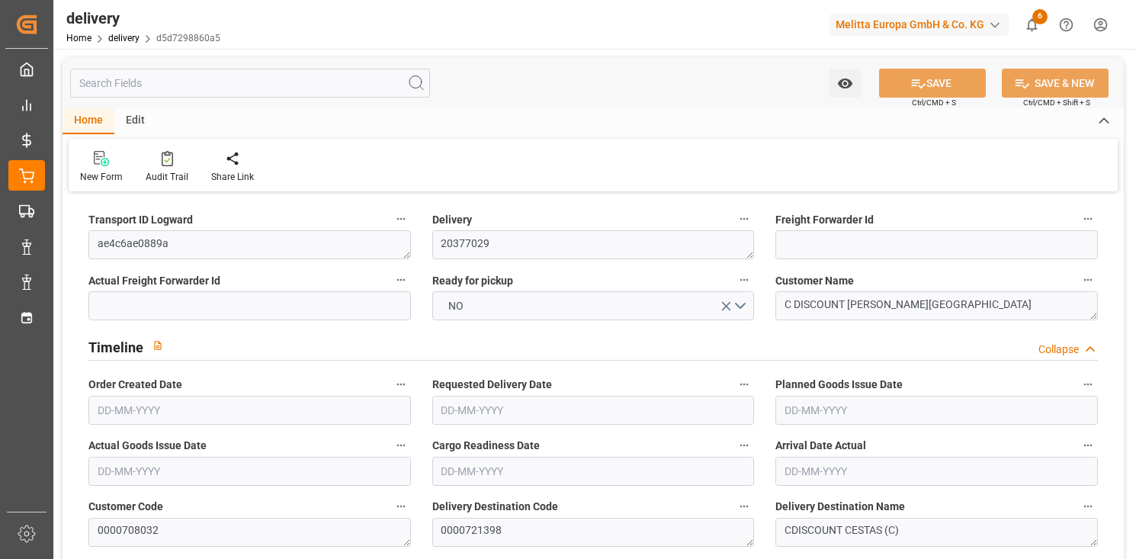
type input "[DATE]"
type input "[DATE] 11:00"
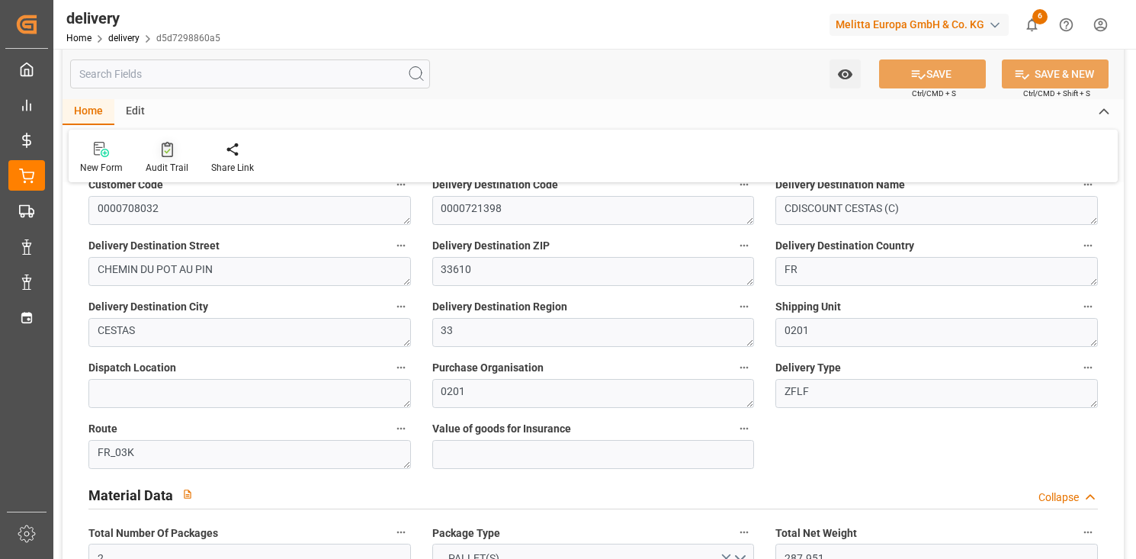
scroll to position [286, 0]
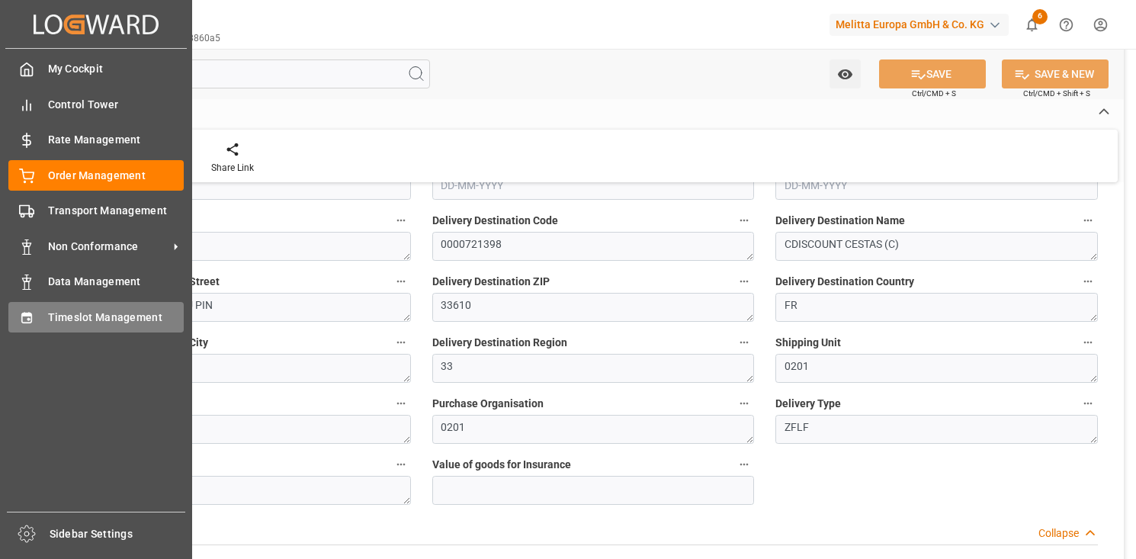
click at [31, 313] on icon at bounding box center [26, 317] width 10 height 11
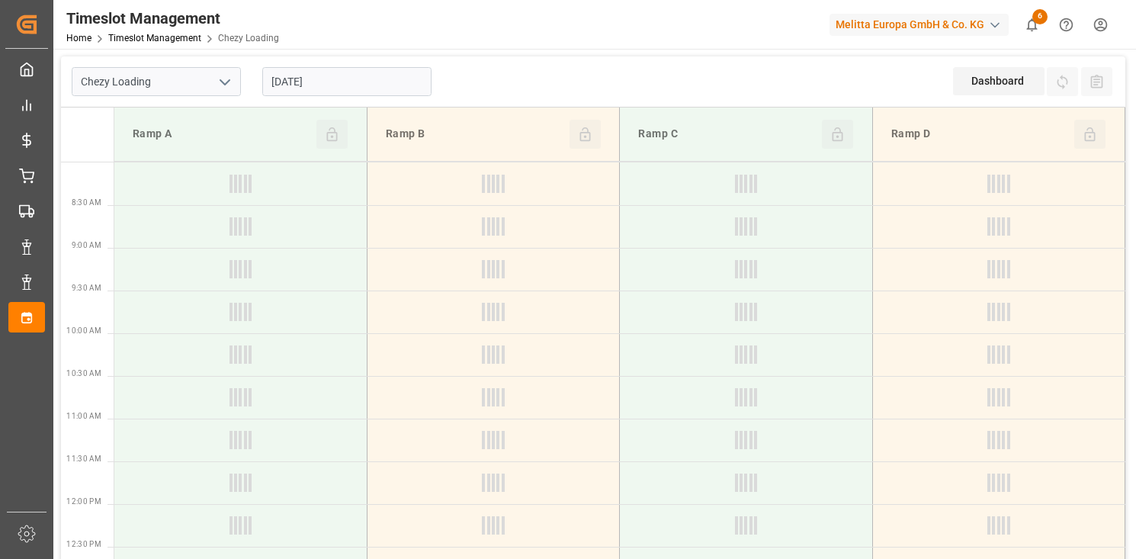
click at [223, 81] on icon "open menu" at bounding box center [225, 82] width 18 height 18
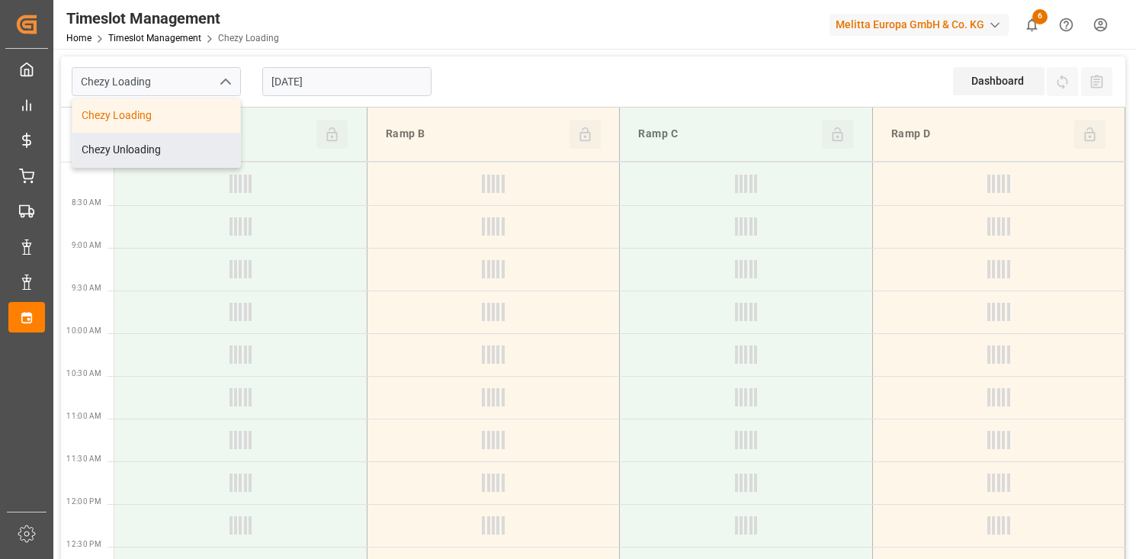
click at [192, 140] on div "Chezy Unloading" at bounding box center [156, 150] width 168 height 34
type input "Chezy Unloading"
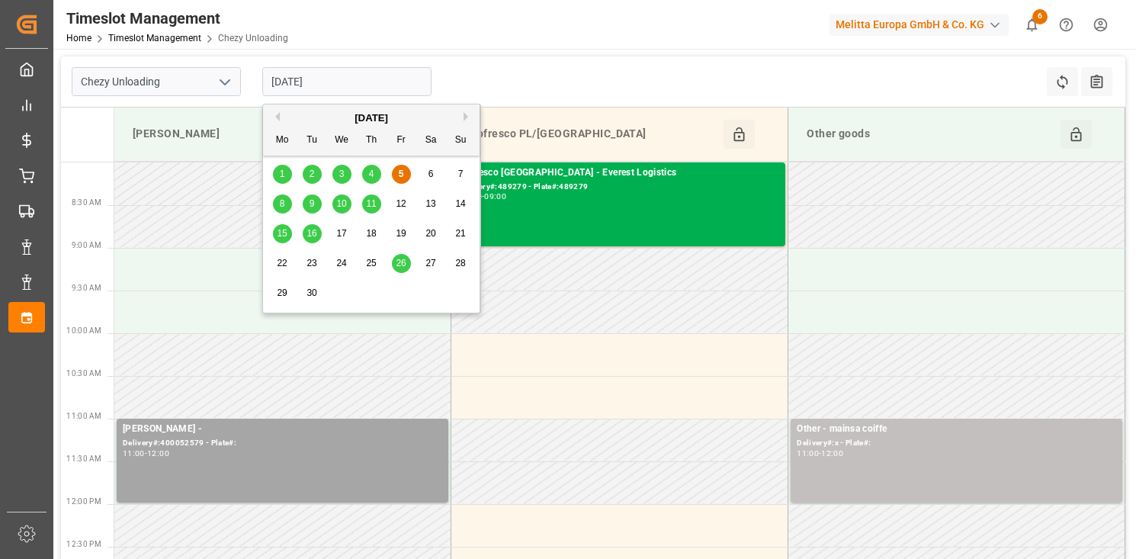
click at [342, 84] on input "[DATE]" at bounding box center [346, 81] width 169 height 29
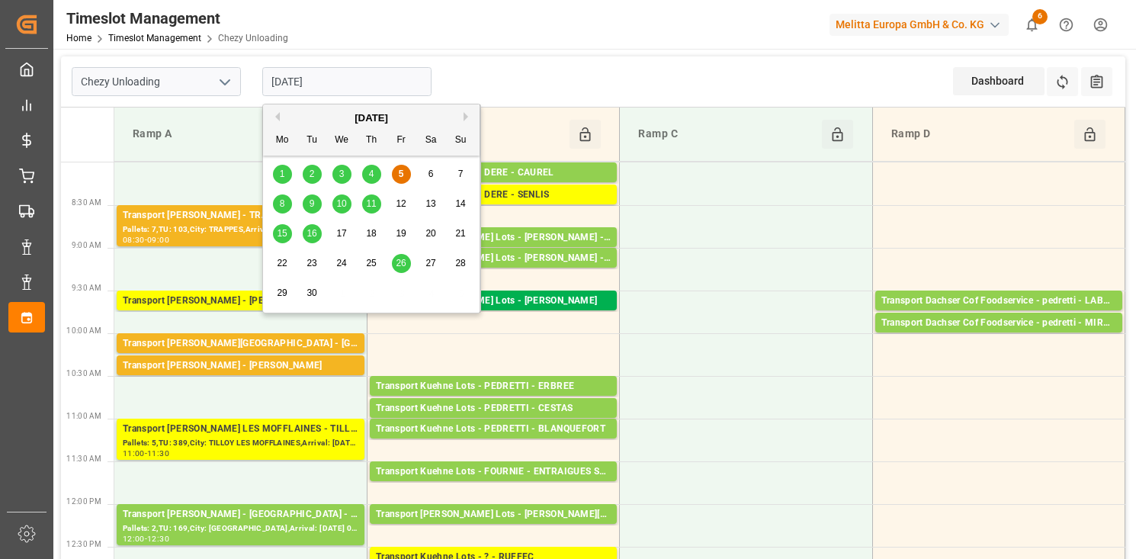
click at [280, 198] on span "8" at bounding box center [282, 203] width 5 height 11
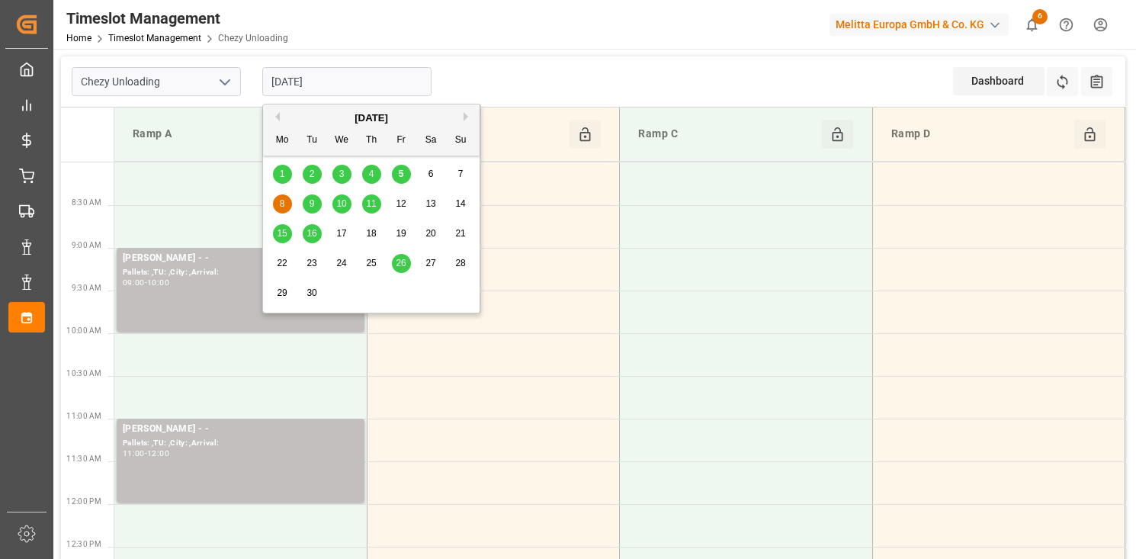
click at [343, 91] on input "[DATE]" at bounding box center [346, 81] width 169 height 29
click at [312, 207] on span "9" at bounding box center [311, 203] width 5 height 11
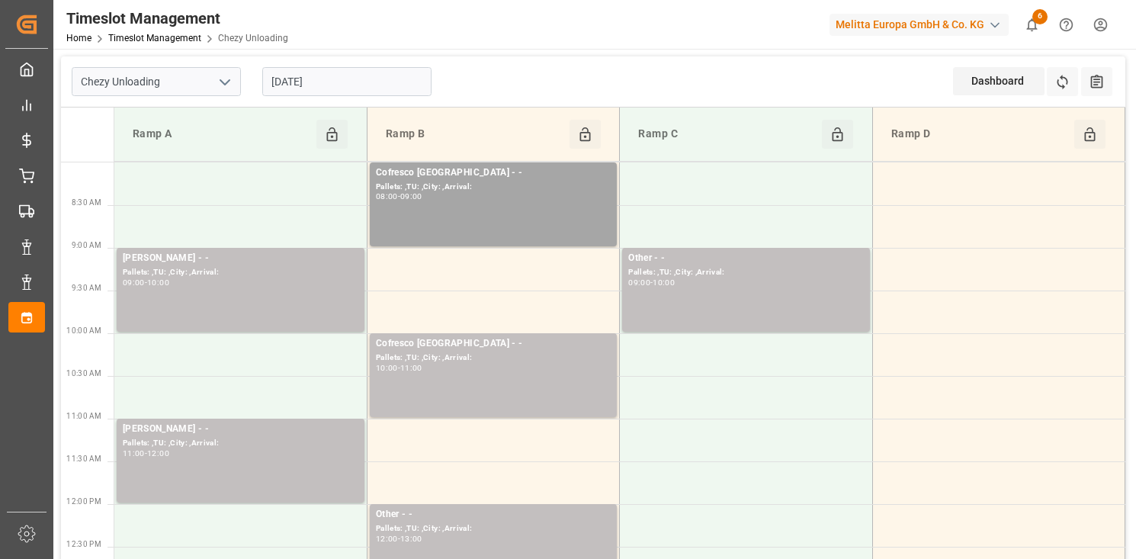
click at [360, 83] on input "[DATE]" at bounding box center [346, 81] width 169 height 29
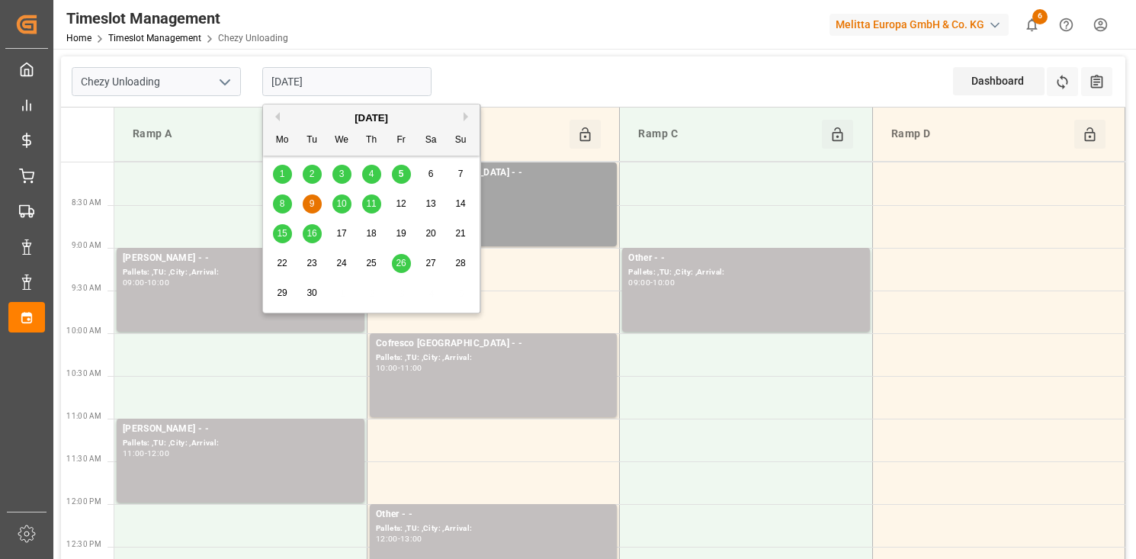
click at [402, 184] on div "1 2 3 4 5 6 7" at bounding box center [372, 174] width 208 height 30
click at [402, 181] on div "5" at bounding box center [401, 174] width 19 height 18
type input "[DATE]"
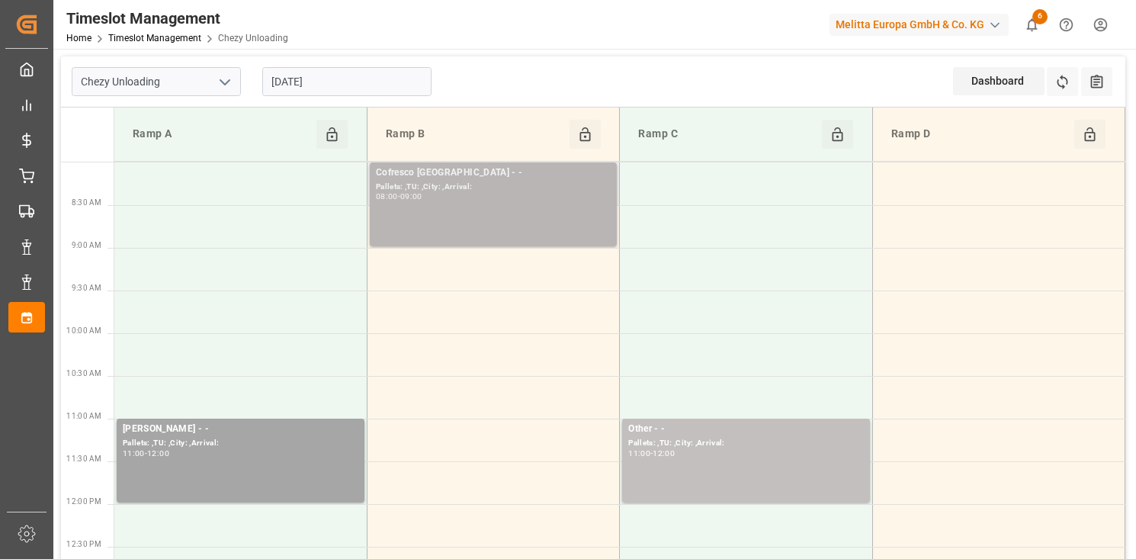
click at [513, 212] on div "Cofresco [GEOGRAPHIC_DATA] - - Pallets: ,TU: ,City: ,Arrival: 08:00 - 09:00" at bounding box center [493, 204] width 235 height 78
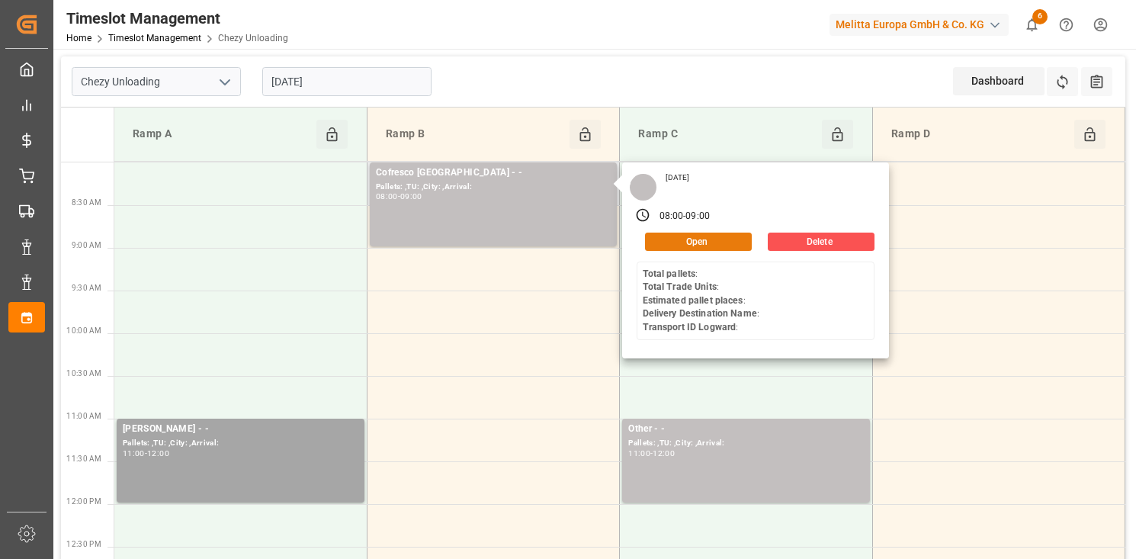
click at [699, 248] on button "Open" at bounding box center [698, 241] width 107 height 18
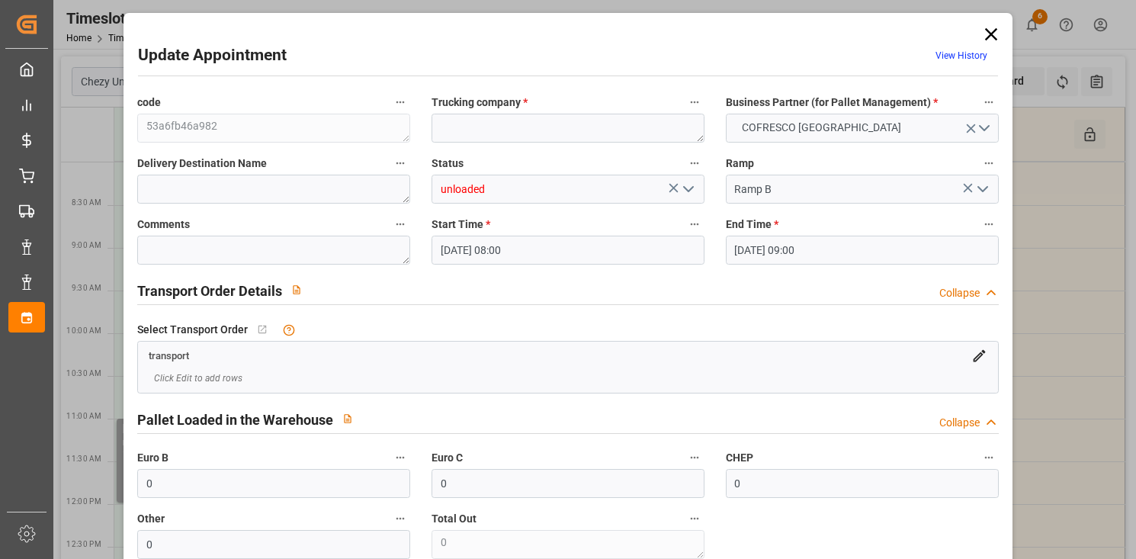
click at [82, 152] on div "Update Appointment View History code 53a6fb46a982 Trucking company * Business P…" at bounding box center [568, 279] width 1136 height 559
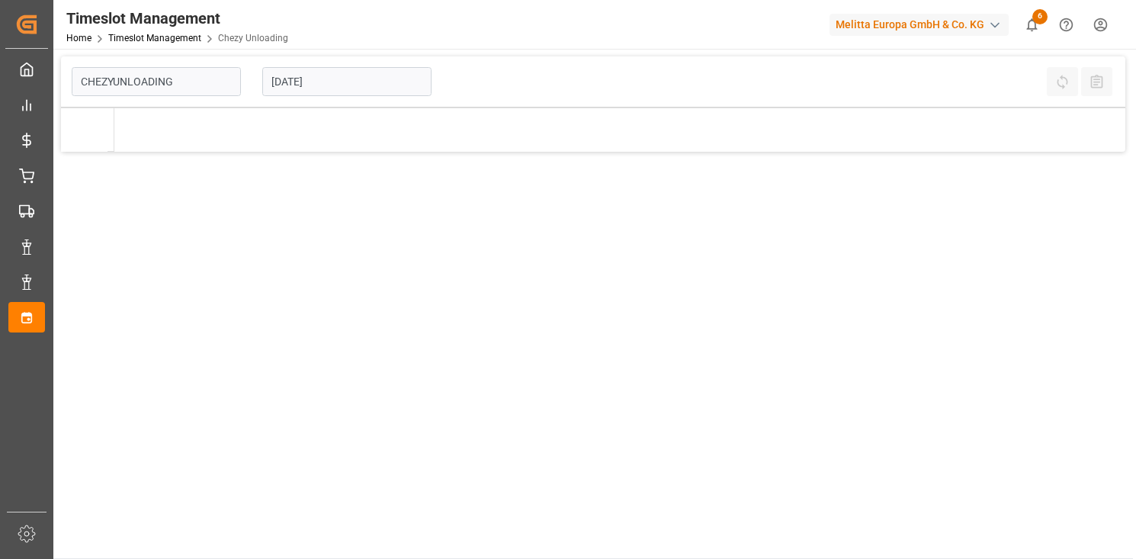
type input "Chezy Unloading"
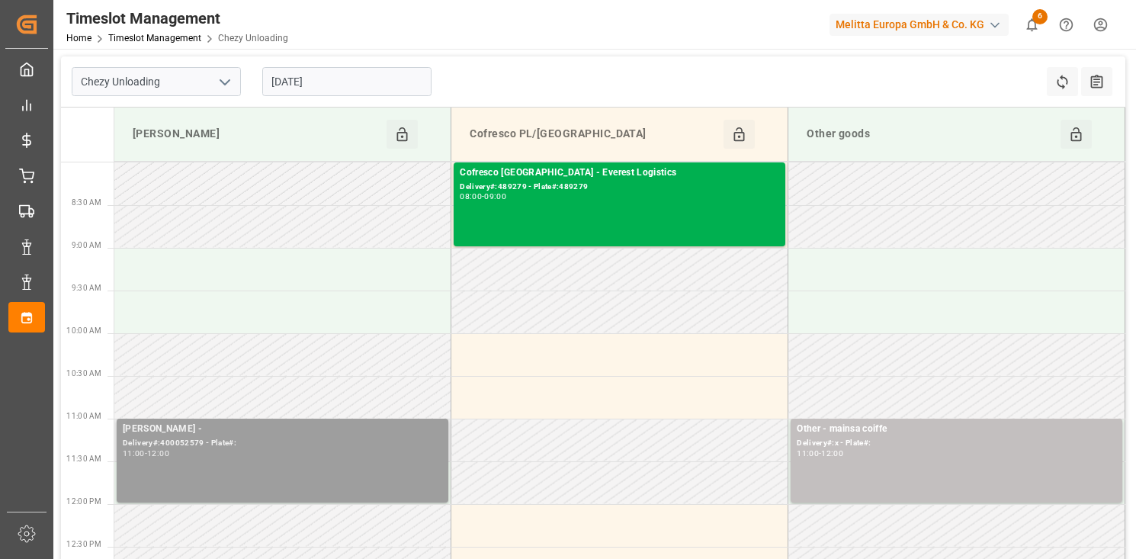
click at [344, 438] on div "Delivery#:400052579 - Plate#:" at bounding box center [282, 443] width 319 height 13
